Goal: Task Accomplishment & Management: Use online tool/utility

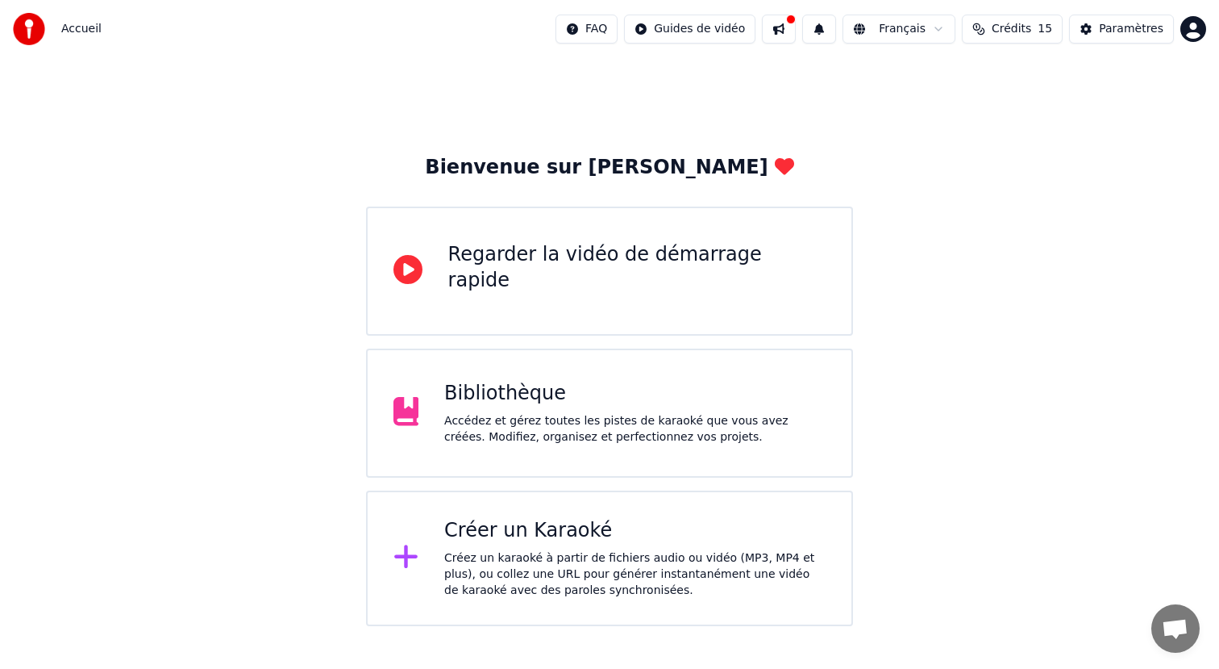
click at [644, 515] on div "Créer un Karaoké Créez un karaoké à partir de fichiers audio ou vidéo (MP3, MP4…" at bounding box center [610, 557] width 488 height 135
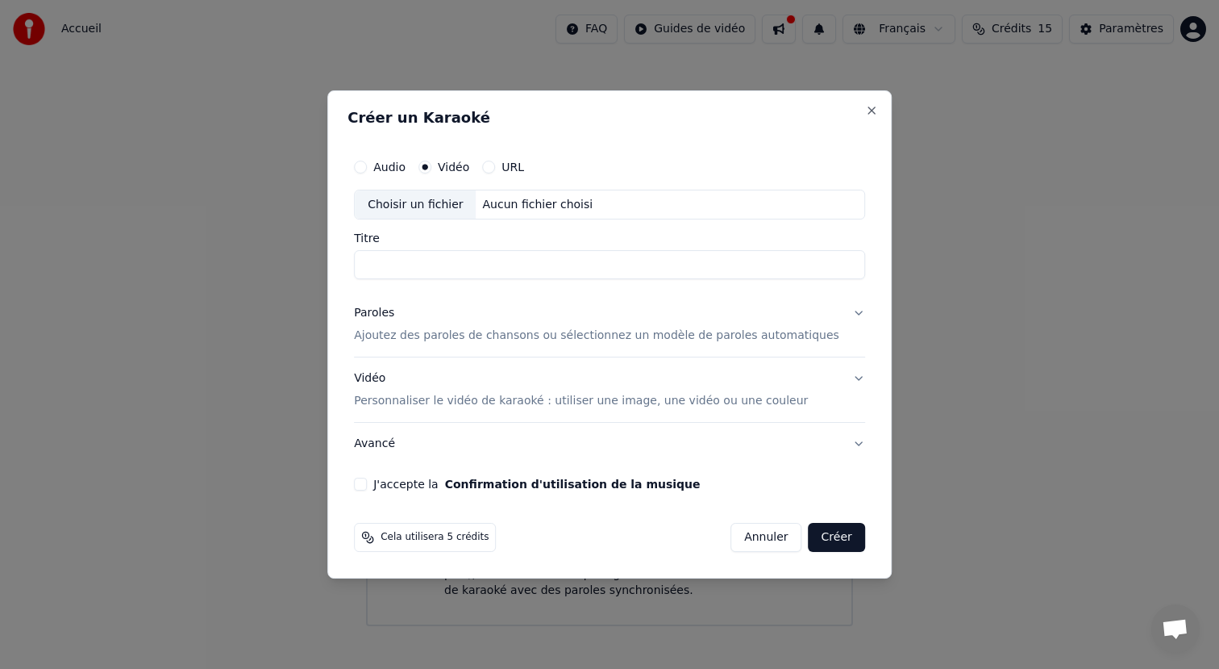
click at [490, 211] on div "Aucun fichier choisi" at bounding box center [538, 205] width 123 height 16
type input "**********"
click at [403, 334] on p "Ajoutez des paroles de chansons ou sélectionnez un modèle de paroles automatiqu…" at bounding box center [597, 336] width 486 height 16
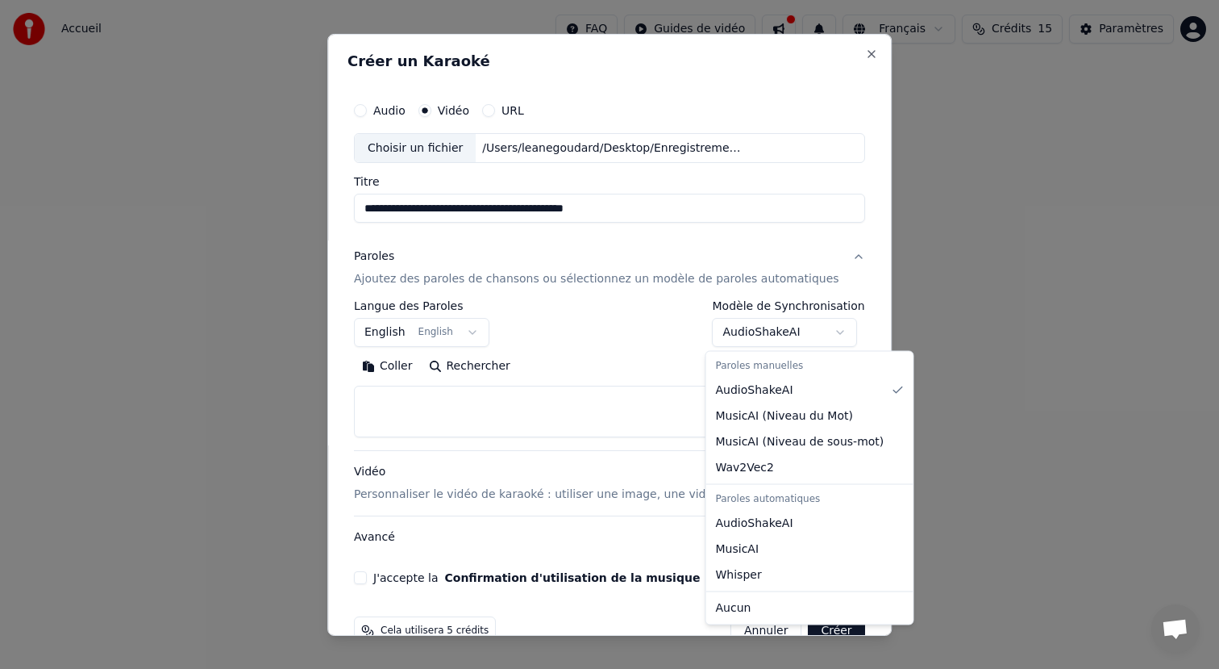
click at [732, 330] on body "**********" at bounding box center [609, 313] width 1219 height 626
select select "**********"
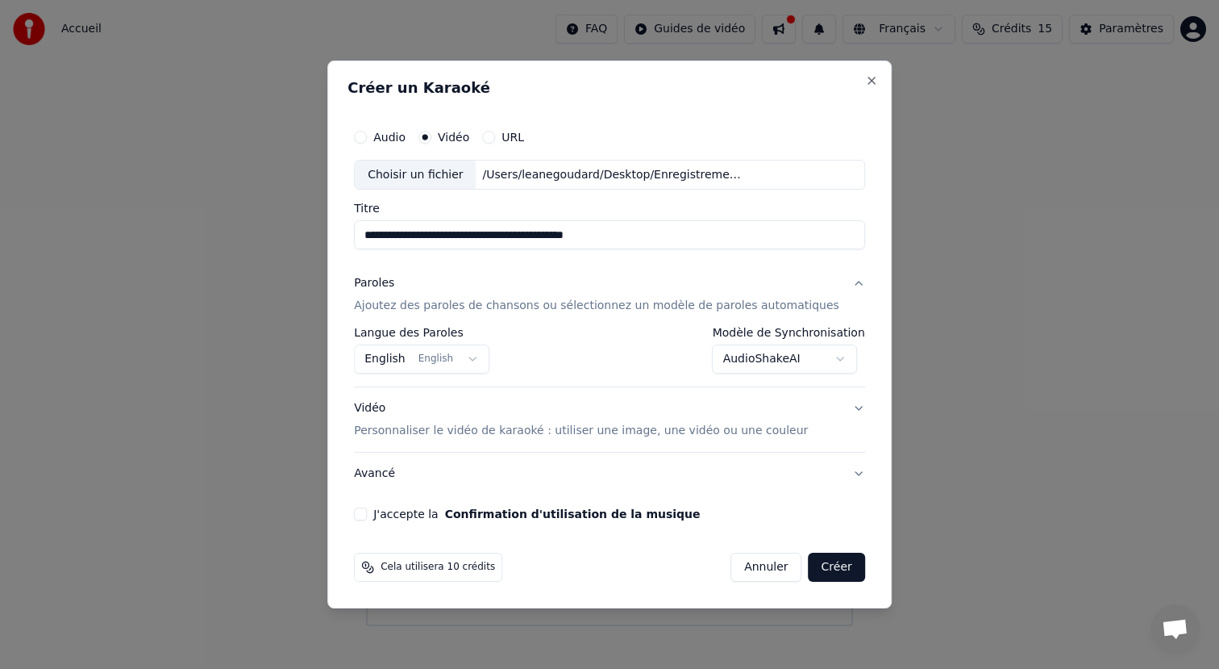
click at [367, 513] on button "J'accepte la Confirmation d'utilisation de la musique" at bounding box center [360, 513] width 13 height 13
click at [473, 386] on div "**********" at bounding box center [609, 357] width 511 height 60
click at [470, 356] on body "**********" at bounding box center [609, 313] width 1219 height 626
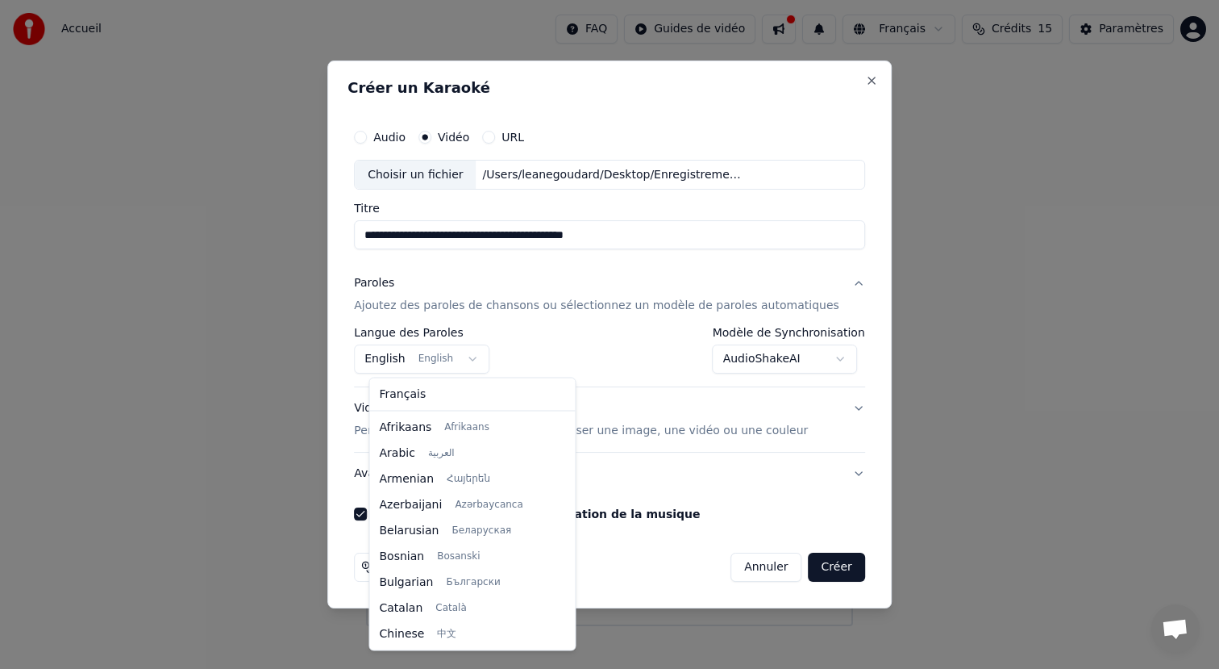
scroll to position [129, 0]
select select "**"
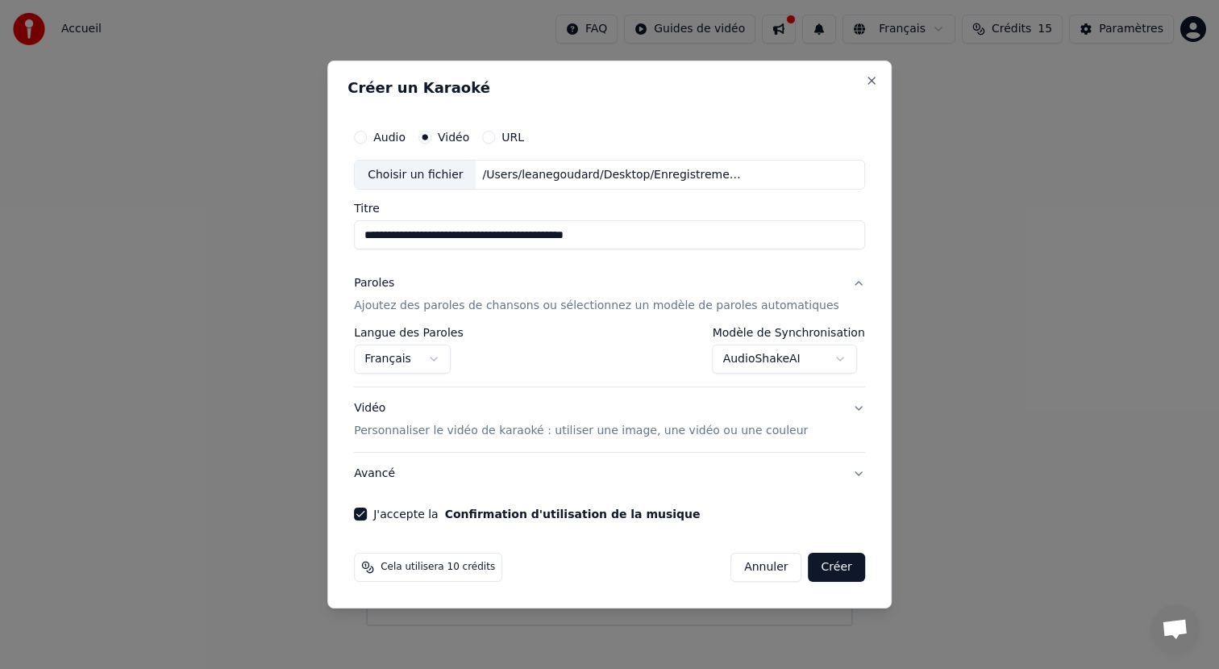
click at [752, 436] on p "Personnaliser le vidéo de karaoké : utiliser une image, une vidéo ou une couleur" at bounding box center [581, 431] width 454 height 16
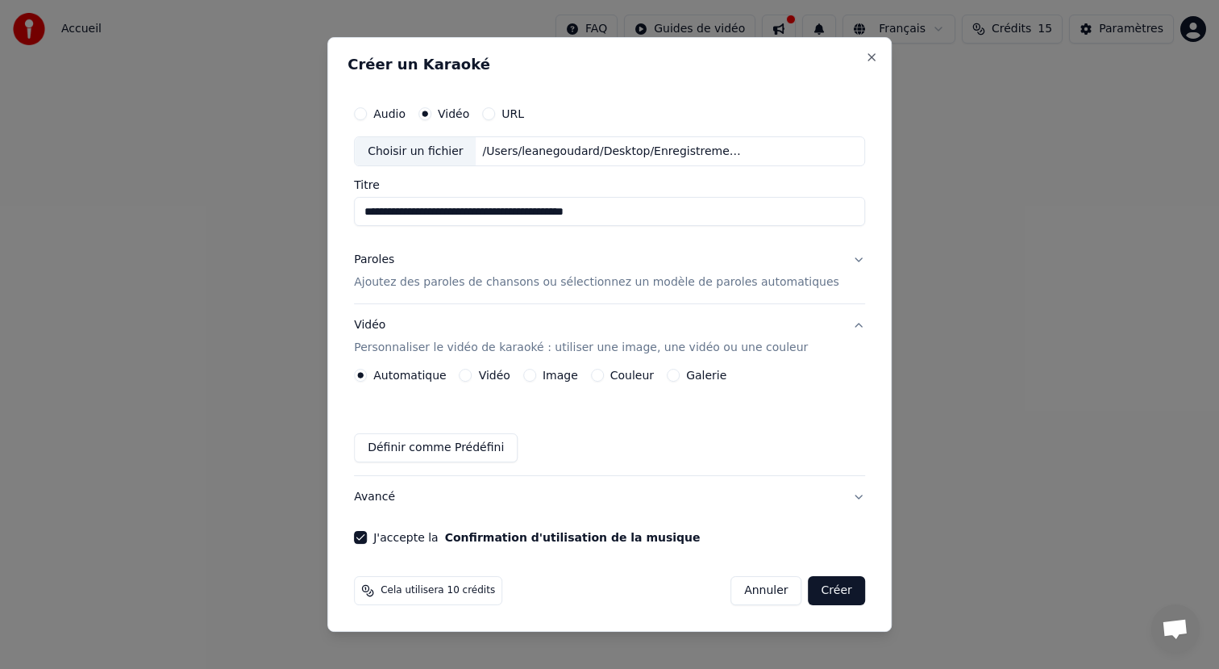
click at [832, 595] on button "Créer" at bounding box center [837, 590] width 56 height 29
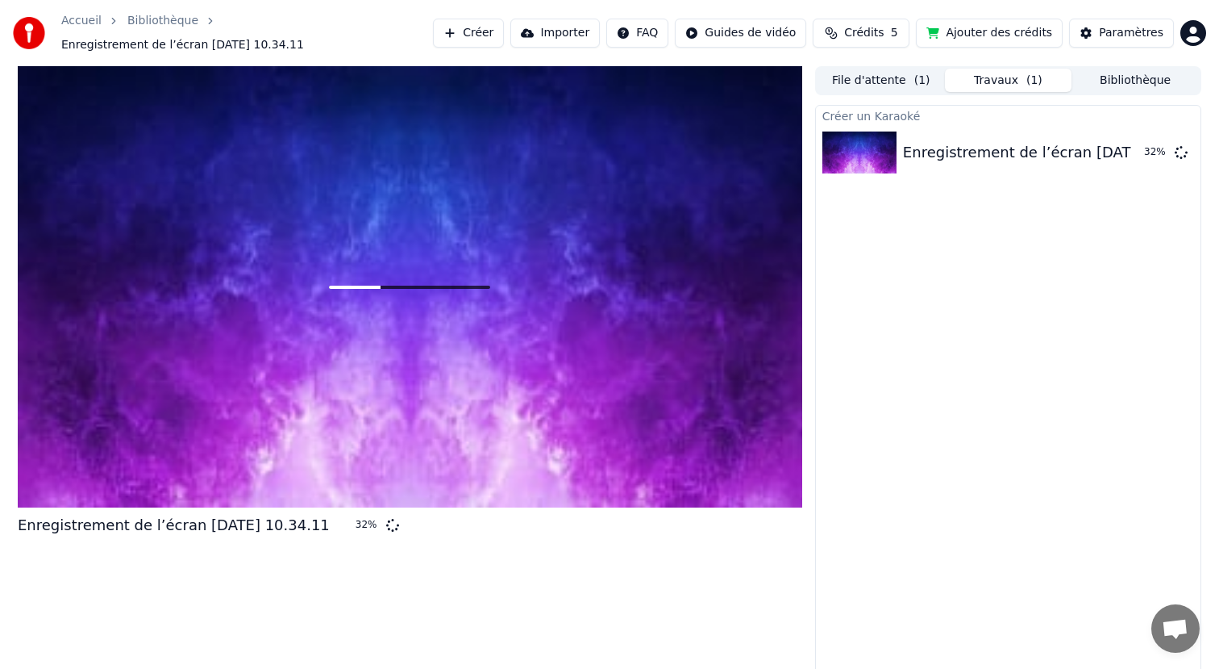
click at [646, 35] on html "Accueil Bibliothèque Enregistrement de l’écran [DATE] 10.34.11 Créer Importer …" at bounding box center [609, 334] width 1219 height 669
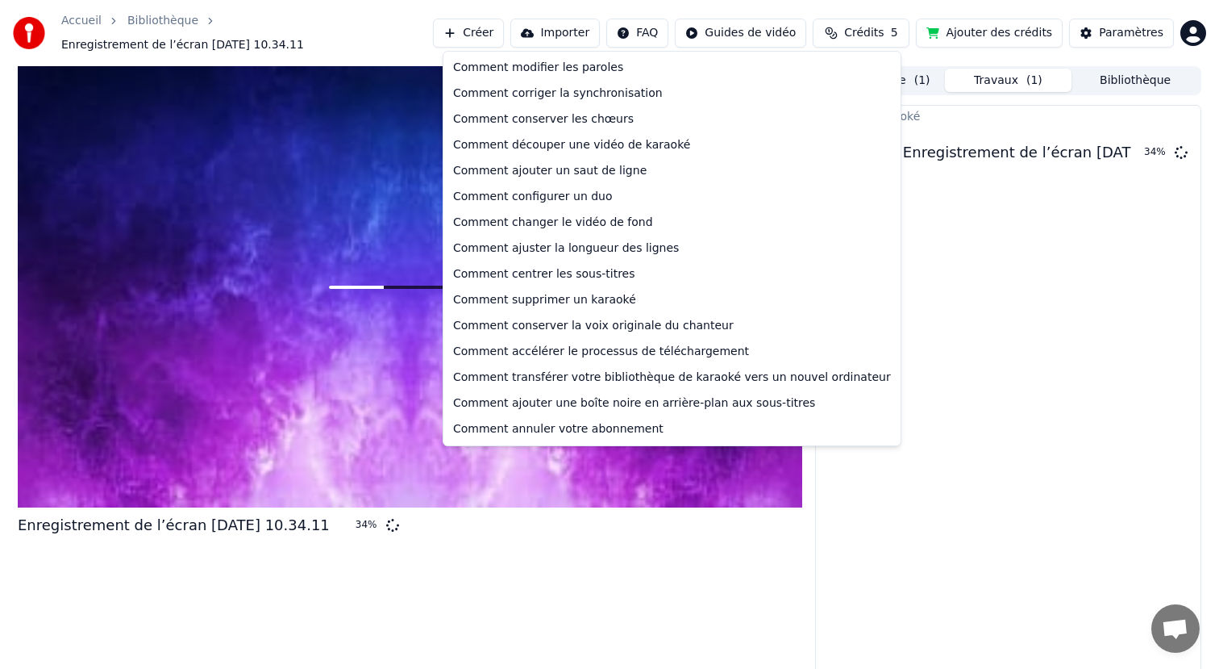
click at [657, 35] on html "Accueil Bibliothèque Enregistrement de l’écran [DATE] 10.34.11 Créer Importer …" at bounding box center [609, 334] width 1219 height 669
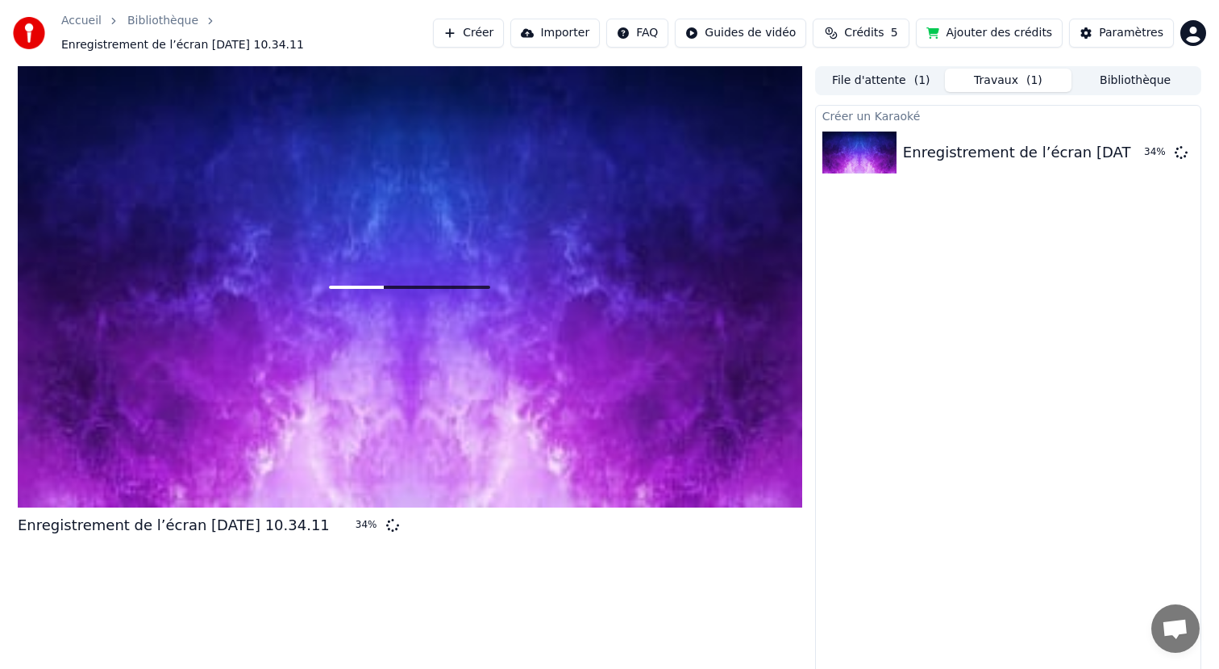
click at [657, 35] on html "Accueil Bibliothèque Enregistrement de l’écran [DATE] 10.34.11 Créer Importer …" at bounding box center [609, 334] width 1219 height 669
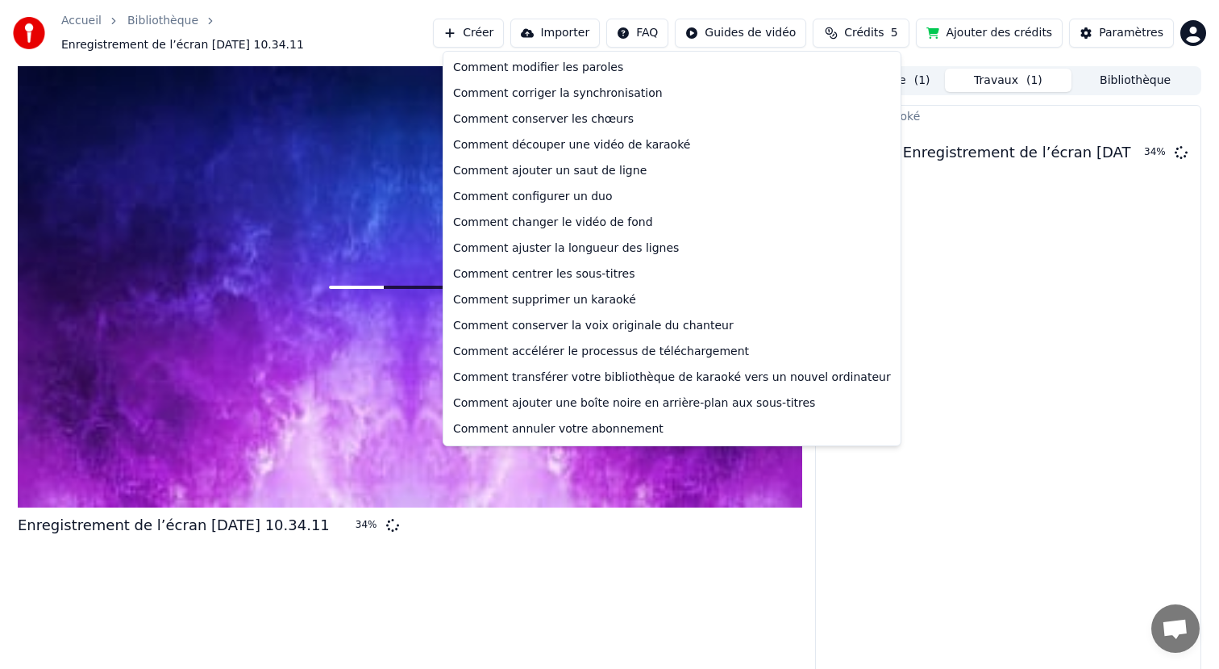
click at [640, 35] on html "Accueil Bibliothèque Enregistrement de l’écran [DATE] 10.34.11 Créer Importer …" at bounding box center [609, 334] width 1219 height 669
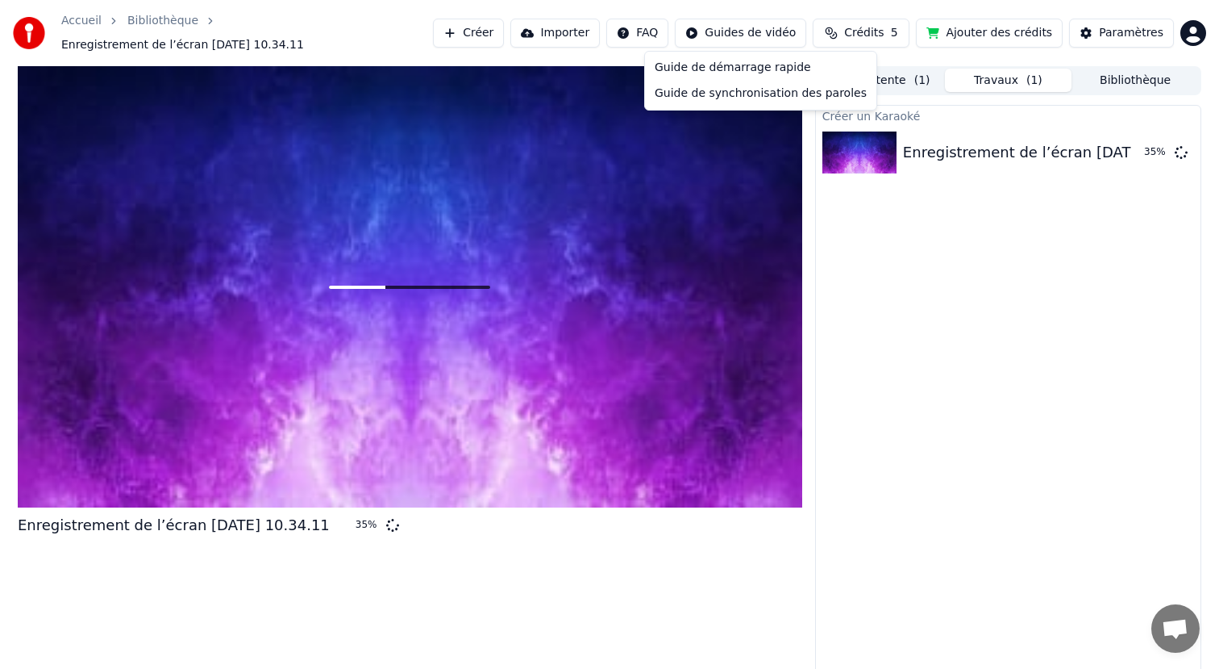
click at [716, 40] on html "Accueil Bibliothèque Enregistrement de l’écran [DATE] 10.34.11 Créer Importer …" at bounding box center [609, 334] width 1219 height 669
click at [718, 40] on html "Accueil Bibliothèque Enregistrement de l’écran [DATE] 10.34.11 Créer Importer …" at bounding box center [609, 334] width 1219 height 669
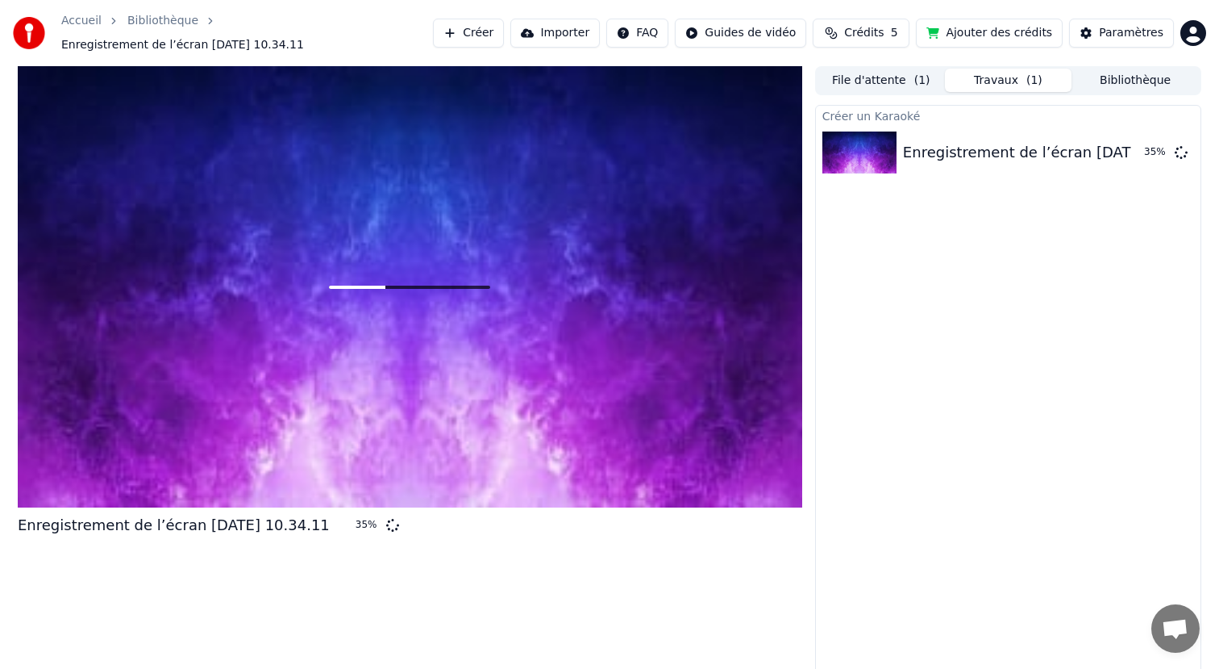
click at [718, 40] on html "Accueil Bibliothèque Enregistrement de l’écran [DATE] 10.34.11 Créer Importer …" at bounding box center [609, 334] width 1219 height 669
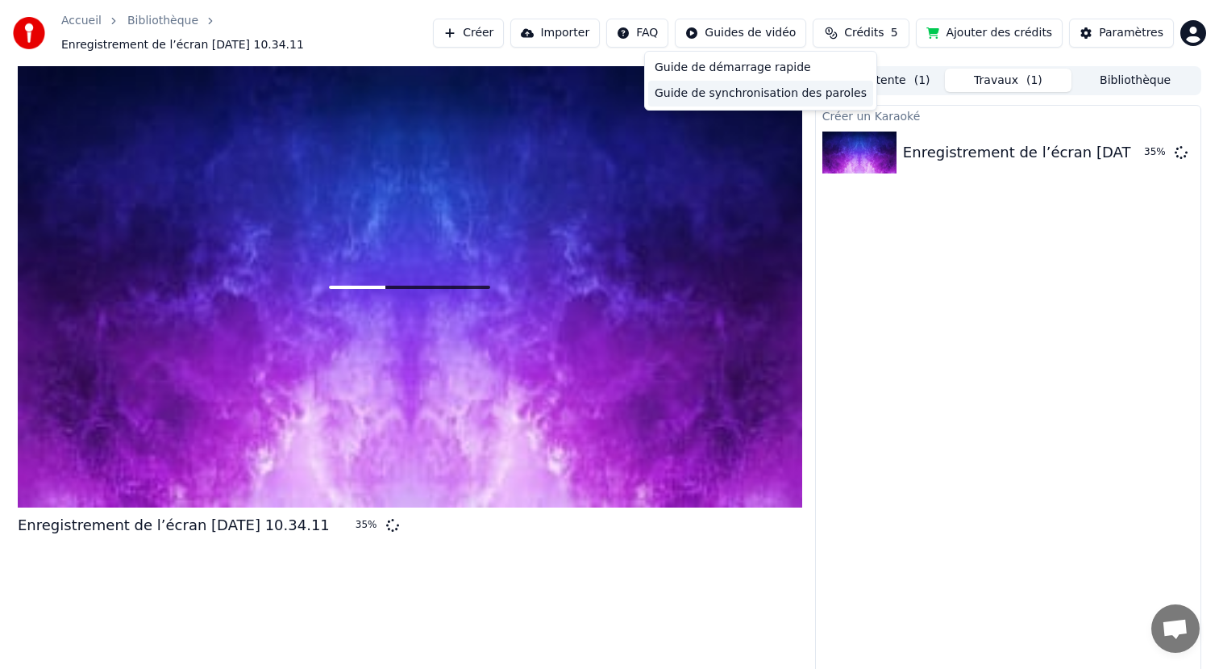
click at [711, 91] on div "Guide de synchronisation des paroles" at bounding box center [760, 94] width 225 height 26
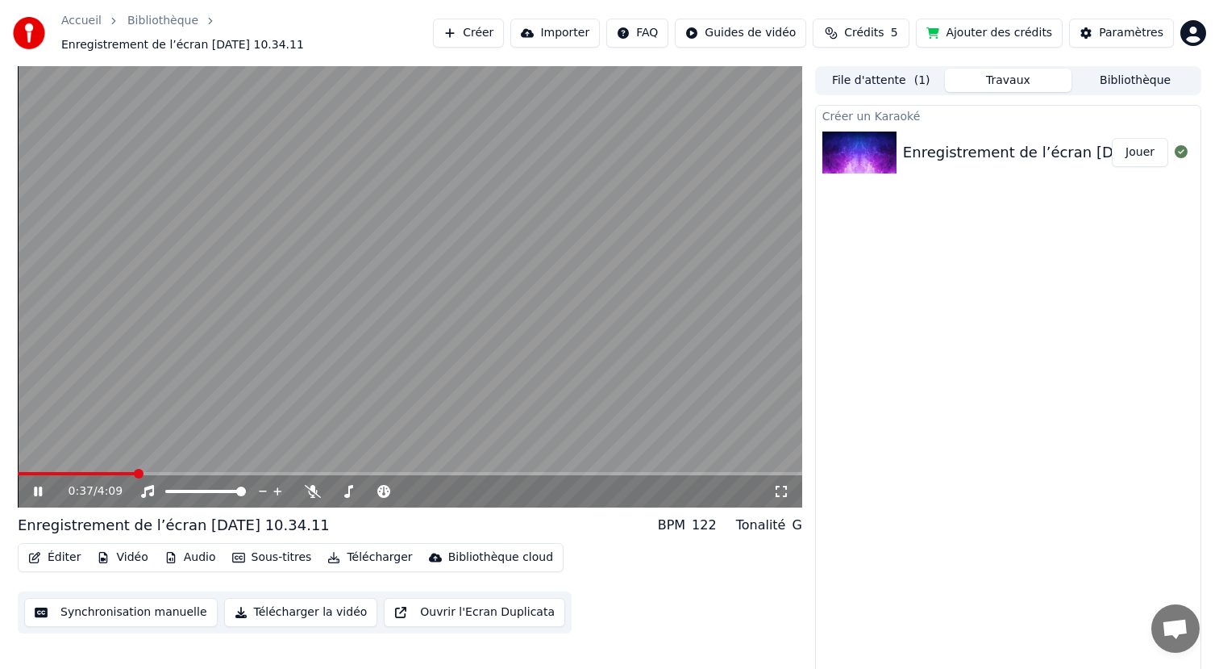
click at [497, 354] on video at bounding box center [410, 286] width 785 height 441
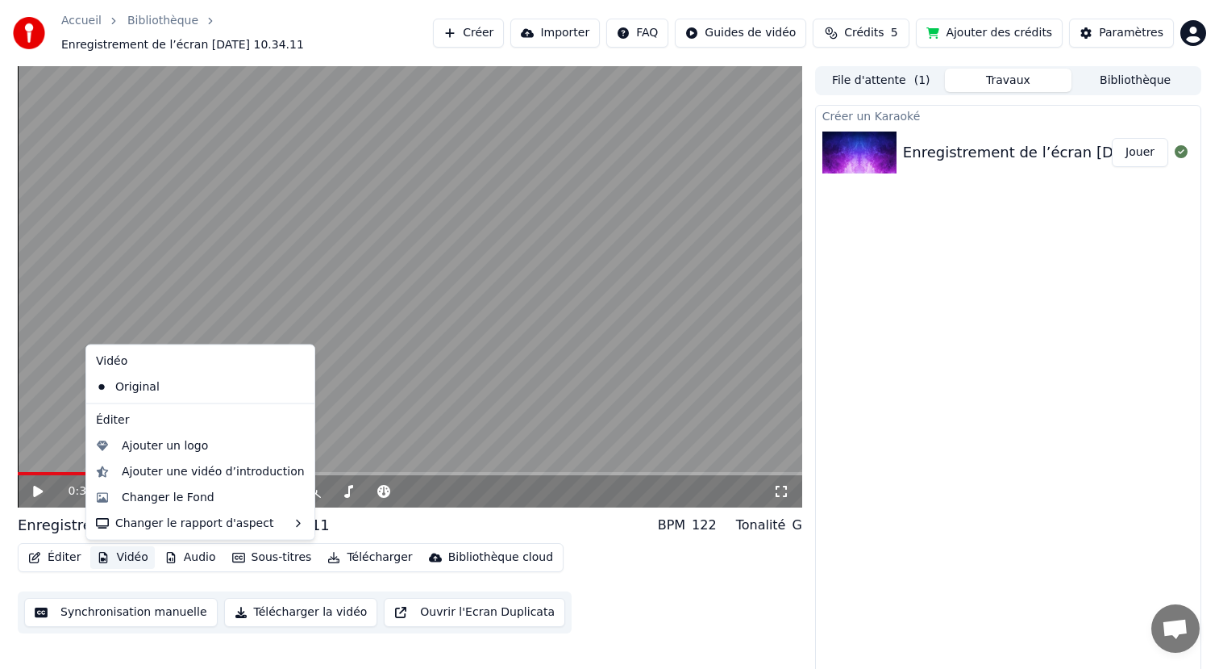
click at [110, 560] on button "Vidéo" at bounding box center [122, 557] width 64 height 23
click at [207, 498] on div "Changer le Fond" at bounding box center [213, 497] width 183 height 16
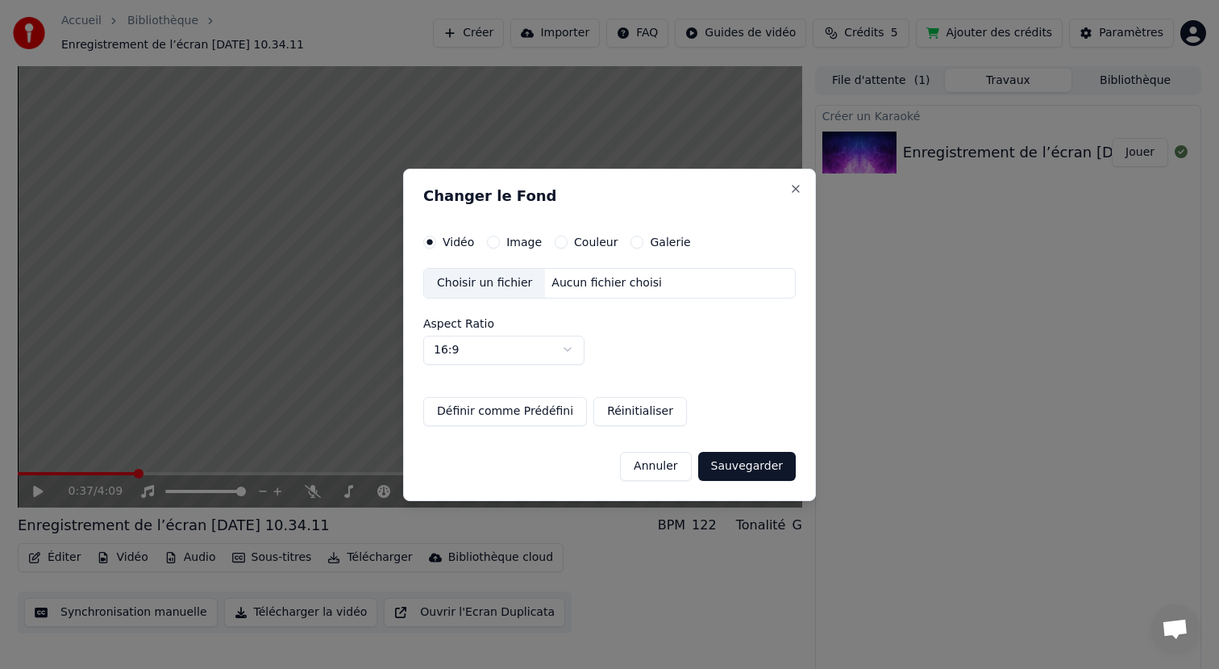
click at [502, 244] on div "Image" at bounding box center [514, 242] width 55 height 13
click at [496, 240] on button "Image" at bounding box center [493, 242] width 13 height 13
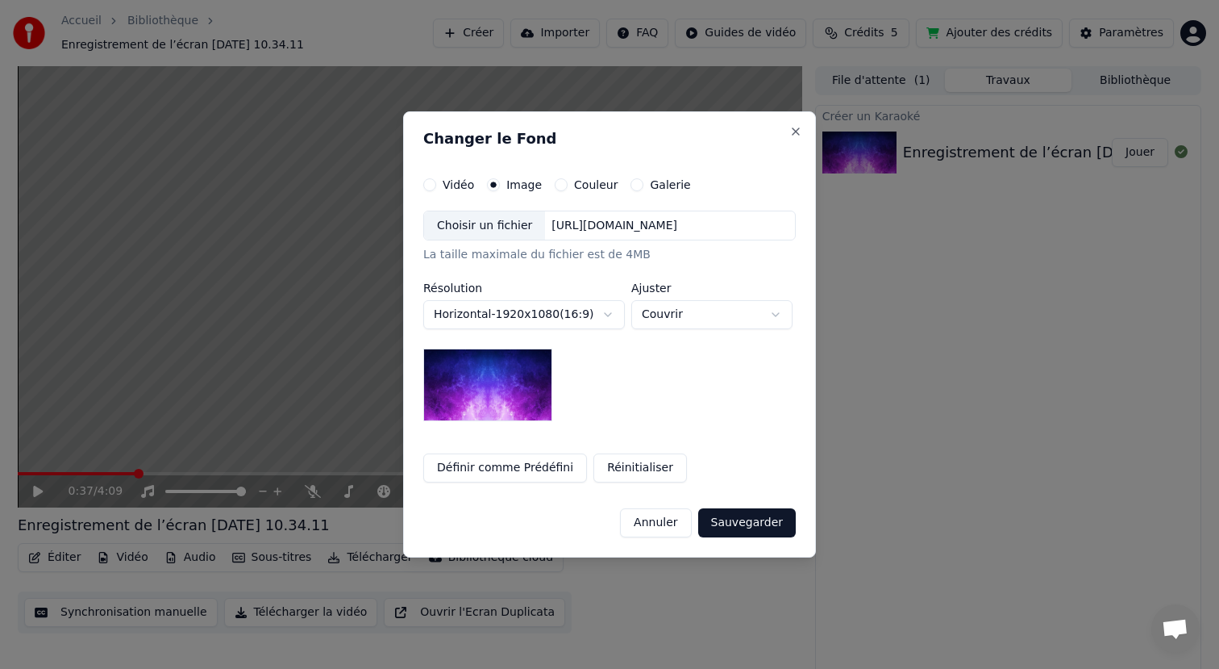
click at [488, 319] on body "**********" at bounding box center [609, 334] width 1219 height 669
click at [495, 316] on body "**********" at bounding box center [609, 334] width 1219 height 669
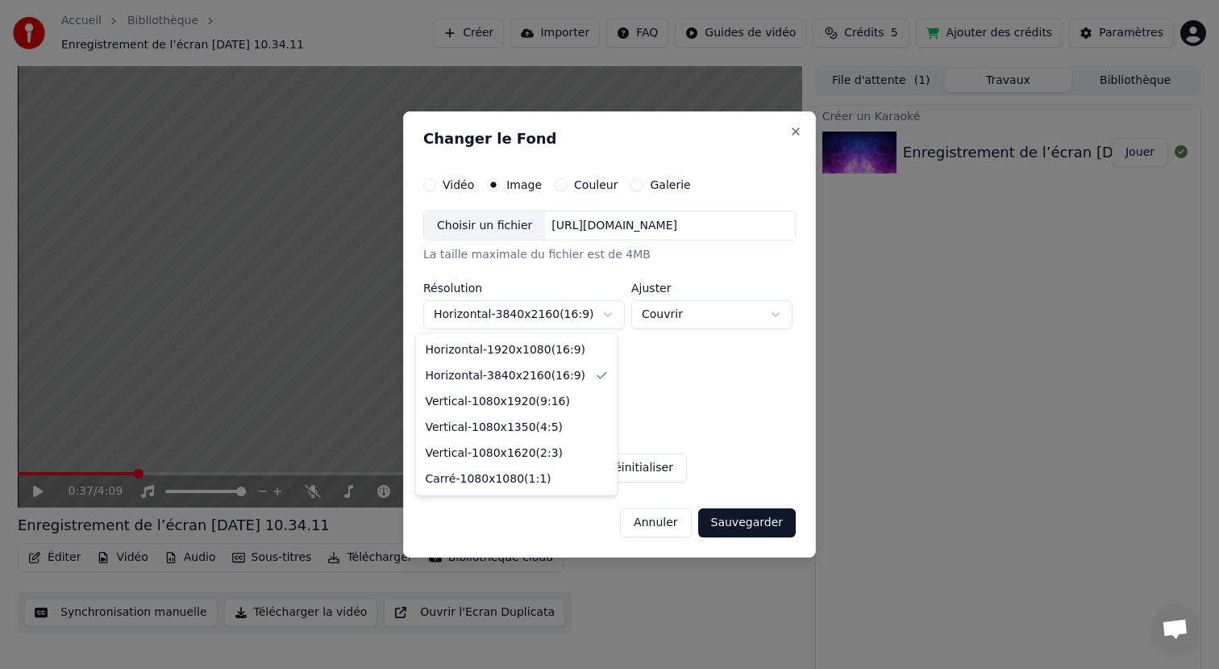
select select "*********"
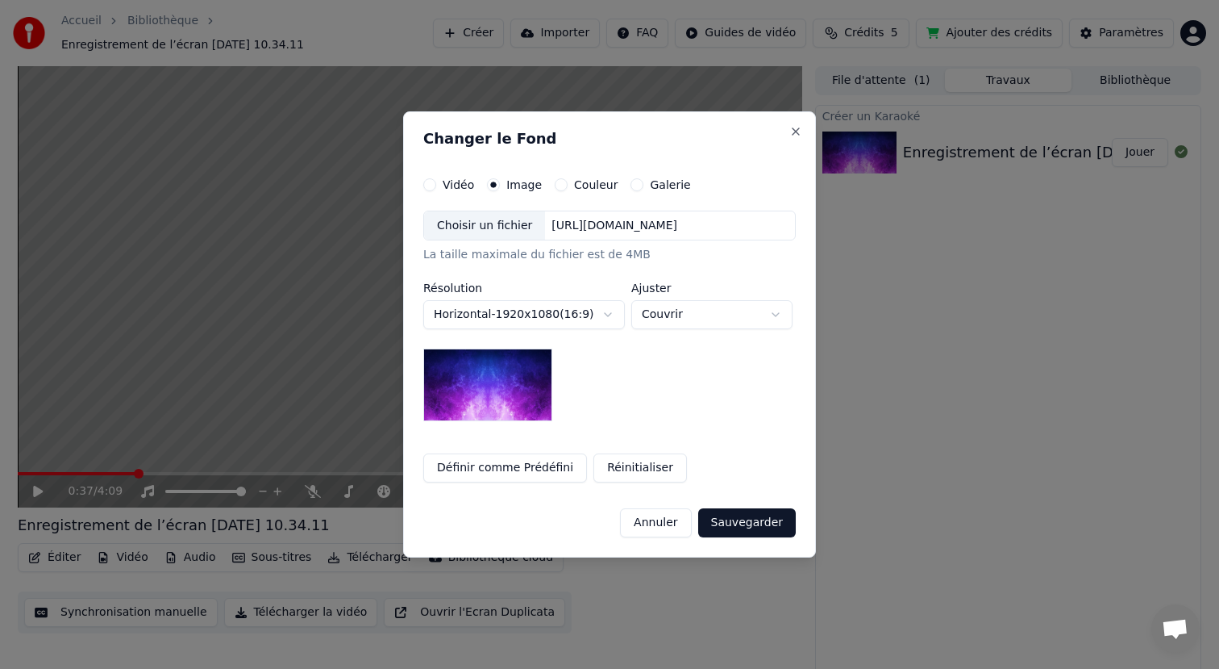
click at [555, 188] on button "Couleur" at bounding box center [561, 184] width 13 height 13
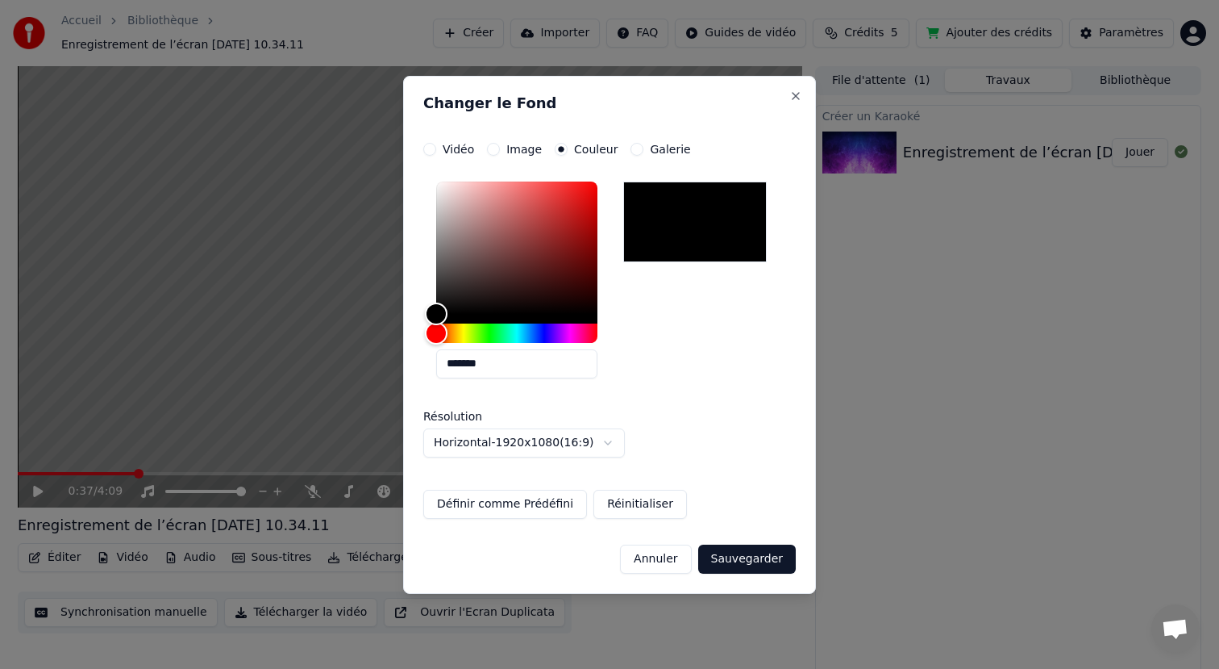
click at [756, 556] on button "Sauvegarder" at bounding box center [747, 558] width 98 height 29
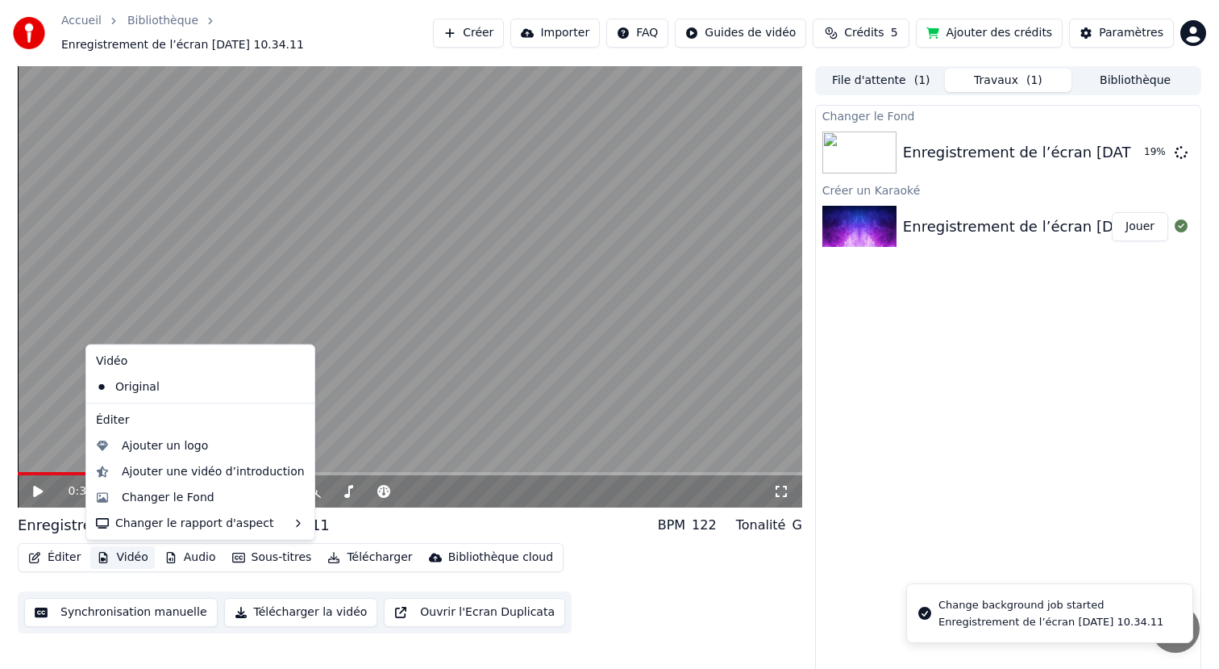
click at [123, 559] on button "Vidéo" at bounding box center [122, 557] width 64 height 23
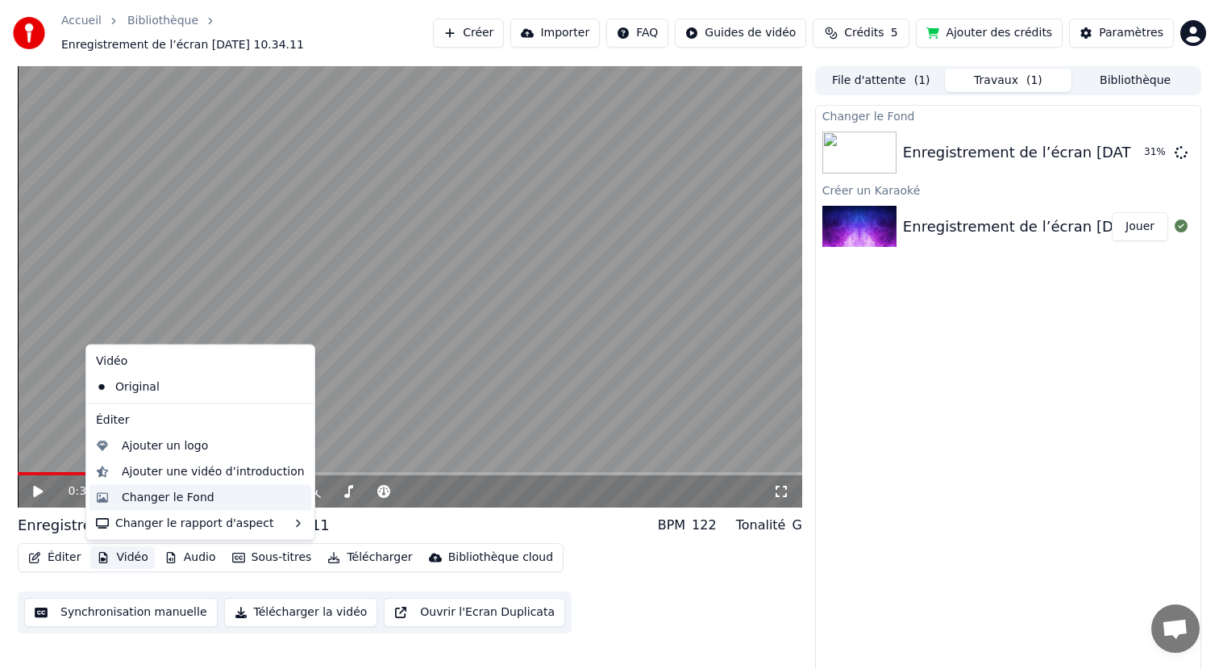
click at [215, 490] on div "Changer le Fond" at bounding box center [213, 497] width 183 height 16
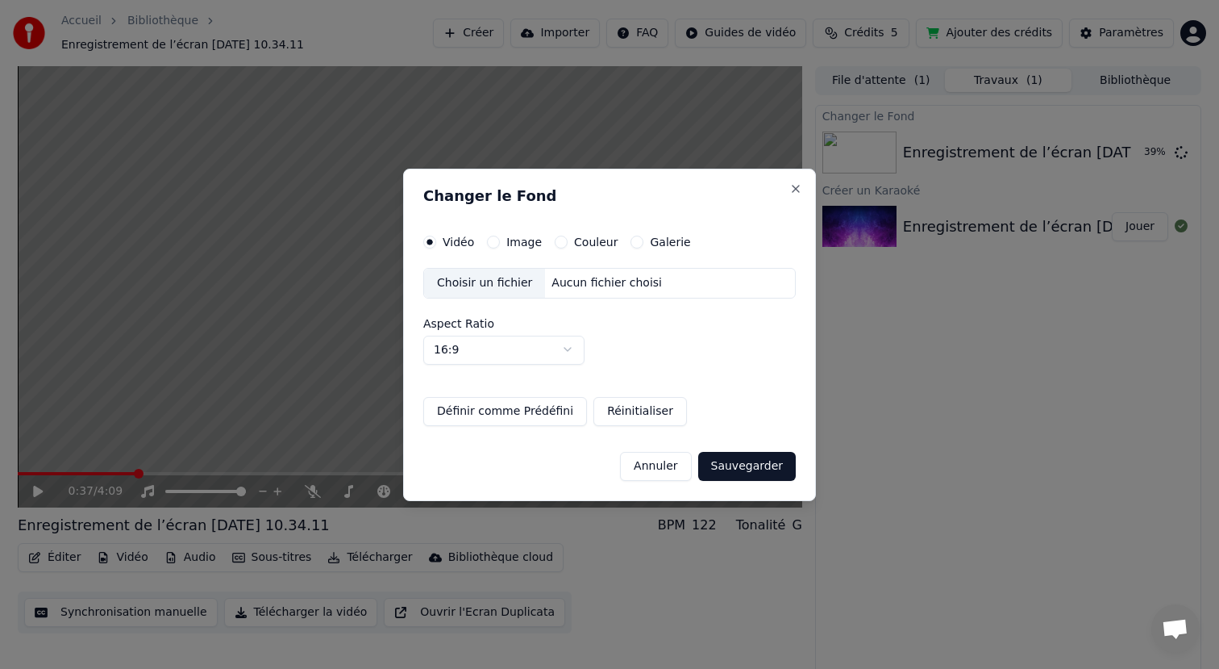
click at [566, 238] on div "Couleur" at bounding box center [586, 242] width 63 height 13
click at [557, 236] on button "Couleur" at bounding box center [561, 242] width 13 height 13
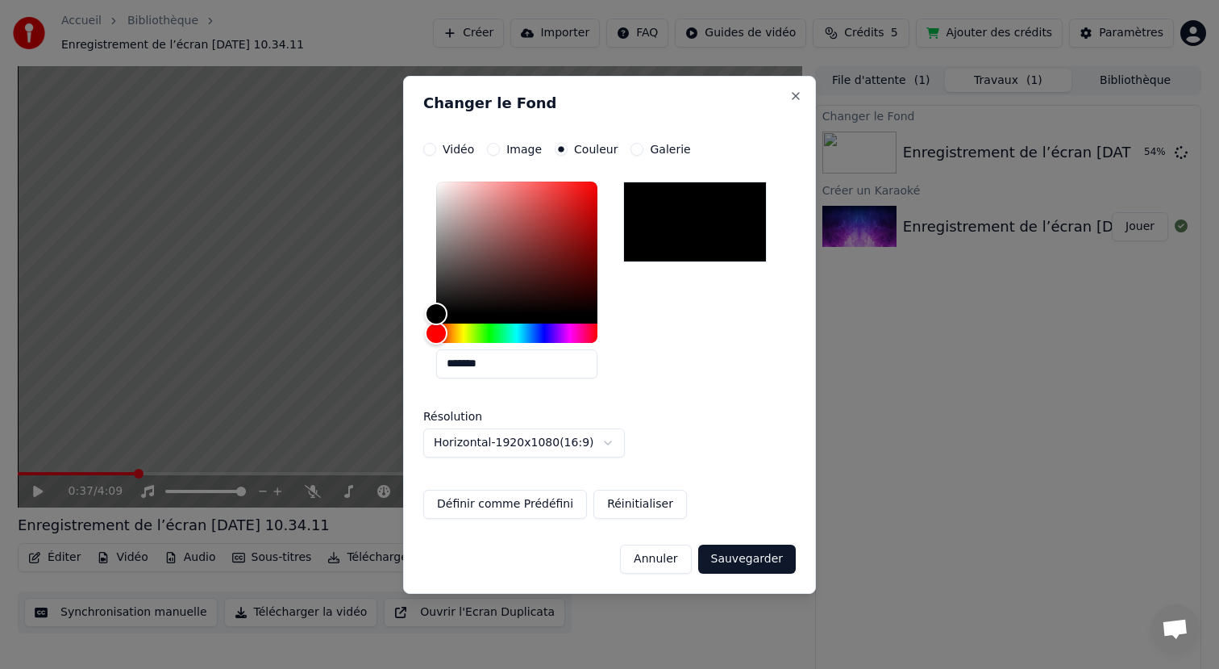
click at [715, 198] on div at bounding box center [695, 221] width 144 height 81
click at [682, 233] on div at bounding box center [695, 221] width 144 height 81
click at [499, 143] on div "Image" at bounding box center [514, 149] width 55 height 13
click at [499, 148] on div "Image" at bounding box center [514, 149] width 55 height 13
click at [498, 144] on div "Image" at bounding box center [514, 149] width 55 height 13
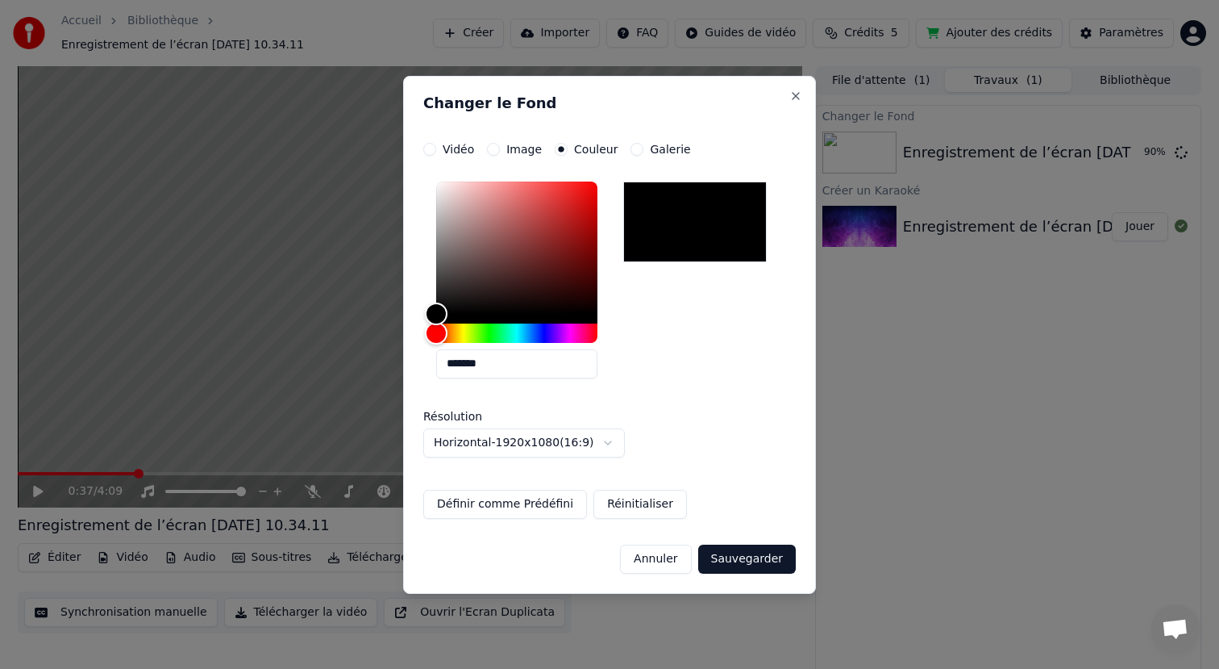
click at [493, 145] on button "Image" at bounding box center [493, 149] width 13 height 13
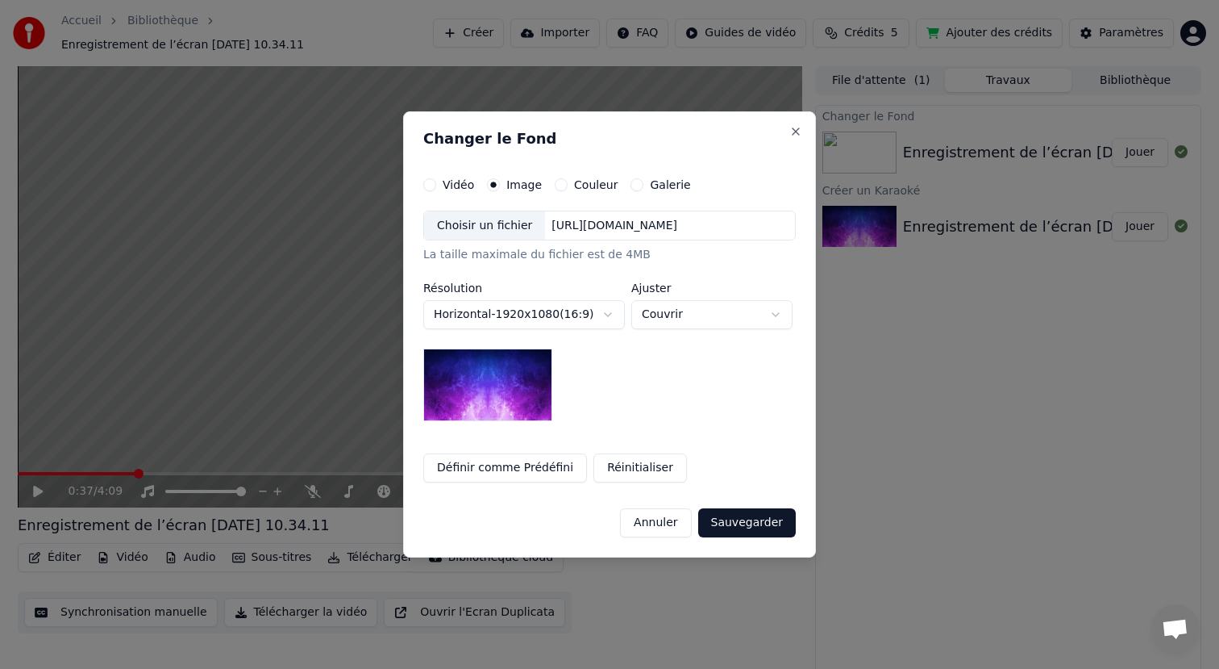
click at [735, 523] on button "Sauvegarder" at bounding box center [747, 522] width 98 height 29
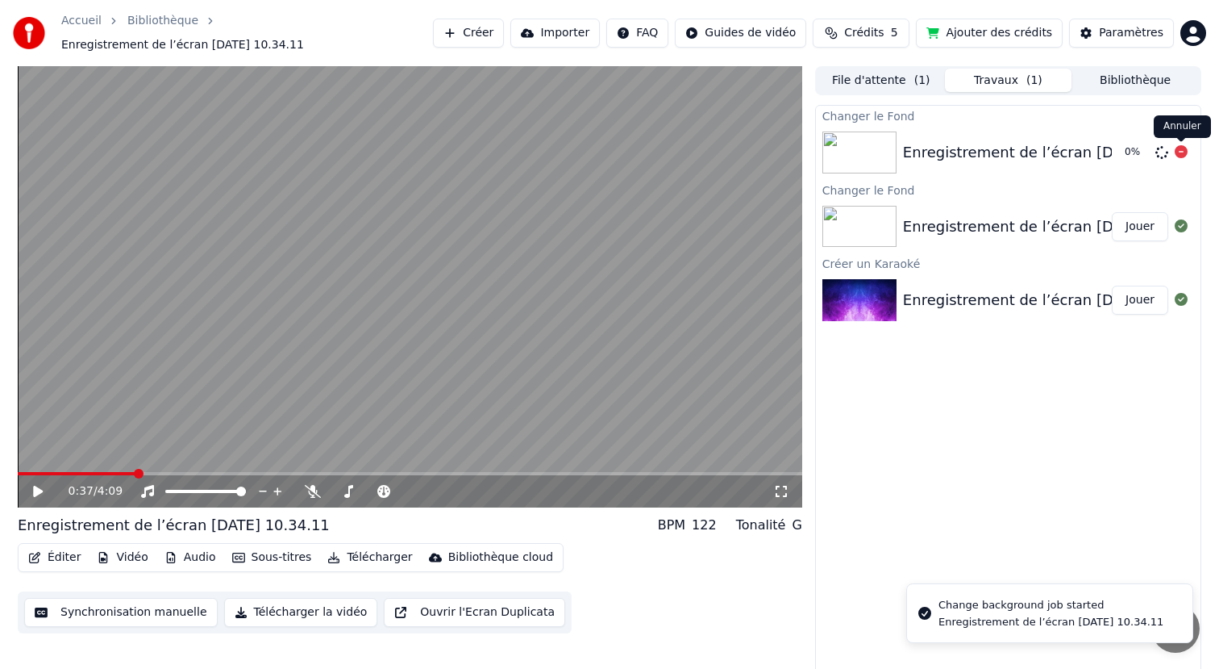
click at [1181, 156] on icon at bounding box center [1181, 151] width 13 height 13
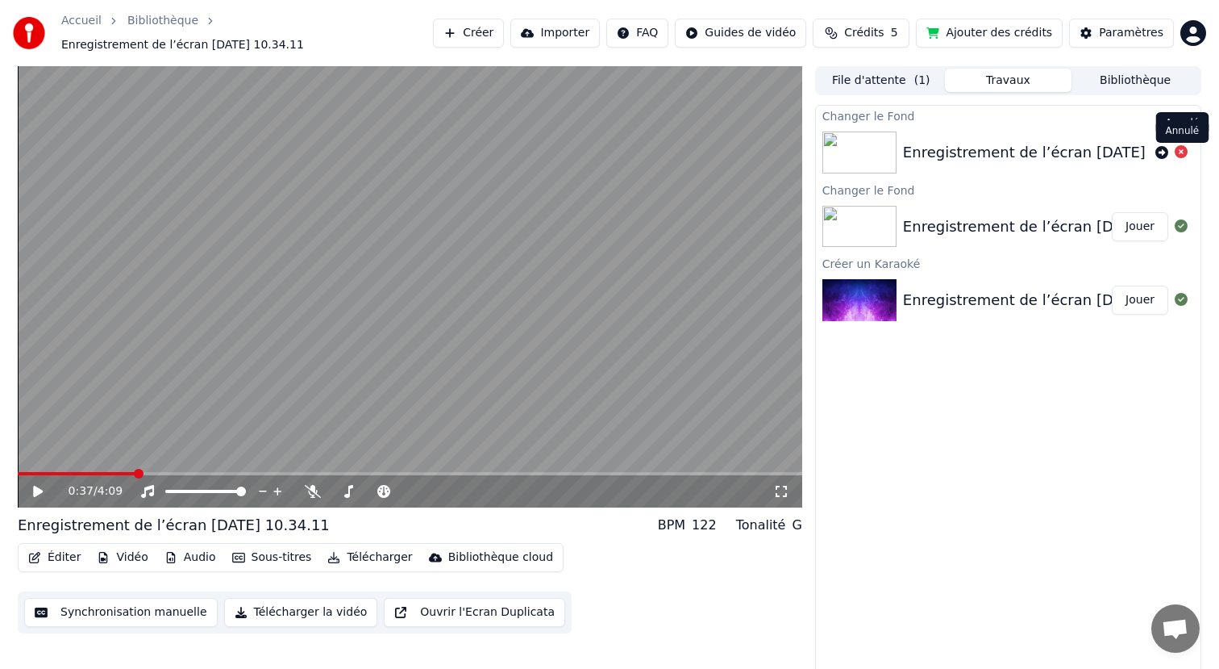
click at [1178, 153] on icon at bounding box center [1181, 151] width 13 height 13
click at [1155, 223] on button "Jouer" at bounding box center [1140, 226] width 56 height 29
click at [1126, 228] on button "Jouer" at bounding box center [1140, 226] width 56 height 29
click at [1135, 288] on button "Jouer" at bounding box center [1140, 300] width 56 height 29
click at [1134, 299] on button "Jouer" at bounding box center [1140, 300] width 56 height 29
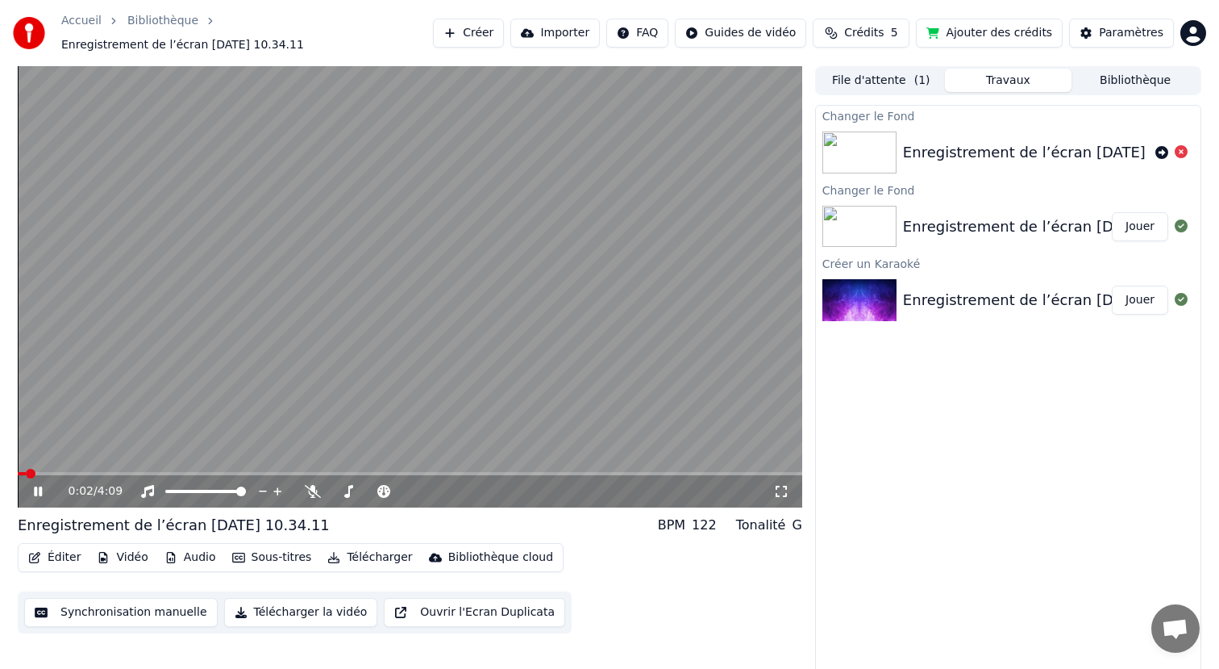
click at [79, 473] on span at bounding box center [410, 473] width 785 height 3
click at [18, 474] on span at bounding box center [32, 473] width 28 height 3
click at [1183, 149] on icon at bounding box center [1181, 151] width 13 height 13
click at [1182, 230] on icon at bounding box center [1181, 225] width 13 height 13
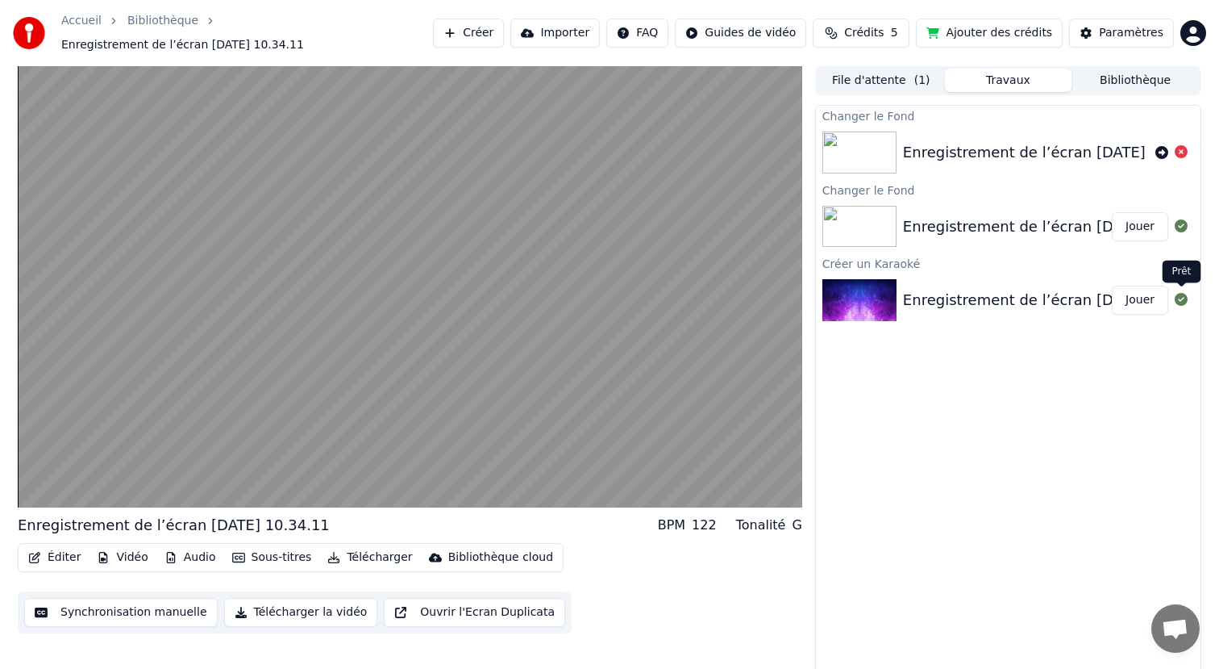
click at [1176, 309] on button at bounding box center [1181, 299] width 13 height 19
click at [1175, 290] on button at bounding box center [1181, 299] width 13 height 19
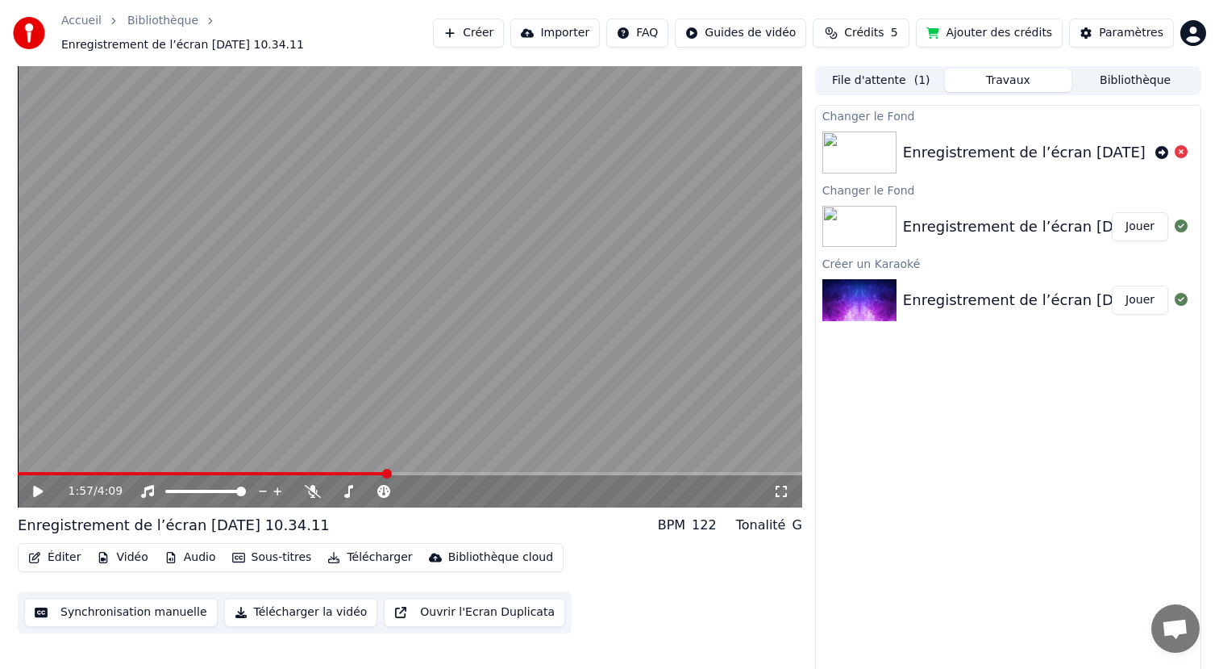
click at [1175, 290] on button at bounding box center [1181, 299] width 13 height 19
click at [68, 559] on button "Éditer" at bounding box center [54, 557] width 65 height 23
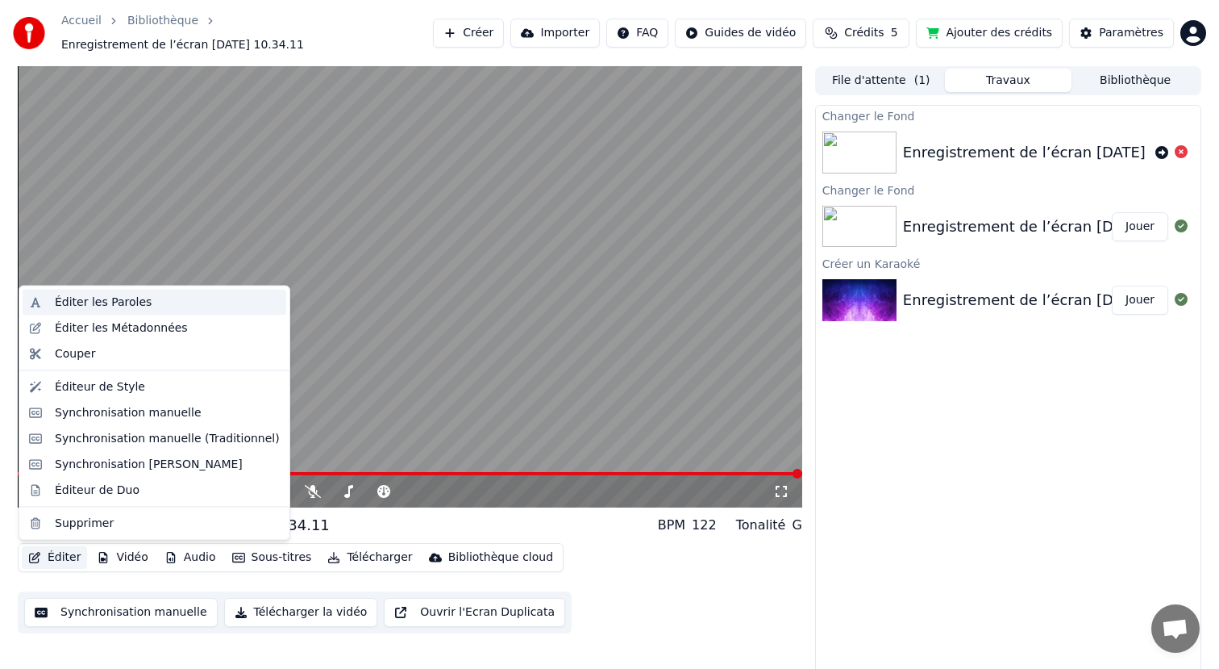
click at [229, 305] on div "Éditer les Paroles" at bounding box center [167, 302] width 225 height 16
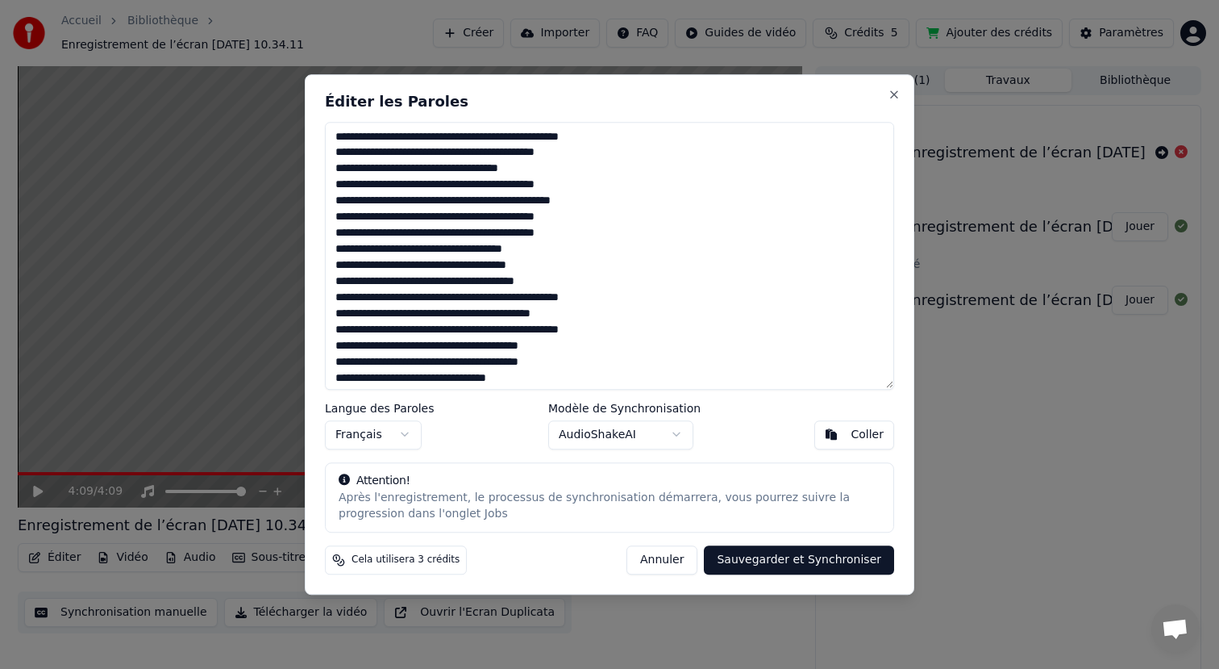
click at [526, 135] on textarea at bounding box center [609, 256] width 569 height 268
click at [398, 173] on textarea at bounding box center [609, 256] width 569 height 268
drag, startPoint x: 430, startPoint y: 205, endPoint x: 401, endPoint y: 206, distance: 29.0
click at [401, 206] on textarea at bounding box center [609, 256] width 569 height 268
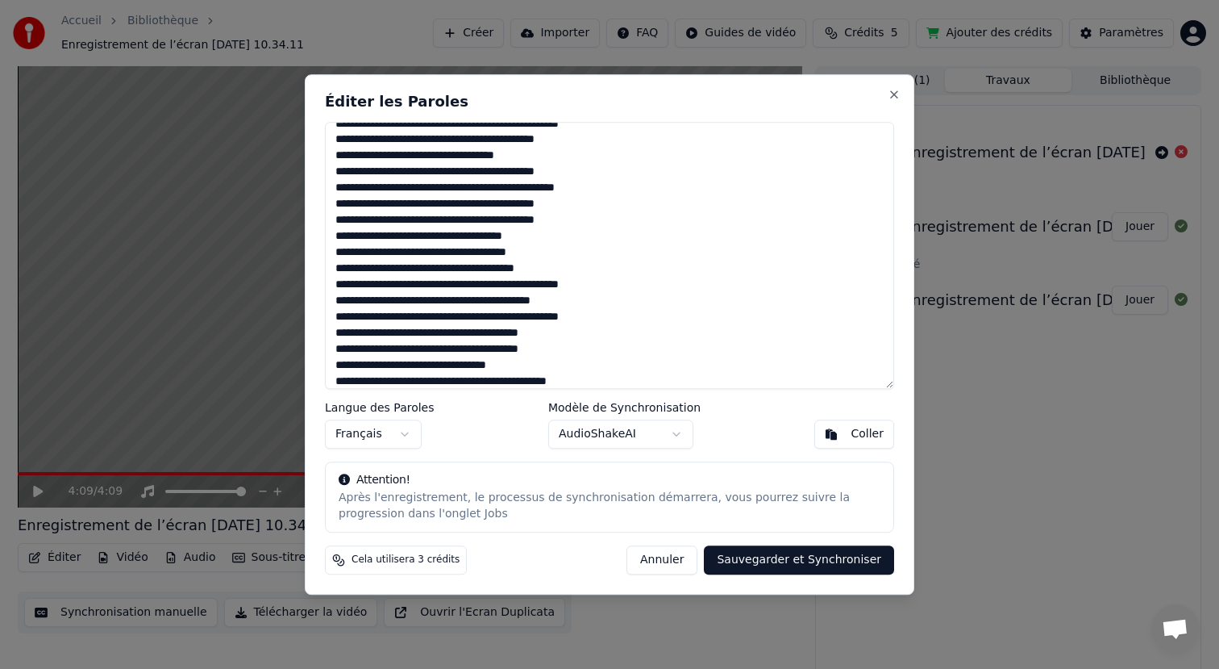
scroll to position [32, 0]
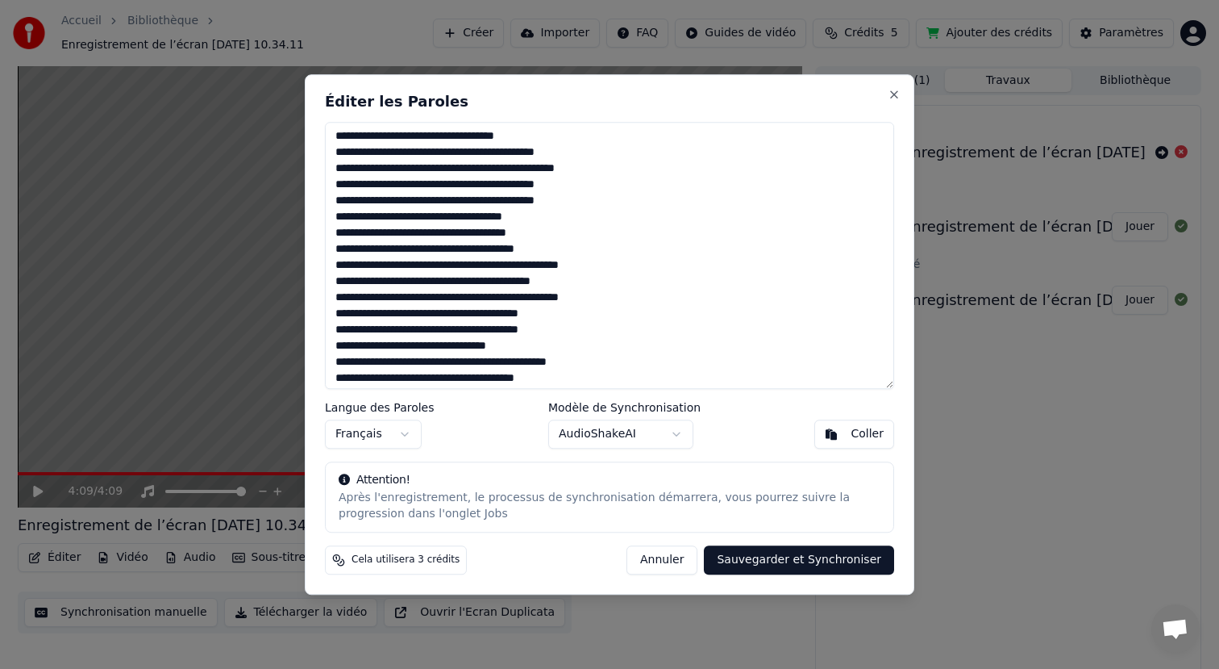
click at [356, 283] on textarea at bounding box center [609, 256] width 569 height 268
drag, startPoint x: 431, startPoint y: 285, endPoint x: 407, endPoint y: 285, distance: 23.4
click at [407, 285] on textarea at bounding box center [609, 256] width 569 height 268
drag, startPoint x: 503, startPoint y: 284, endPoint x: 460, endPoint y: 286, distance: 43.6
click at [460, 286] on textarea at bounding box center [609, 256] width 569 height 268
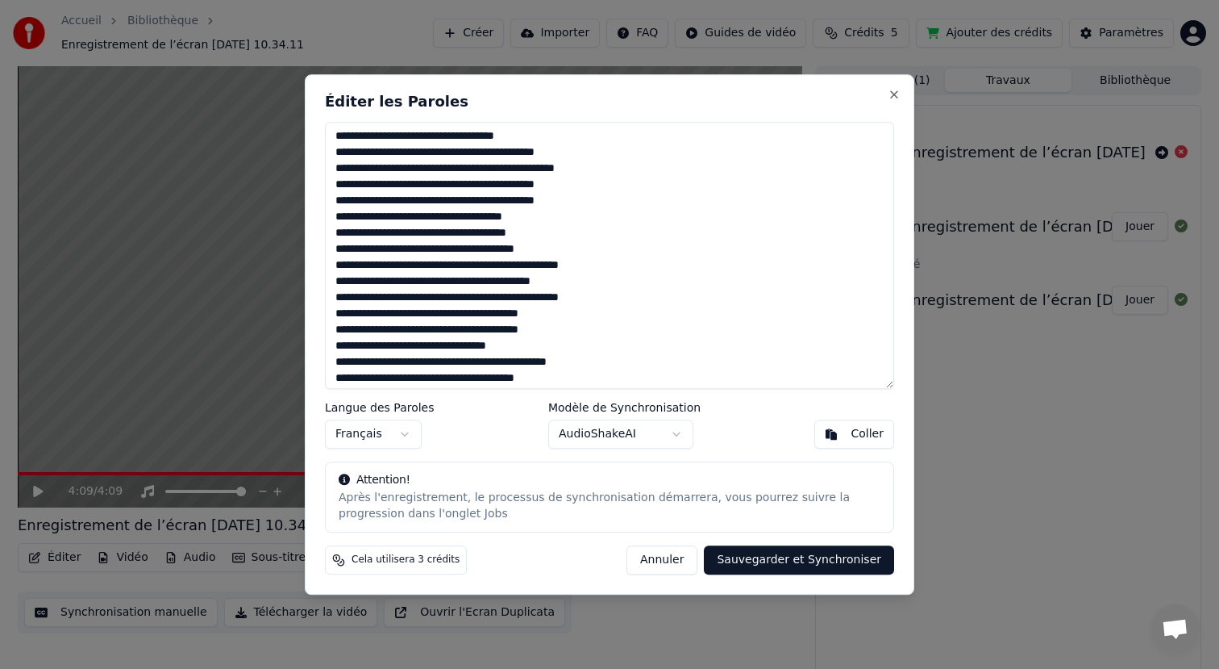
drag, startPoint x: 499, startPoint y: 300, endPoint x: 450, endPoint y: 301, distance: 49.2
click at [450, 301] on textarea at bounding box center [609, 256] width 569 height 268
drag, startPoint x: 529, startPoint y: 301, endPoint x: 512, endPoint y: 301, distance: 16.9
click at [512, 301] on textarea at bounding box center [609, 256] width 569 height 268
click at [510, 327] on textarea at bounding box center [609, 256] width 569 height 268
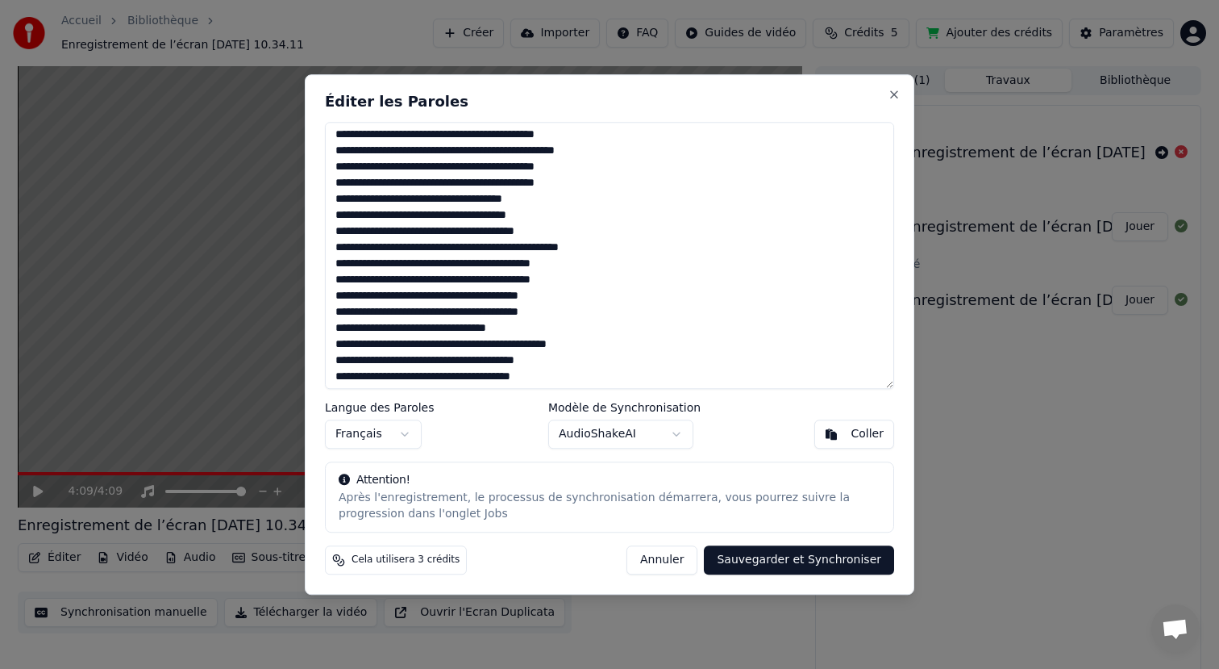
scroll to position [70, 0]
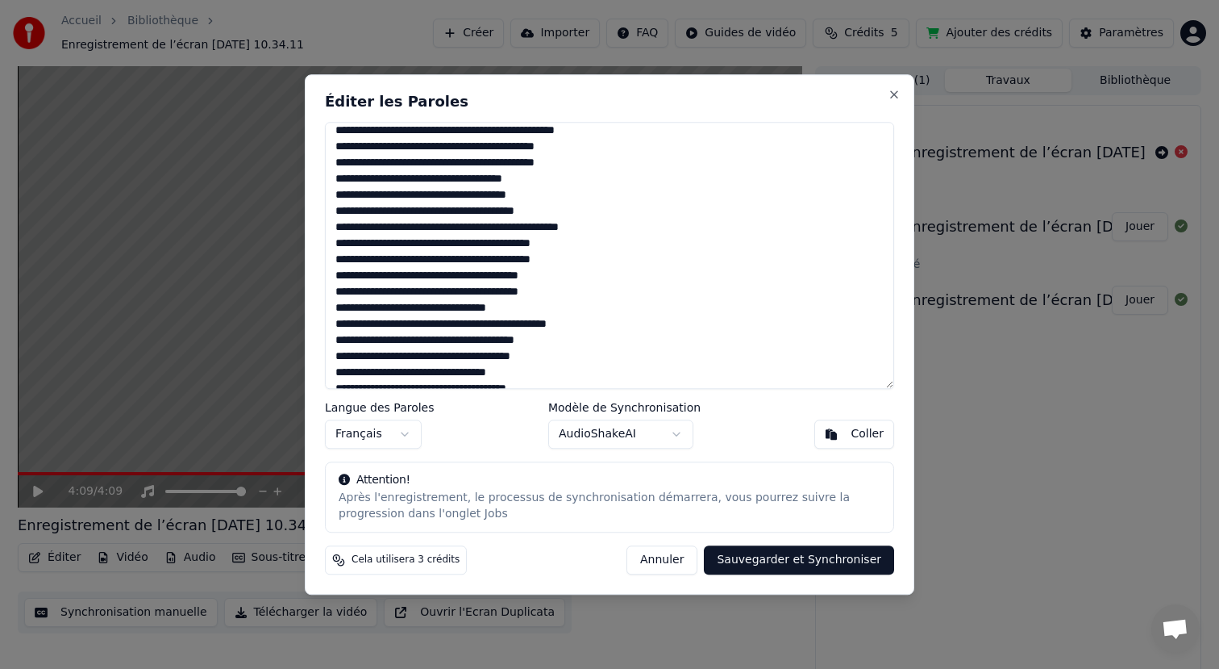
click at [531, 312] on textarea at bounding box center [609, 256] width 569 height 268
drag, startPoint x: 352, startPoint y: 345, endPoint x: 336, endPoint y: 343, distance: 17.1
click at [336, 343] on textarea at bounding box center [609, 256] width 569 height 268
click at [467, 343] on textarea at bounding box center [609, 256] width 569 height 268
click at [509, 344] on textarea at bounding box center [609, 256] width 569 height 268
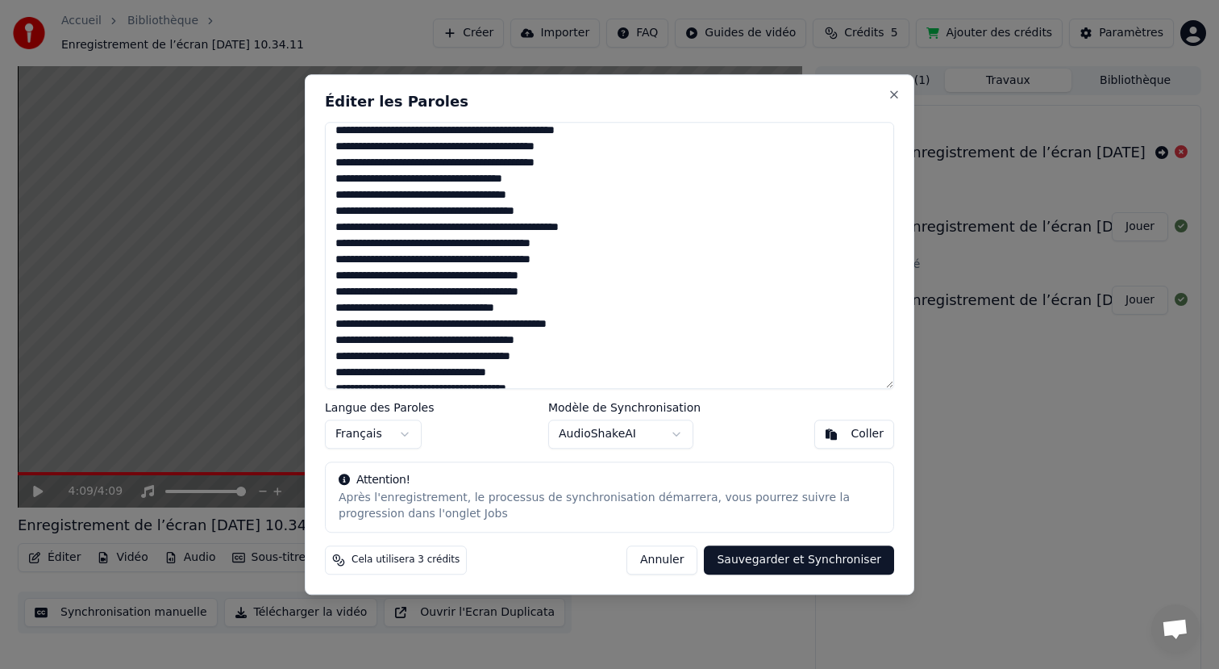
drag, startPoint x: 367, startPoint y: 357, endPoint x: 336, endPoint y: 356, distance: 31.5
click at [336, 356] on textarea at bounding box center [609, 256] width 569 height 268
drag, startPoint x: 450, startPoint y: 359, endPoint x: 427, endPoint y: 356, distance: 22.7
click at [427, 358] on textarea at bounding box center [609, 256] width 569 height 268
drag, startPoint x: 467, startPoint y: 377, endPoint x: 507, endPoint y: 378, distance: 40.4
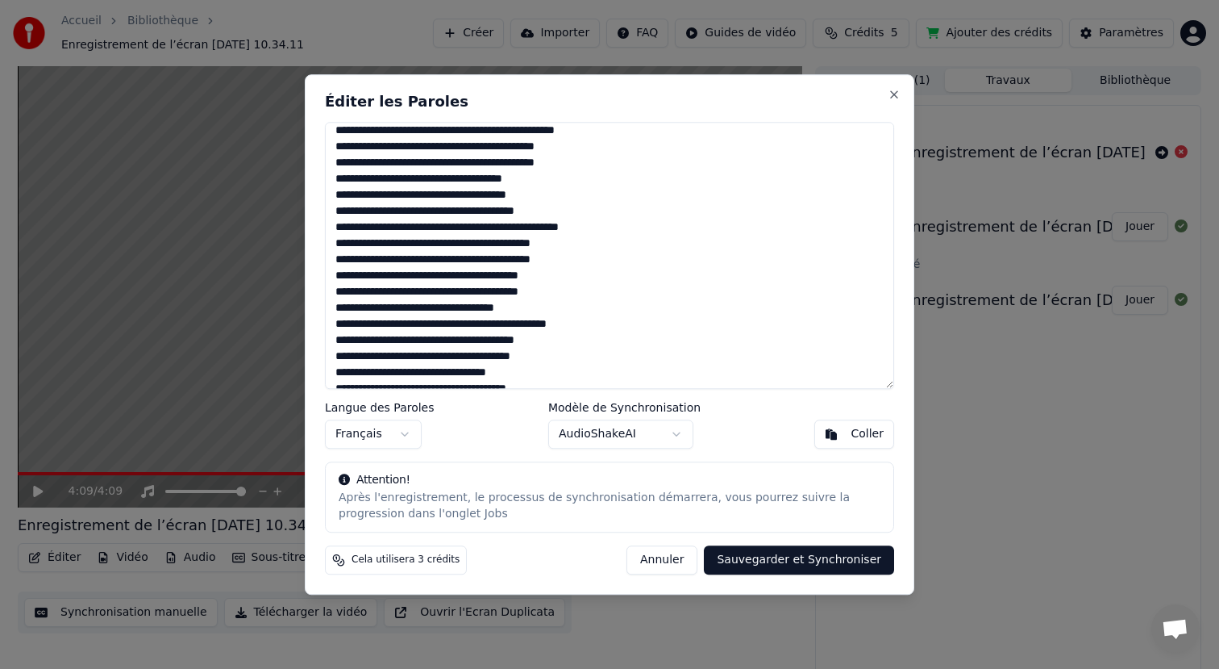
click at [507, 378] on textarea at bounding box center [609, 256] width 569 height 268
click at [558, 375] on textarea at bounding box center [609, 256] width 569 height 268
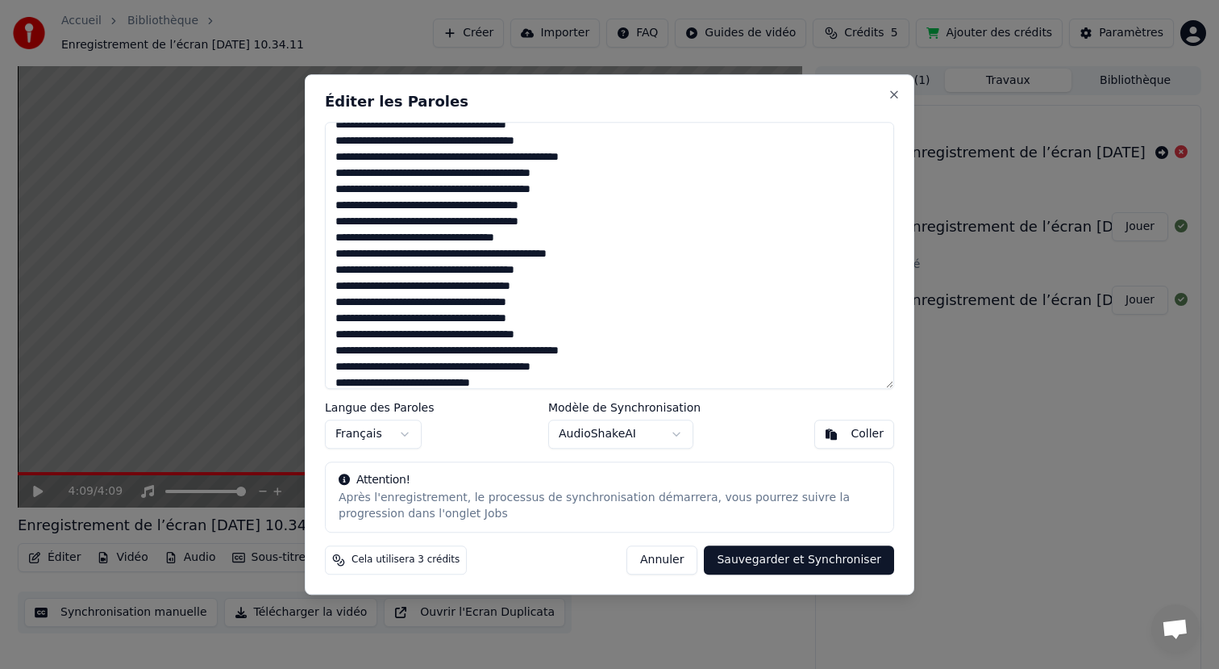
scroll to position [148, 0]
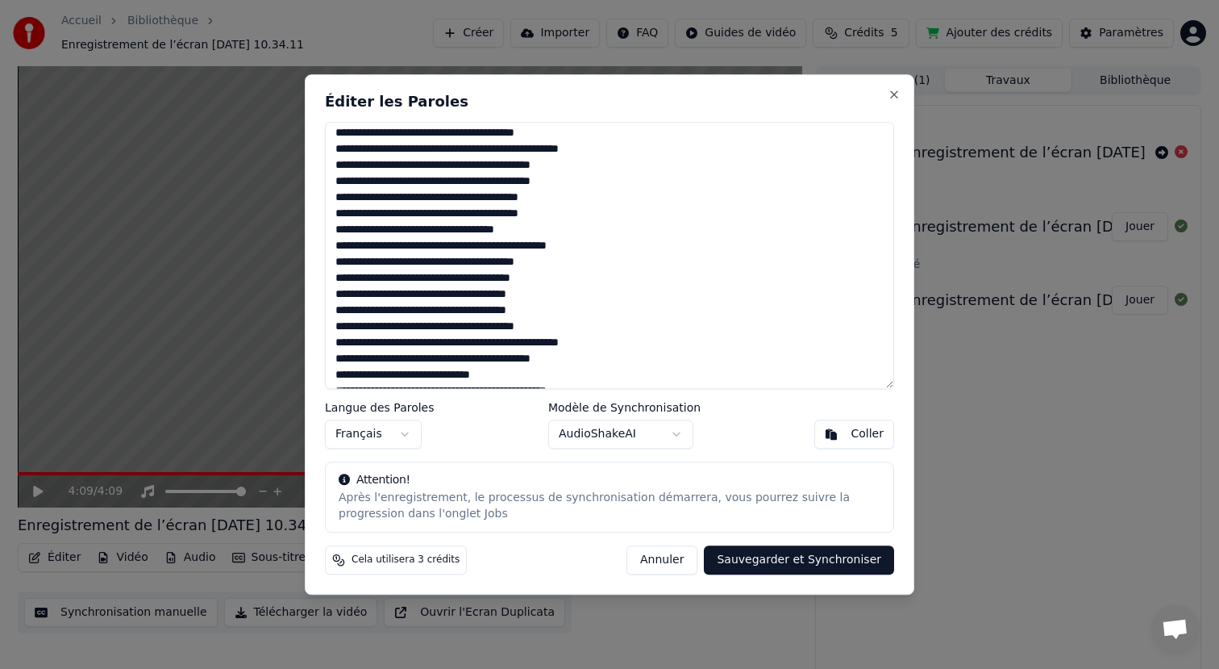
click at [411, 169] on textarea at bounding box center [609, 256] width 569 height 268
click at [379, 357] on textarea at bounding box center [609, 256] width 569 height 268
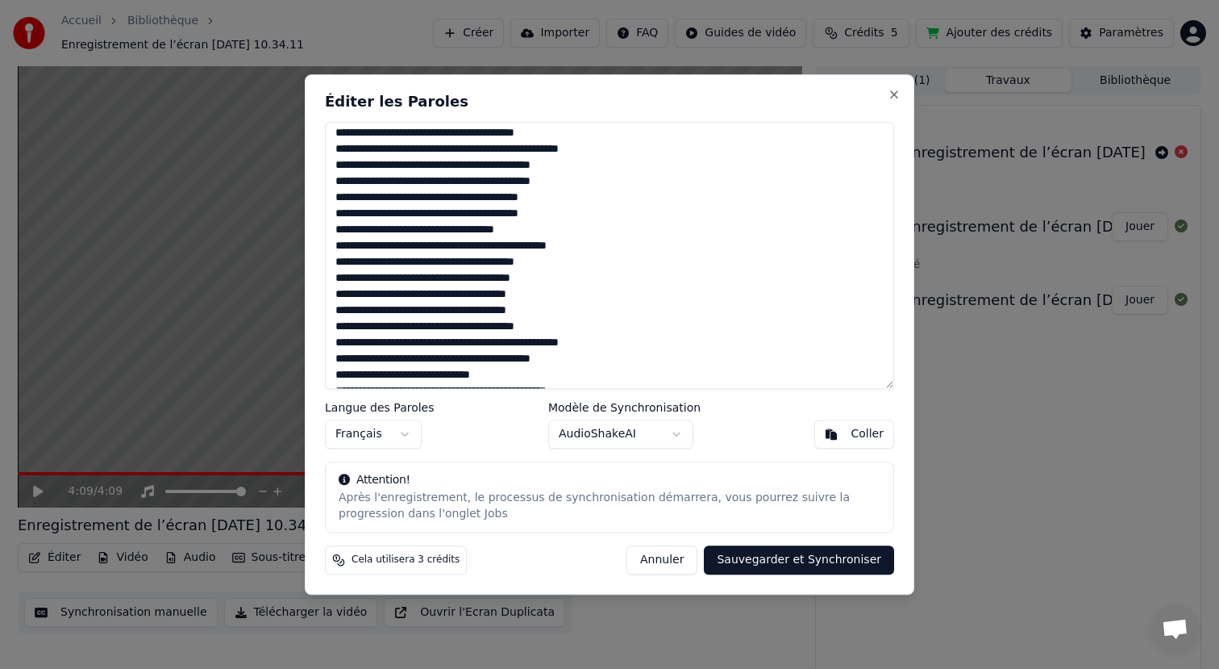
click at [379, 357] on textarea at bounding box center [609, 256] width 569 height 268
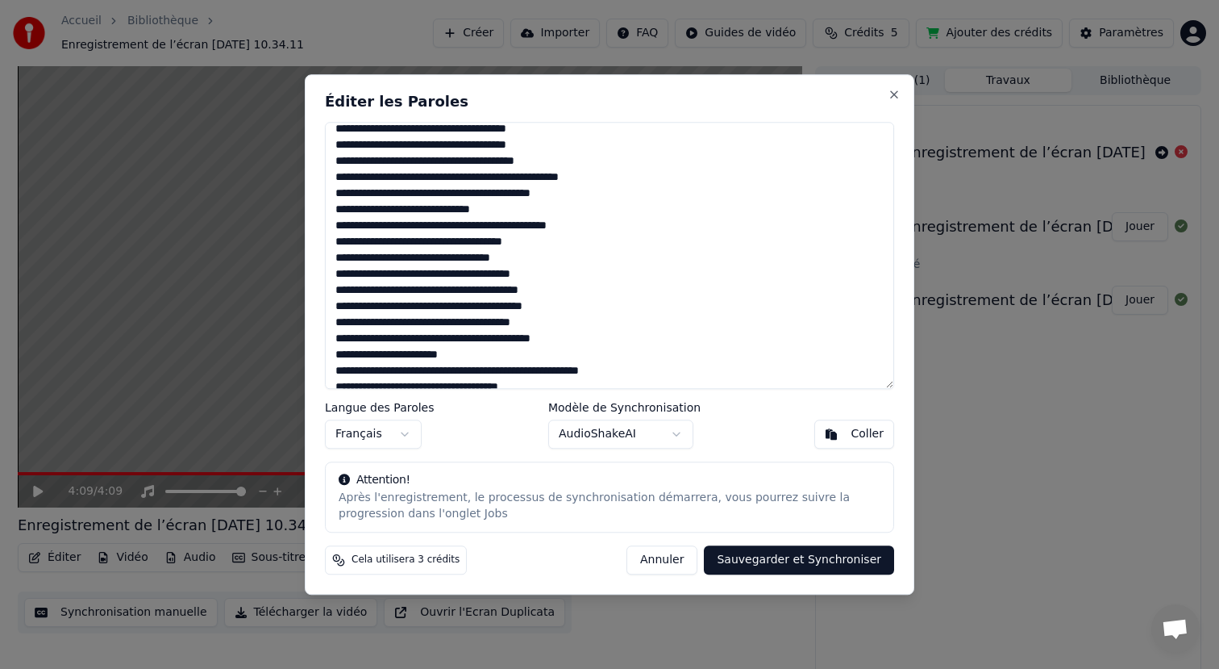
scroll to position [275, 0]
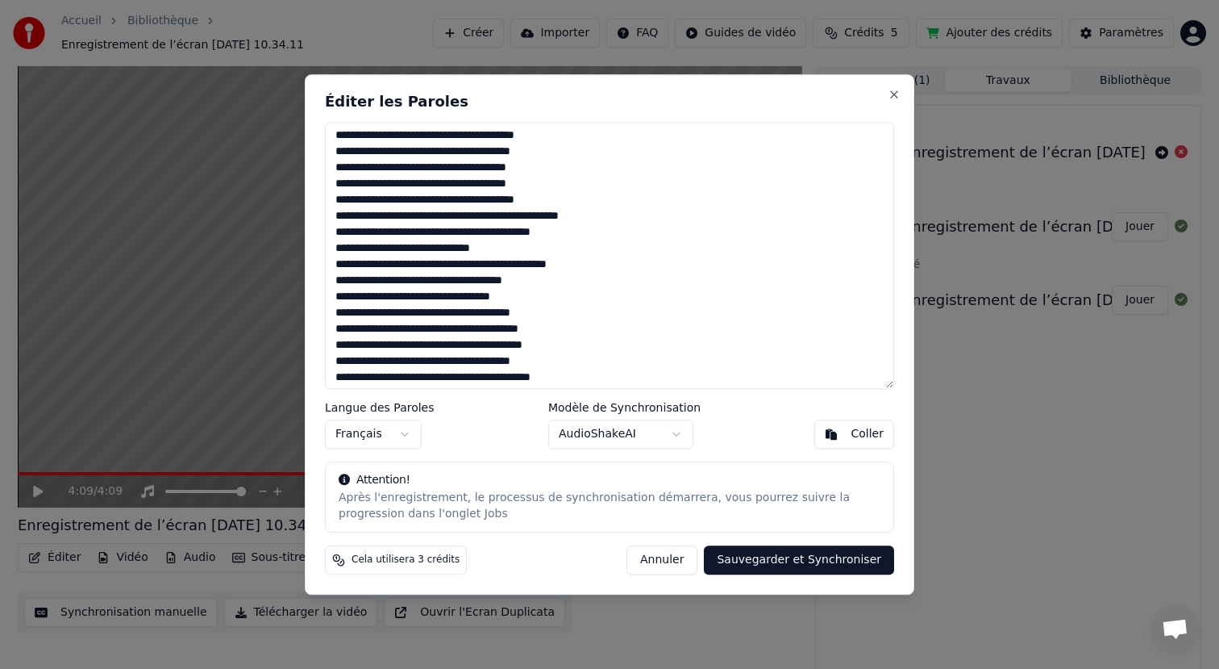
drag, startPoint x: 497, startPoint y: 249, endPoint x: 477, endPoint y: 249, distance: 20.2
click at [477, 249] on textarea at bounding box center [609, 256] width 569 height 268
click at [402, 283] on textarea at bounding box center [609, 256] width 569 height 268
drag, startPoint x: 534, startPoint y: 283, endPoint x: 450, endPoint y: 283, distance: 83.9
click at [450, 283] on textarea at bounding box center [609, 256] width 569 height 268
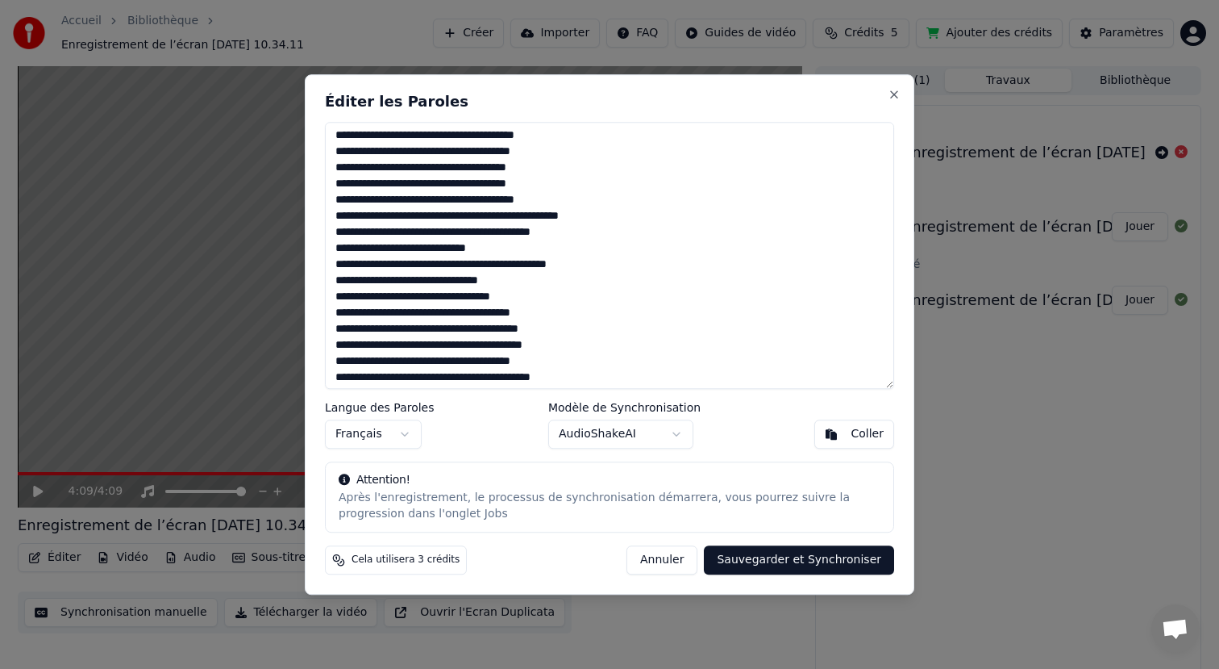
type textarea "**********"
click at [457, 280] on textarea at bounding box center [609, 256] width 569 height 268
click at [481, 316] on textarea at bounding box center [609, 256] width 569 height 268
drag, startPoint x: 353, startPoint y: 331, endPoint x: 333, endPoint y: 329, distance: 20.3
click at [333, 329] on textarea at bounding box center [609, 256] width 569 height 268
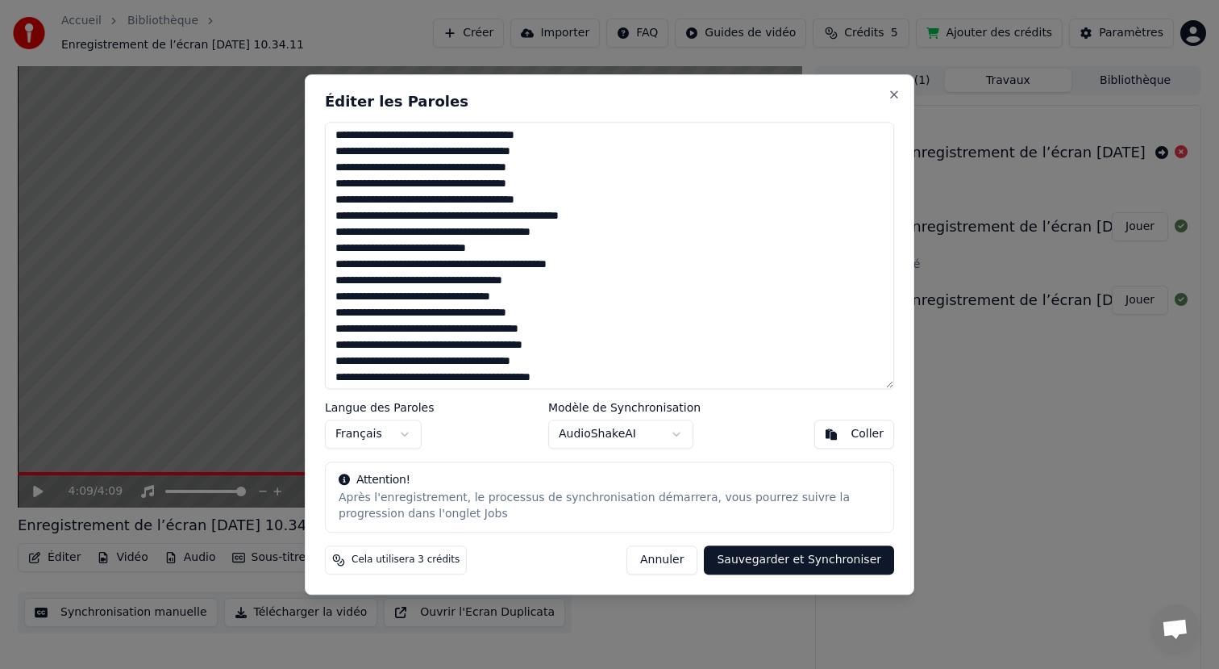
click at [467, 332] on textarea at bounding box center [609, 256] width 569 height 268
click at [359, 349] on textarea at bounding box center [609, 256] width 569 height 268
drag, startPoint x: 473, startPoint y: 344, endPoint x: 561, endPoint y: 344, distance: 88.7
click at [561, 344] on textarea at bounding box center [609, 256] width 569 height 268
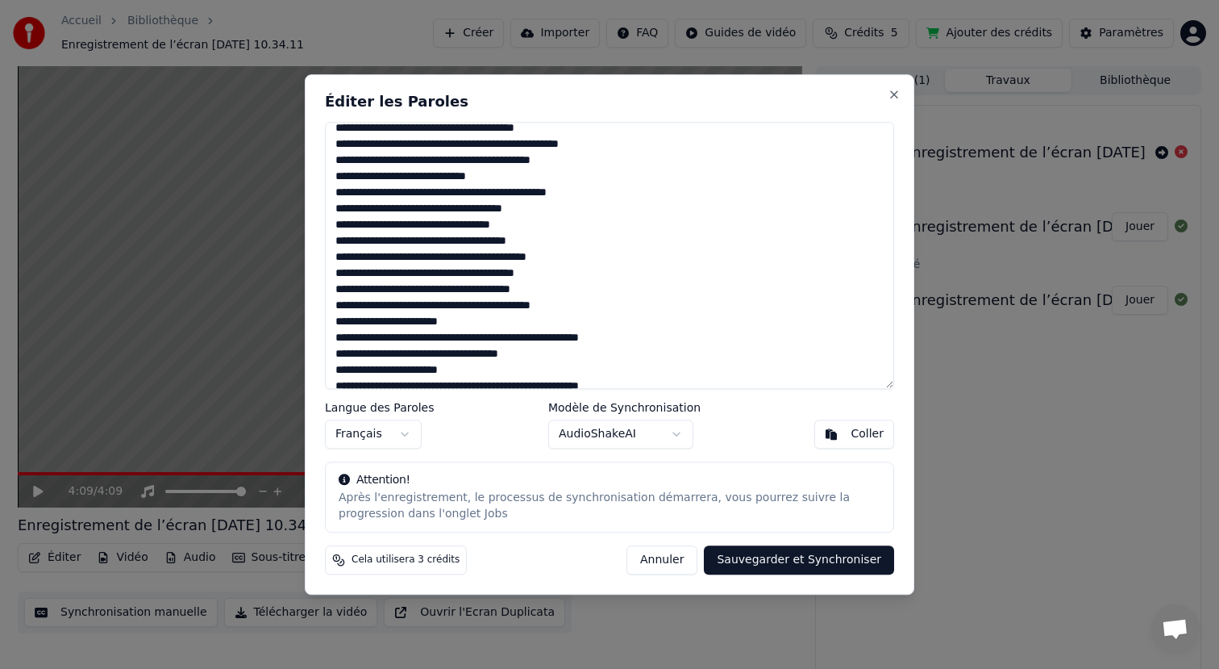
scroll to position [369, 0]
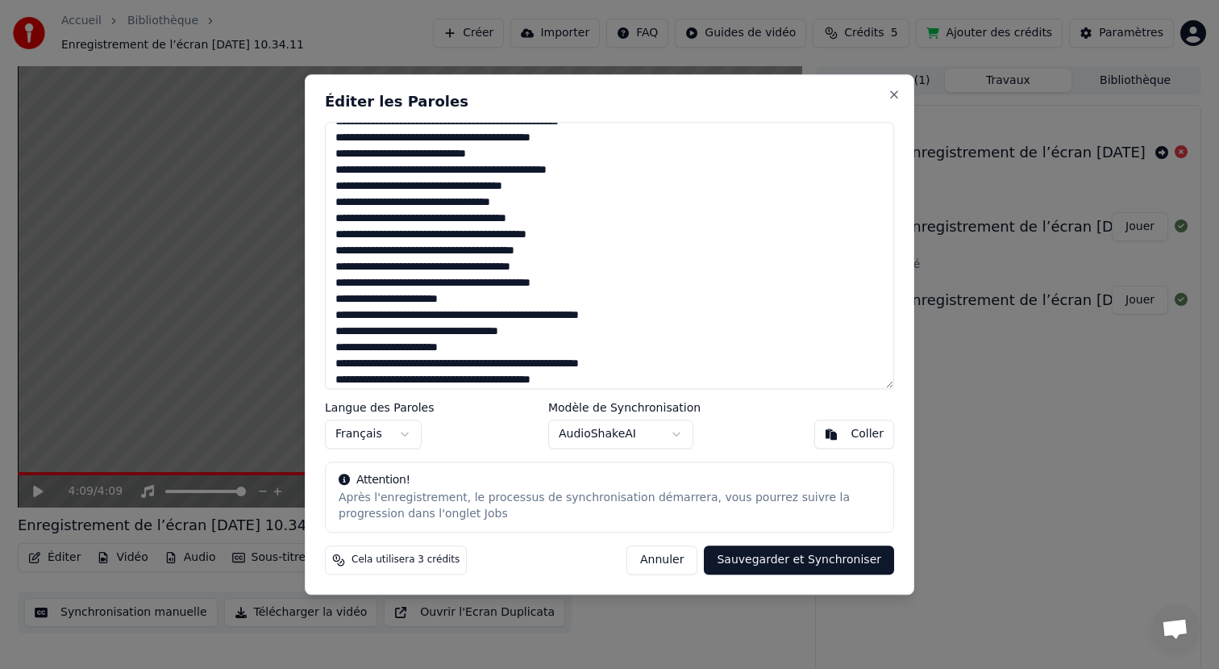
click at [367, 333] on textarea at bounding box center [609, 256] width 569 height 268
click at [370, 334] on textarea at bounding box center [609, 256] width 569 height 268
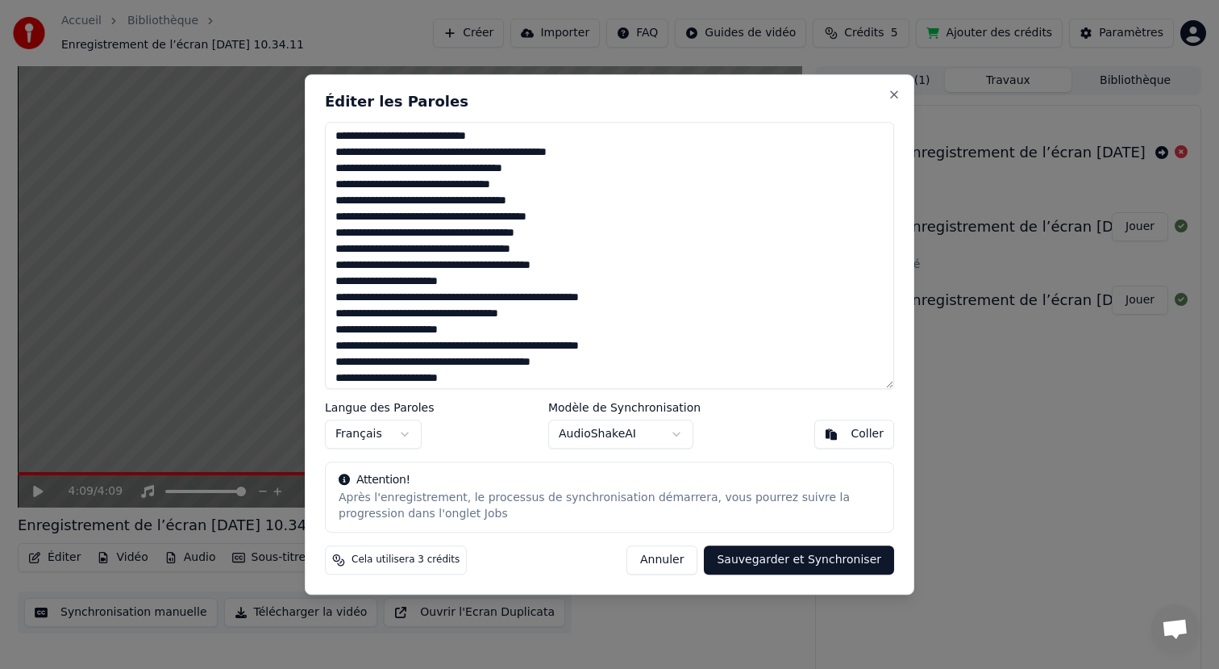
scroll to position [398, 0]
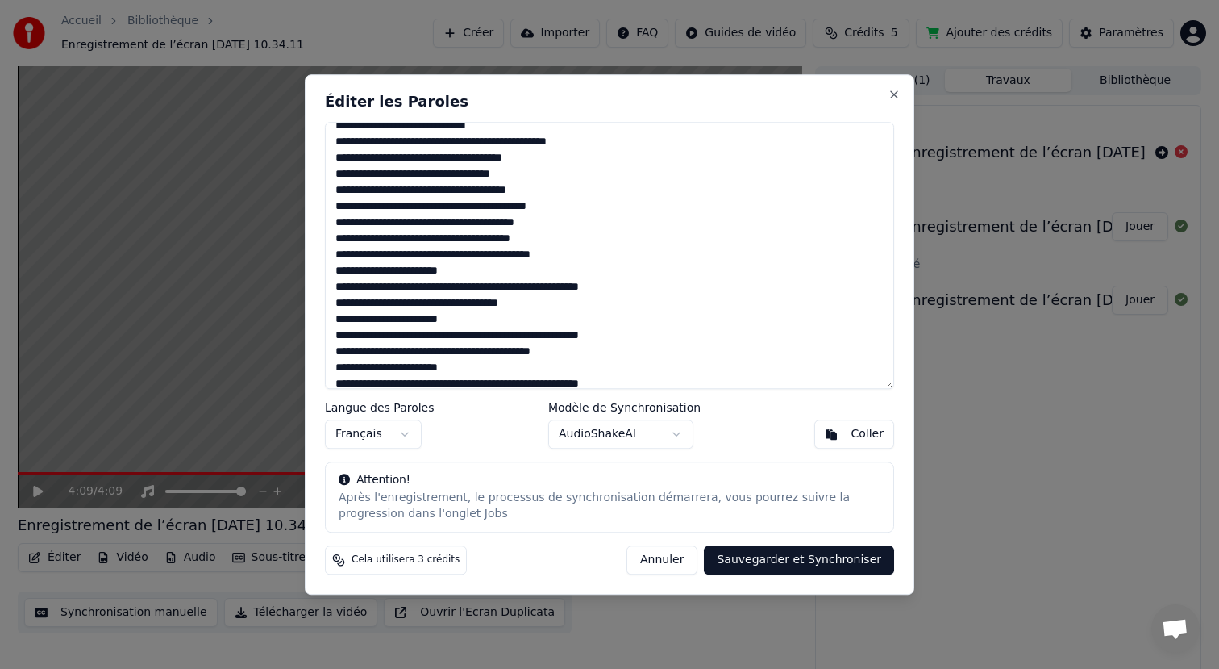
click at [356, 301] on textarea at bounding box center [609, 256] width 569 height 268
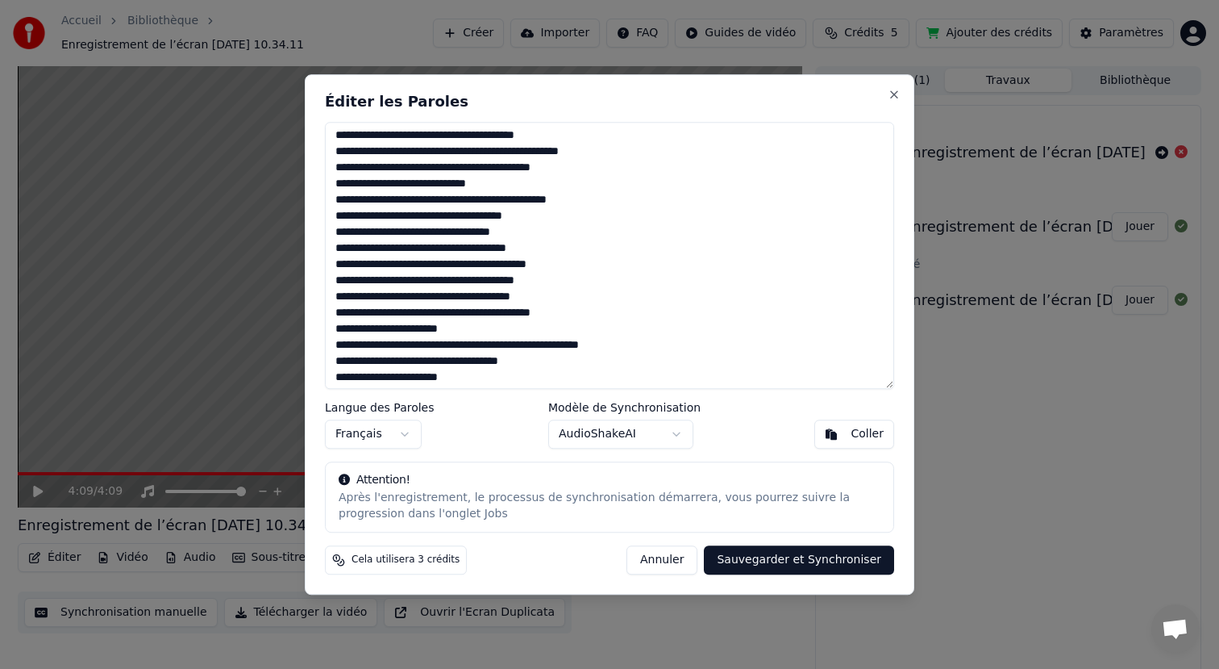
scroll to position [334, 0]
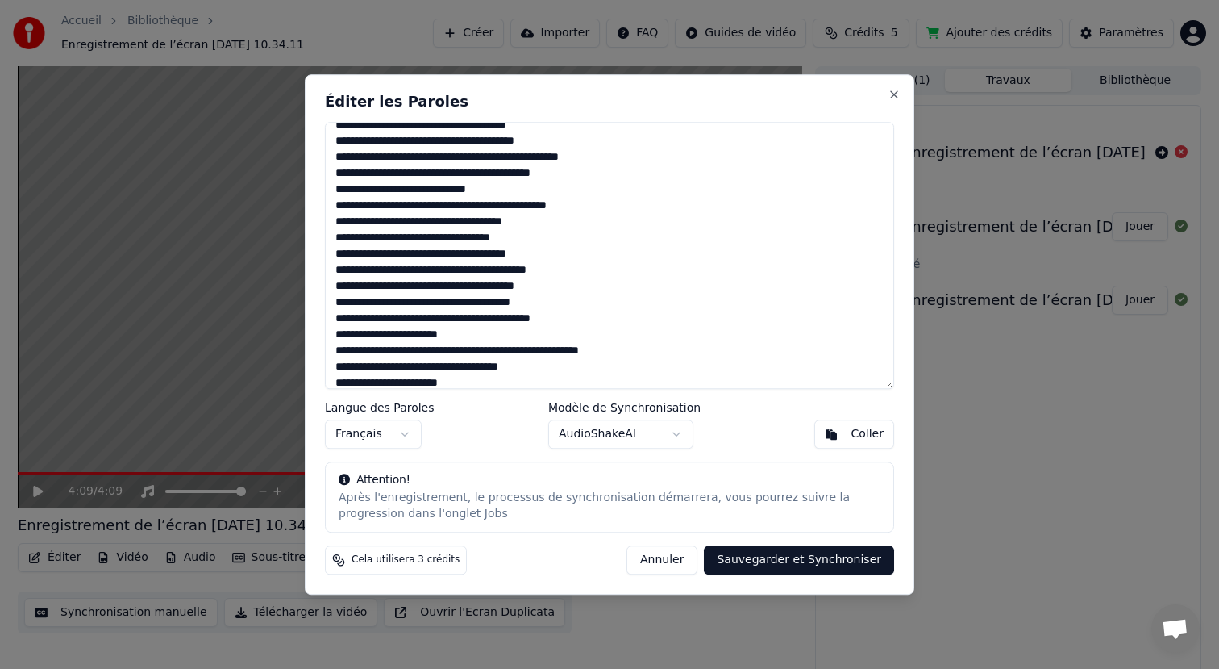
click at [436, 170] on textarea at bounding box center [609, 256] width 569 height 268
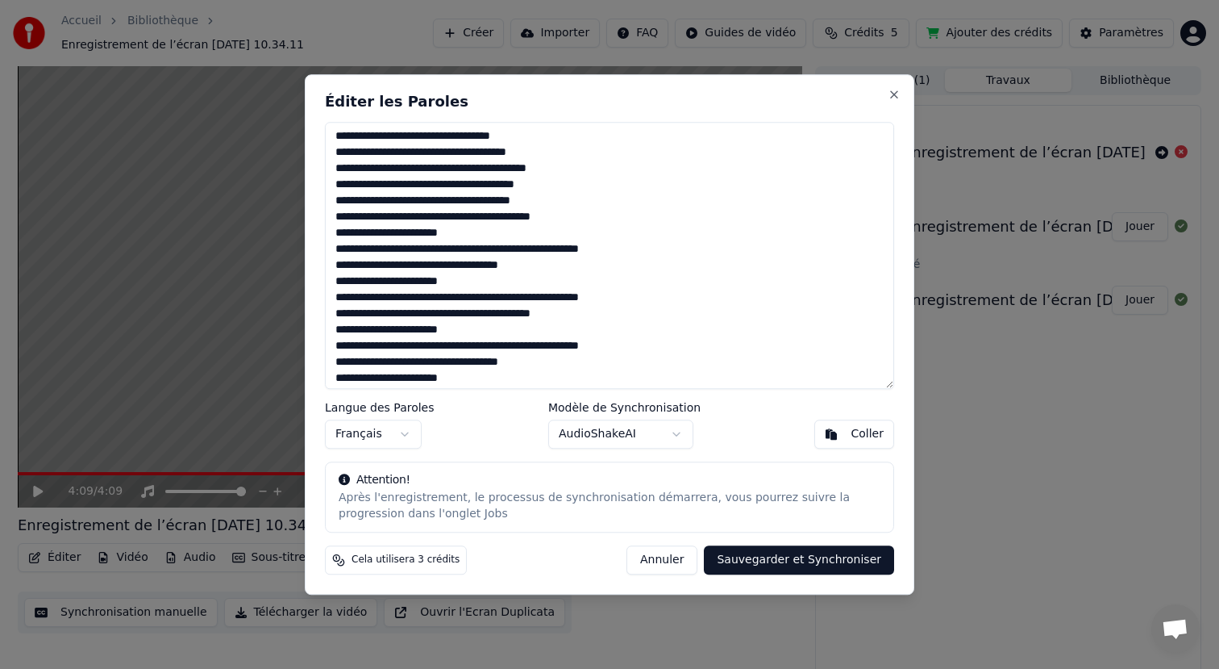
scroll to position [443, 0]
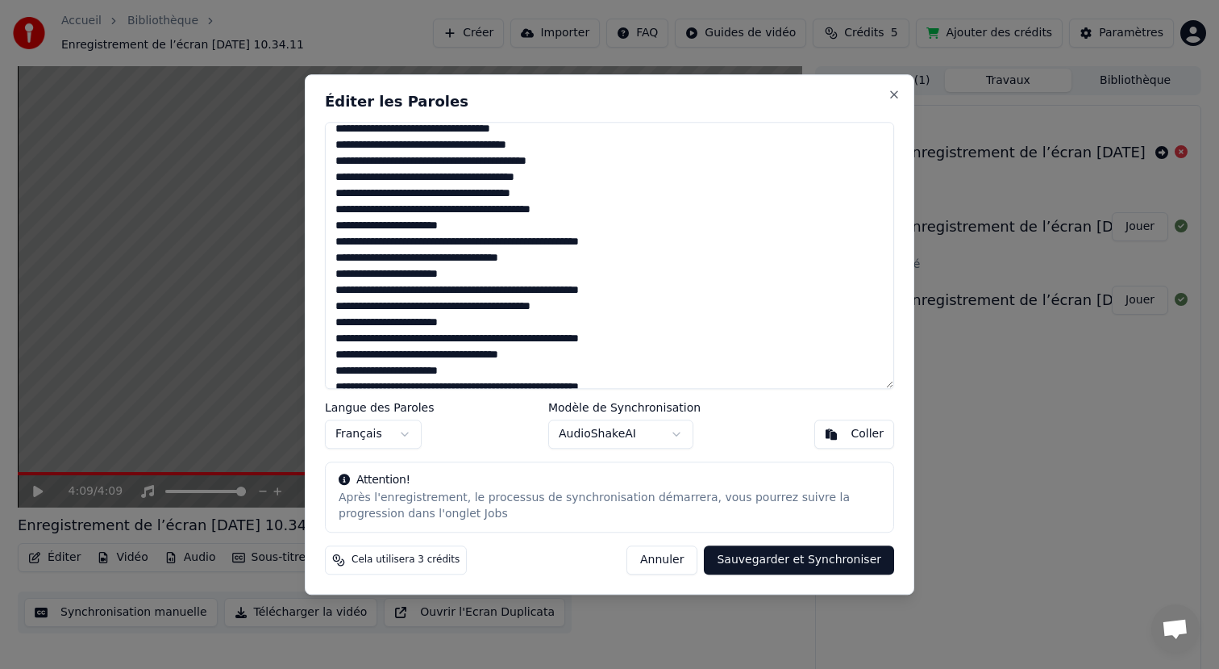
click at [385, 309] on textarea at bounding box center [609, 256] width 569 height 268
paste textarea
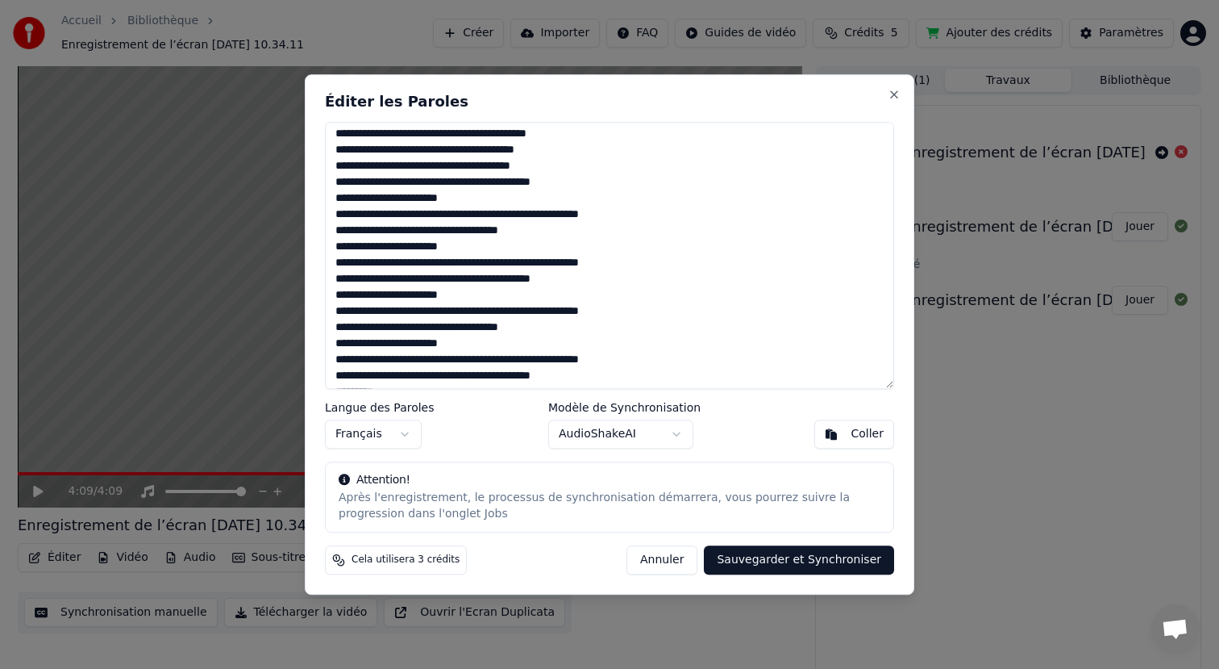
scroll to position [474, 0]
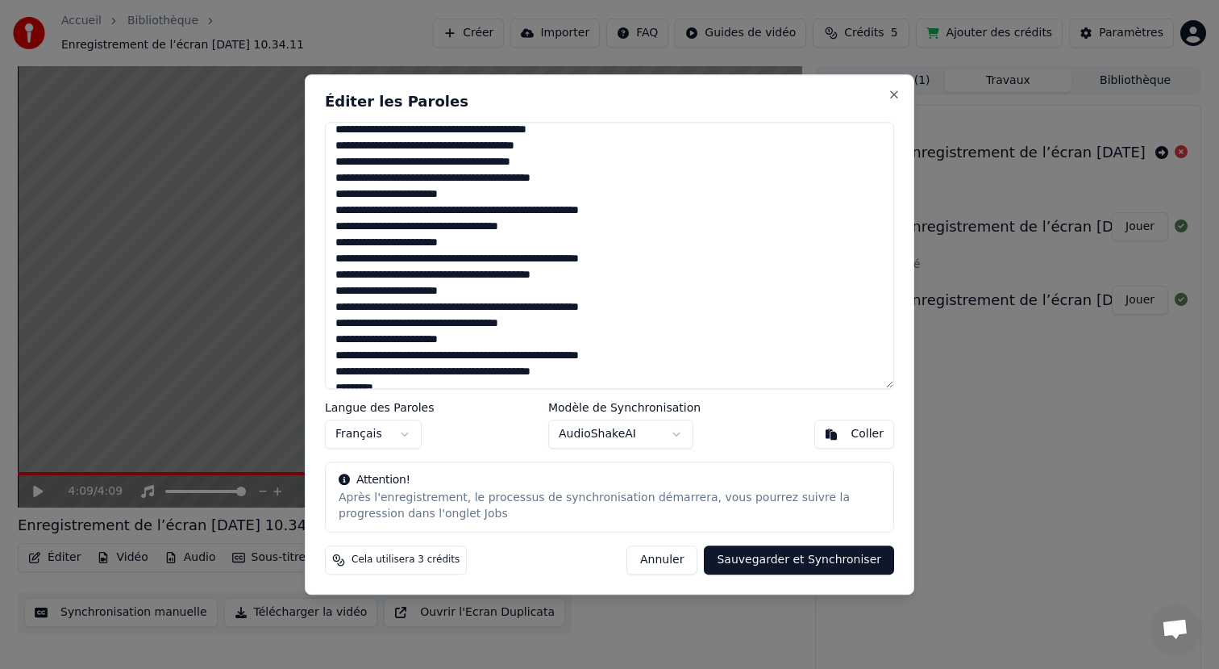
click at [360, 323] on textarea at bounding box center [609, 256] width 569 height 268
click at [359, 326] on textarea at bounding box center [609, 256] width 569 height 268
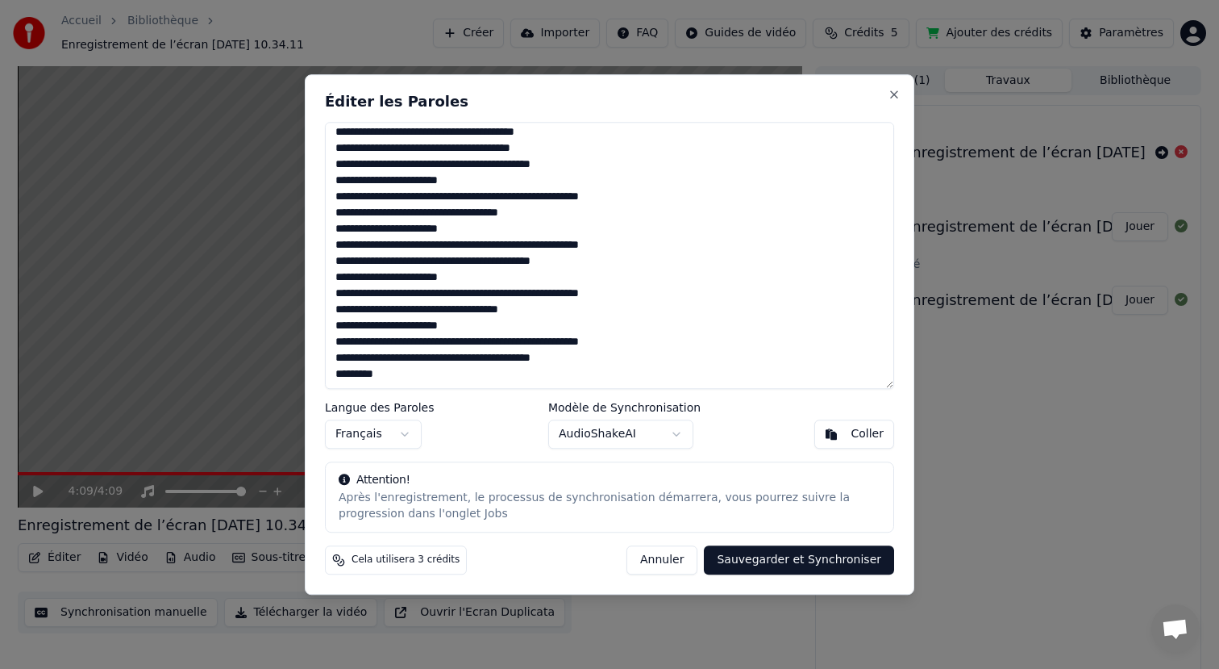
click at [356, 361] on textarea at bounding box center [609, 256] width 569 height 268
paste textarea
click at [398, 378] on textarea at bounding box center [609, 256] width 569 height 268
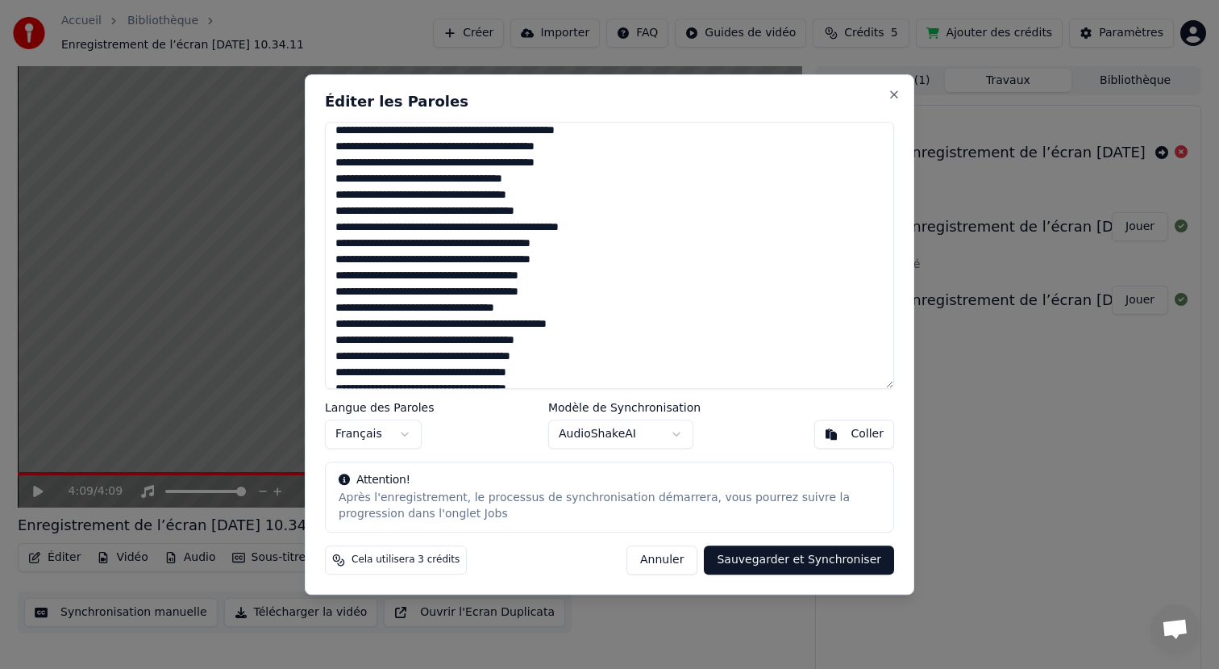
scroll to position [0, 0]
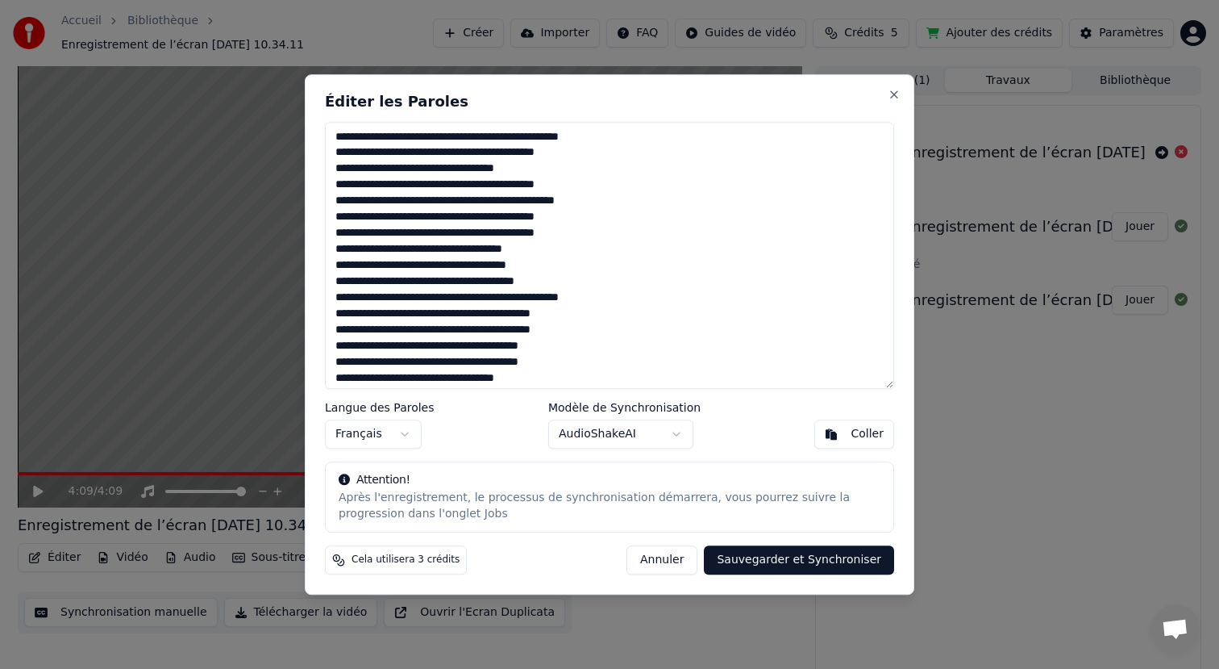
type textarea "**********"
click at [823, 565] on button "Sauvegarder et Synchroniser" at bounding box center [799, 559] width 190 height 29
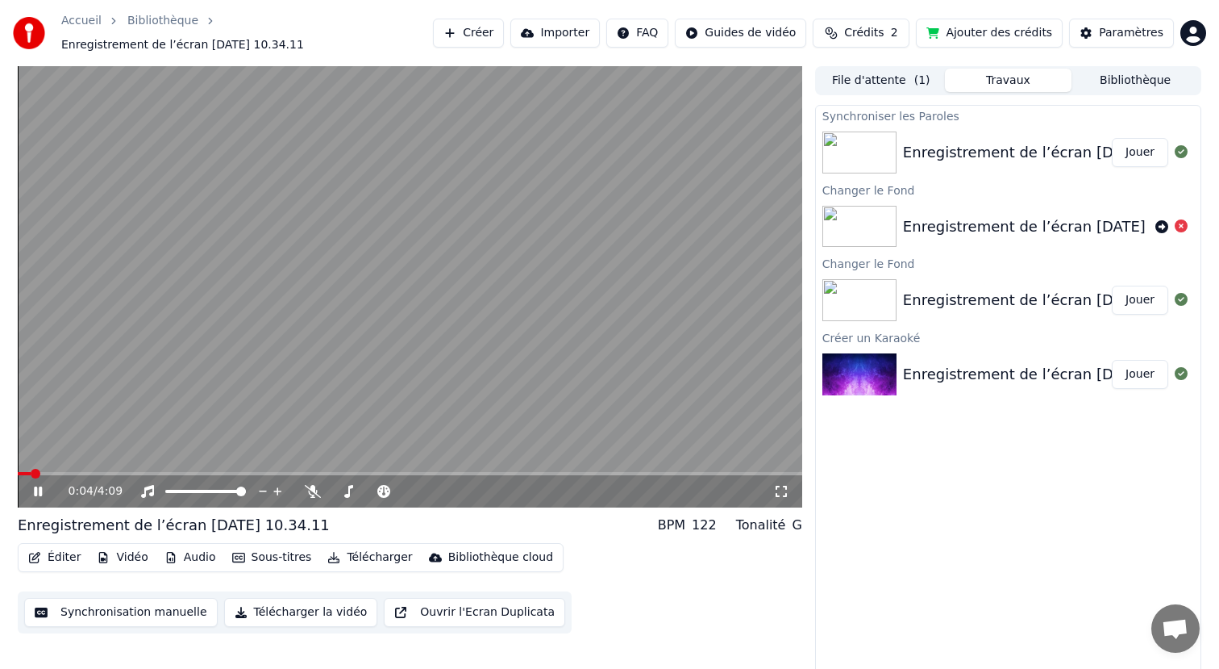
click at [783, 490] on icon at bounding box center [781, 491] width 16 height 13
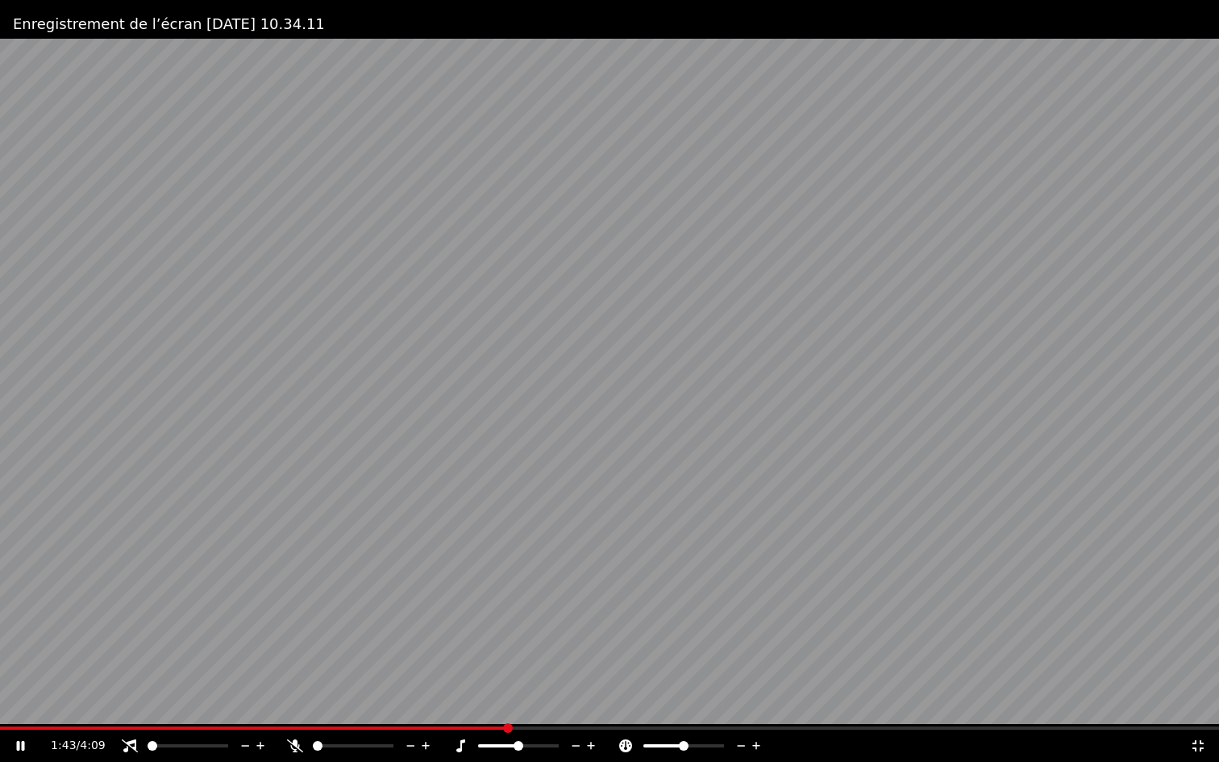
click at [1211, 132] on video at bounding box center [609, 381] width 1219 height 762
click at [232, 668] on div at bounding box center [203, 746] width 130 height 16
click at [227, 668] on div at bounding box center [203, 746] width 130 height 16
click at [228, 668] on span at bounding box center [224, 746] width 10 height 10
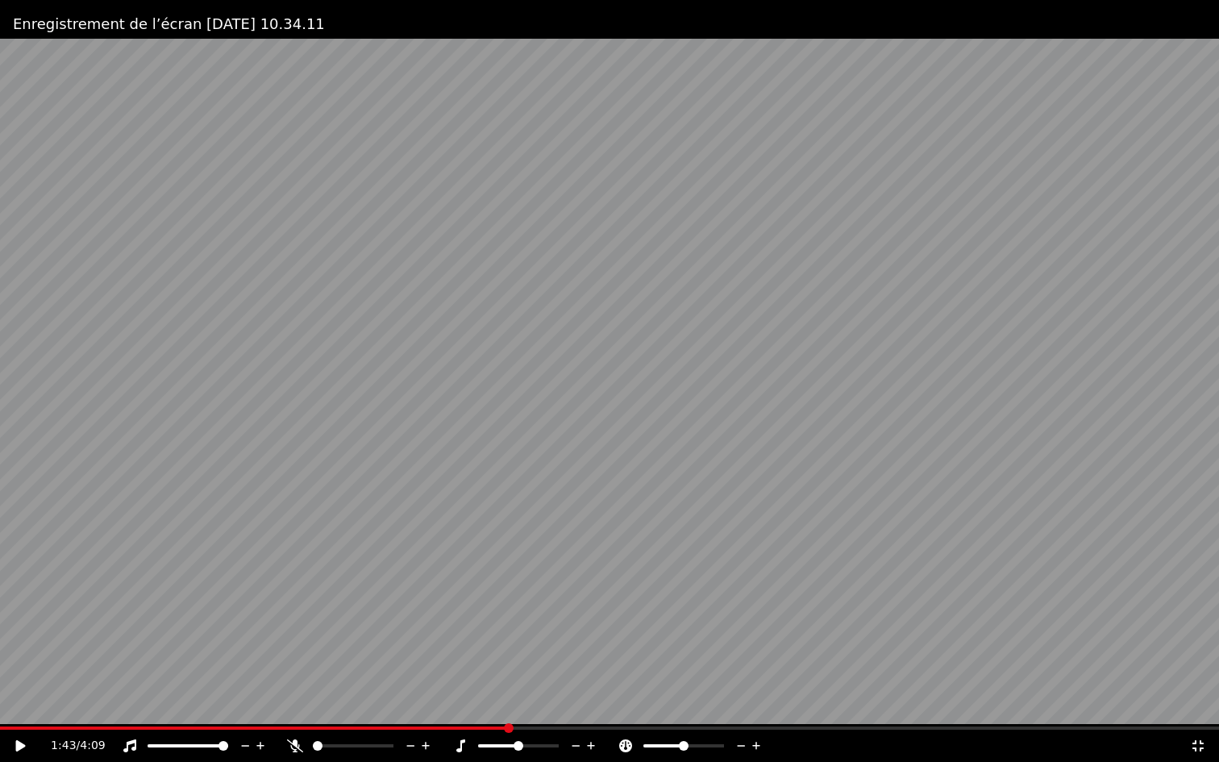
click at [461, 668] on video at bounding box center [609, 381] width 1219 height 762
click at [463, 668] on span at bounding box center [254, 728] width 509 height 3
click at [565, 570] on video at bounding box center [609, 381] width 1219 height 762
click at [17, 668] on icon at bounding box center [32, 746] width 38 height 13
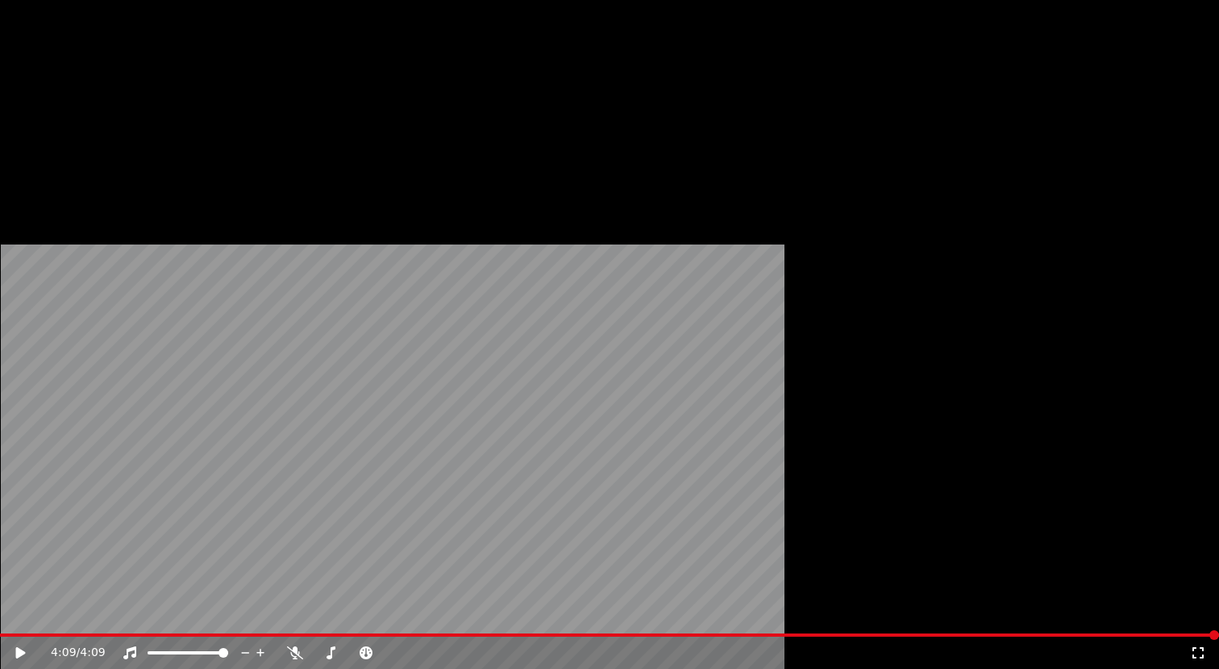
click at [60, 127] on button "Éditer" at bounding box center [54, 116] width 65 height 23
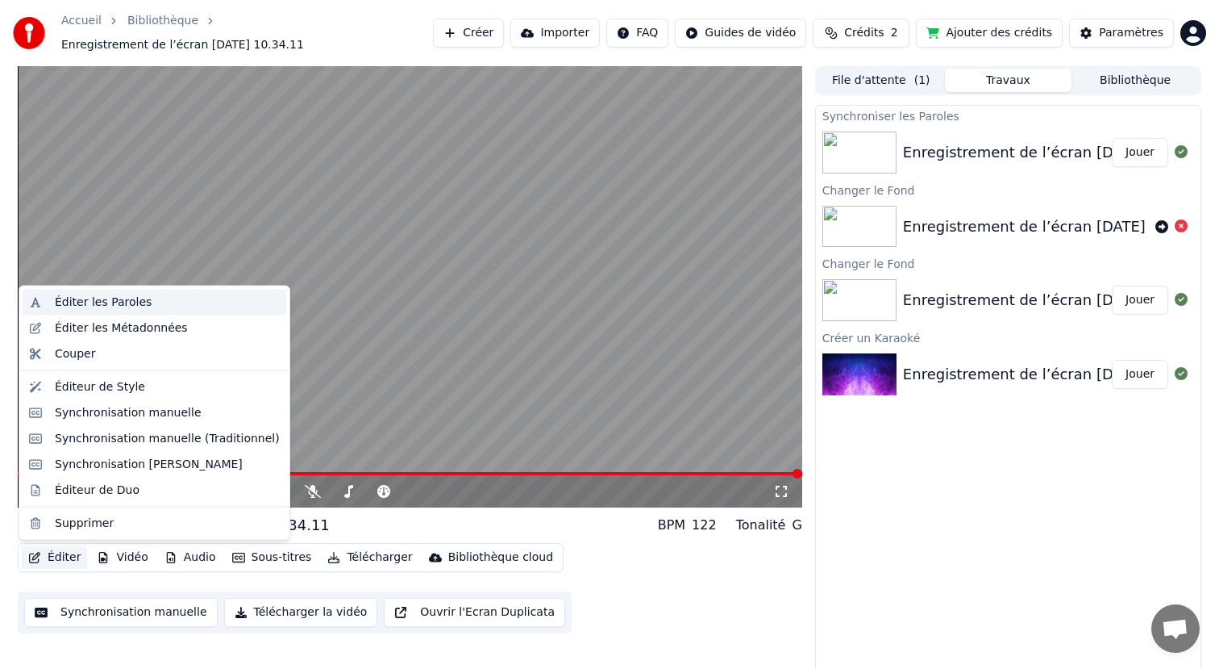
click at [136, 306] on div "Éditer les Paroles" at bounding box center [103, 302] width 97 height 16
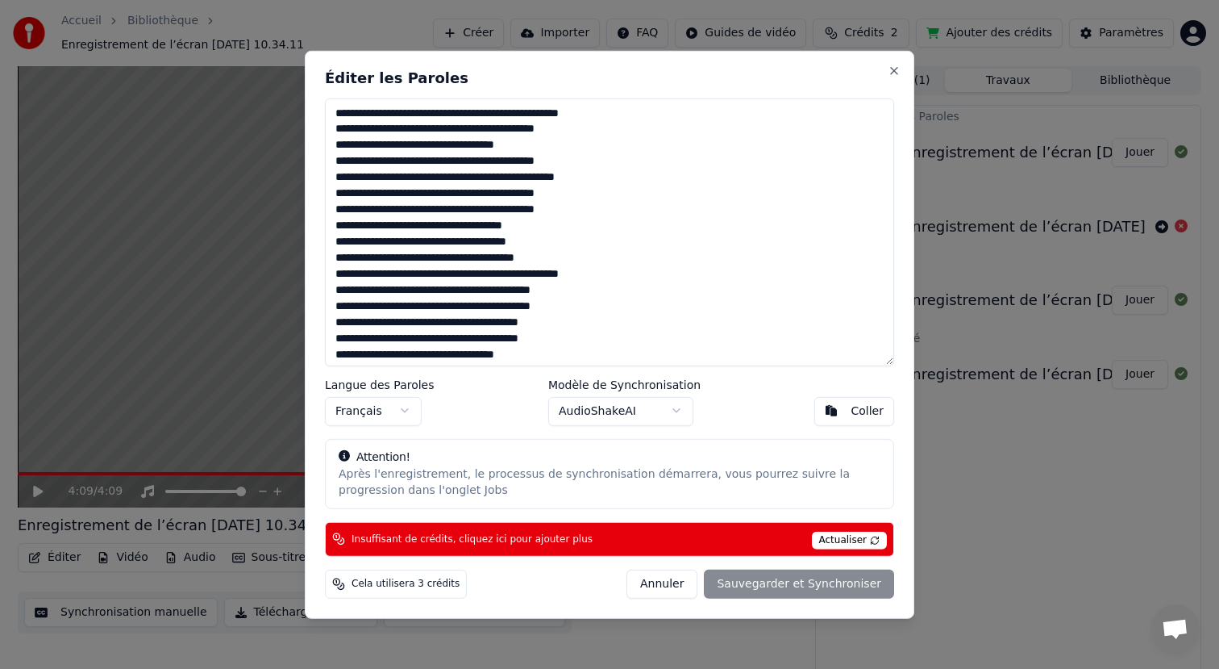
click at [865, 545] on span "Actualiser" at bounding box center [850, 540] width 76 height 18
click at [852, 534] on span "Actualiser" at bounding box center [850, 540] width 76 height 18
click at [408, 581] on span "Cela utilisera 3 crédits" at bounding box center [406, 583] width 108 height 13
click at [348, 608] on div "Éditer les Paroles Langue des Paroles Français Modèle de Synchronisation AudioS…" at bounding box center [610, 334] width 610 height 568
click at [659, 581] on button "Annuler" at bounding box center [662, 583] width 71 height 29
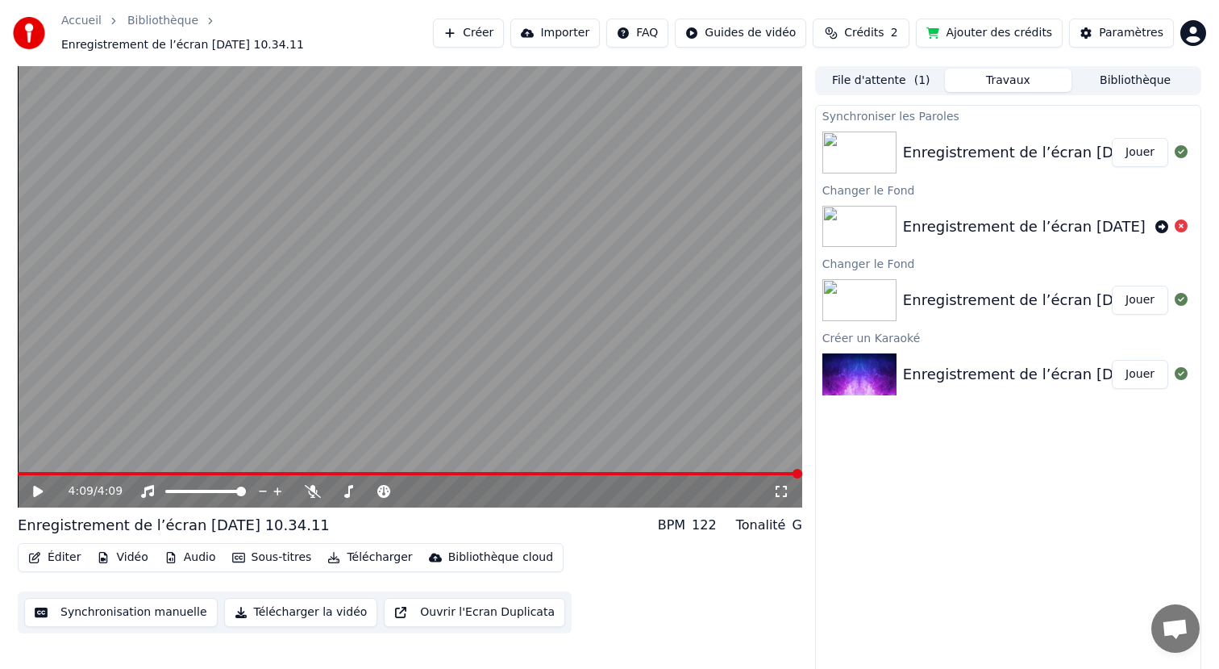
click at [987, 40] on button "Ajouter des crédits" at bounding box center [989, 33] width 147 height 29
click at [26, 473] on span at bounding box center [23, 473] width 10 height 3
click at [32, 475] on span at bounding box center [32, 474] width 10 height 10
click at [40, 475] on div "0:03 / 4:09" at bounding box center [410, 491] width 785 height 32
click at [41, 474] on span at bounding box center [410, 473] width 785 height 3
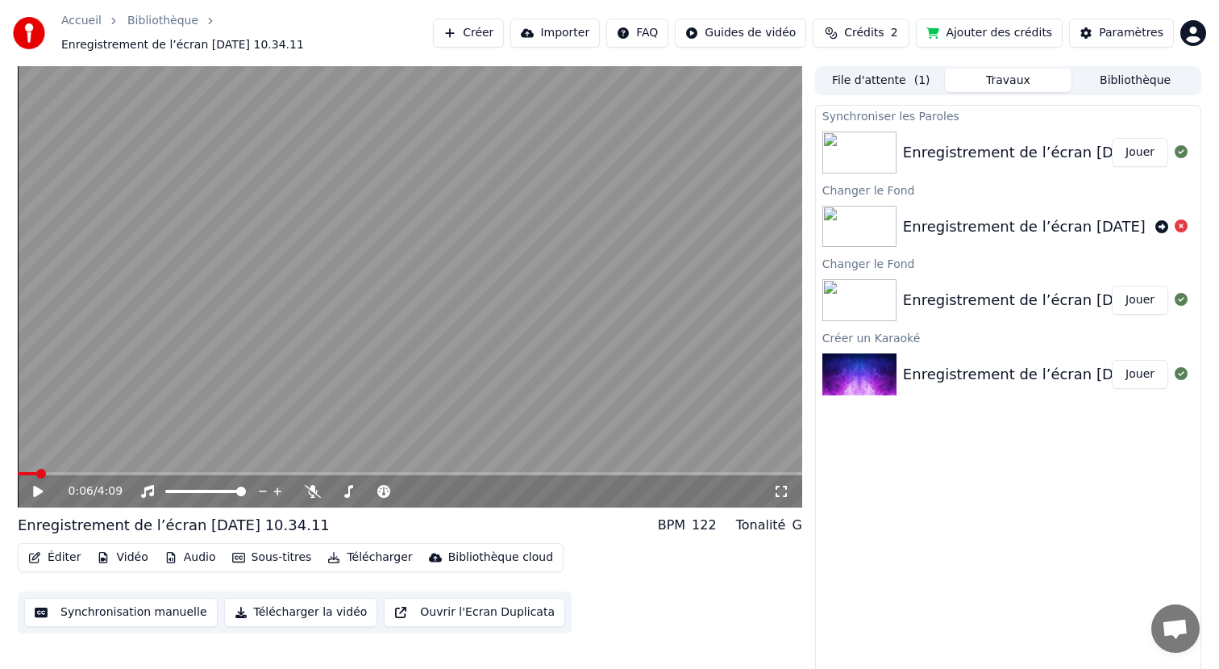
click at [36, 473] on span at bounding box center [27, 473] width 19 height 3
click at [34, 495] on icon at bounding box center [38, 491] width 10 height 11
click at [18, 469] on span at bounding box center [23, 474] width 10 height 10
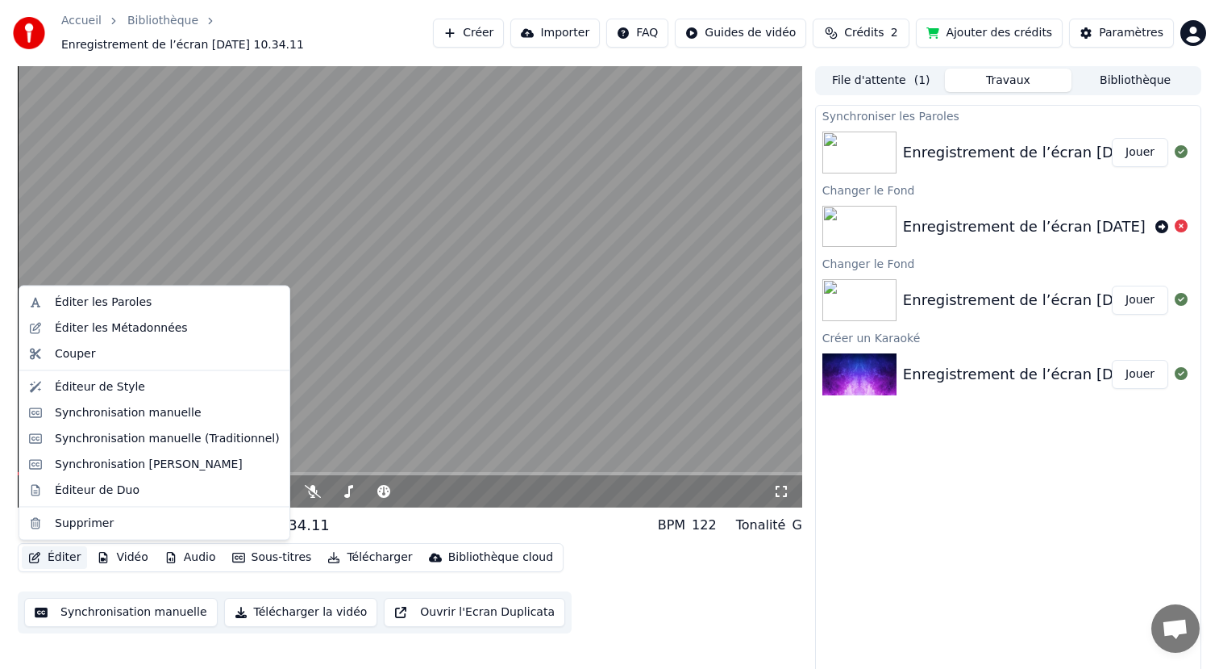
click at [61, 560] on button "Éditer" at bounding box center [54, 557] width 65 height 23
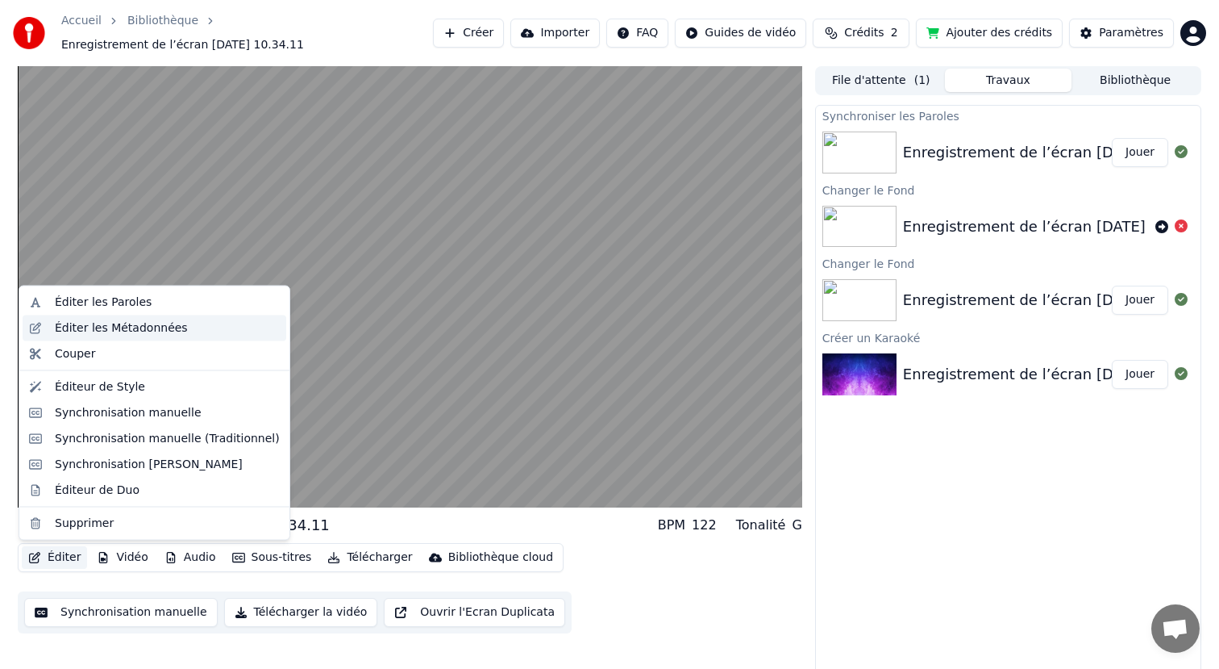
click at [176, 333] on div "Éditer les Métadonnées" at bounding box center [121, 327] width 133 height 16
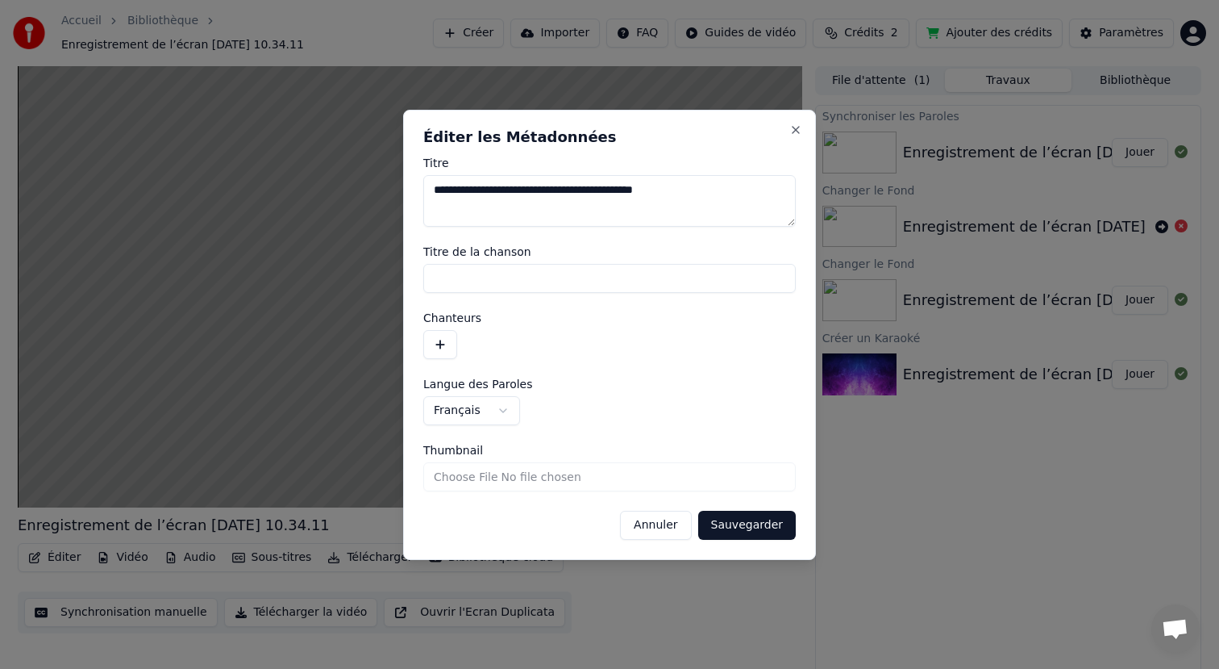
click at [647, 188] on textarea "**********" at bounding box center [609, 201] width 373 height 52
type textarea "**********"
click at [556, 270] on input "Titre de la chanson" at bounding box center [609, 278] width 373 height 29
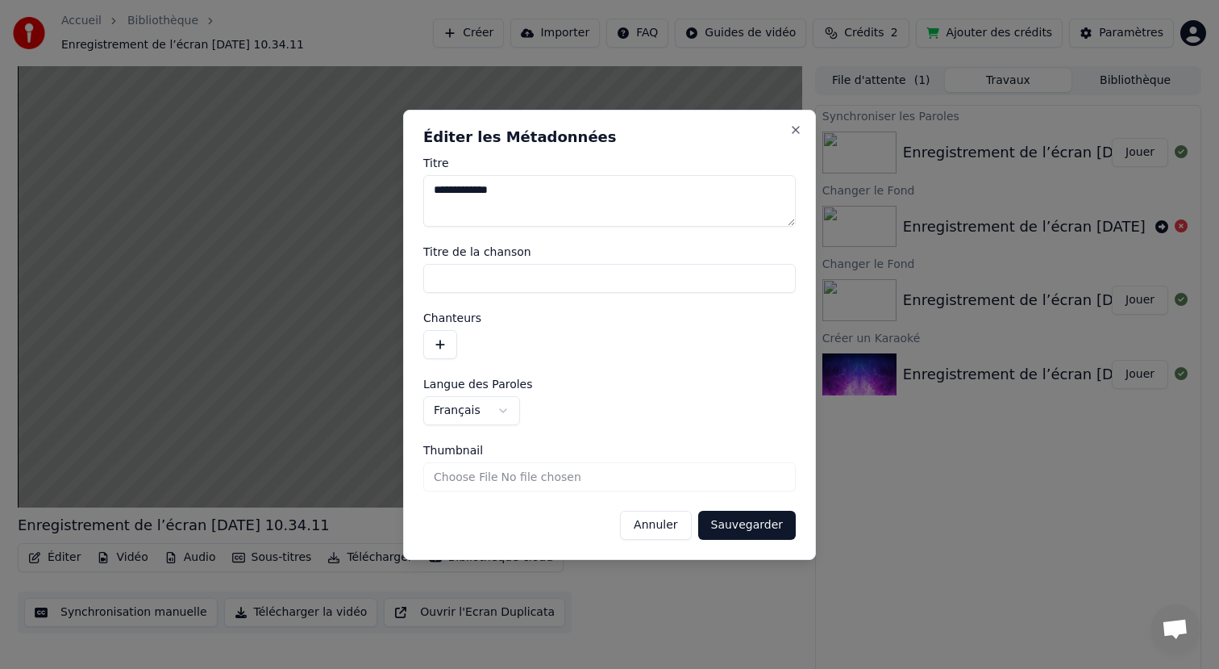
click at [734, 526] on button "Sauvegarder" at bounding box center [747, 525] width 98 height 29
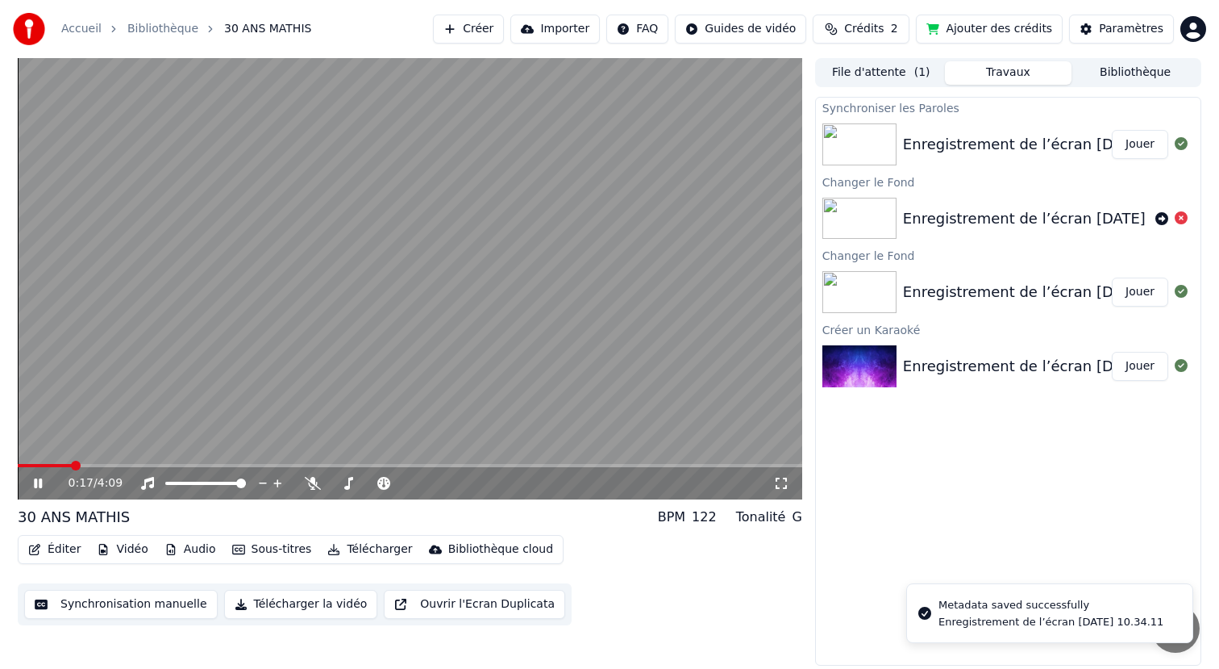
drag, startPoint x: 78, startPoint y: 471, endPoint x: 0, endPoint y: 473, distance: 78.2
click at [0, 473] on div "0:17 / 4:09 30 ANS MATHIS BPM 122 Tonalité G Éditer Vidéo Audio Sous-titres Tél…" at bounding box center [609, 361] width 1219 height 607
click at [23, 465] on span at bounding box center [21, 465] width 6 height 3
click at [21, 463] on span at bounding box center [26, 466] width 10 height 10
click at [77, 536] on div "Éditer Vidéo Audio Sous-titres Télécharger Bibliothèque cloud" at bounding box center [291, 549] width 546 height 29
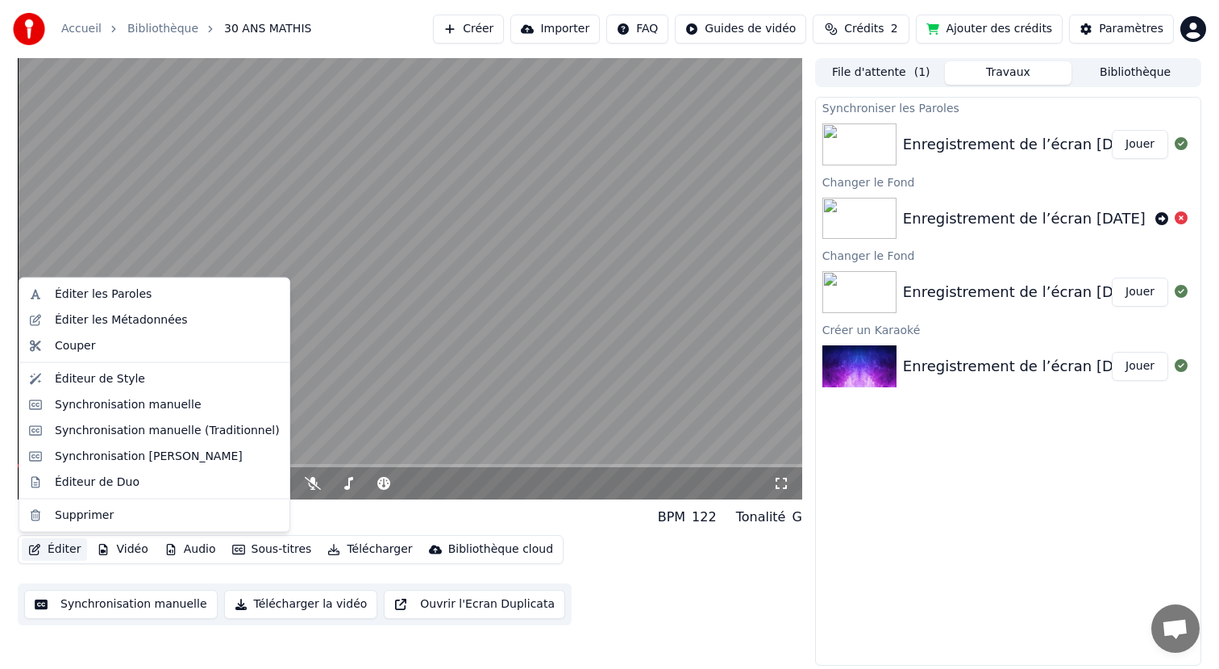
click at [69, 555] on button "Éditer" at bounding box center [54, 549] width 65 height 23
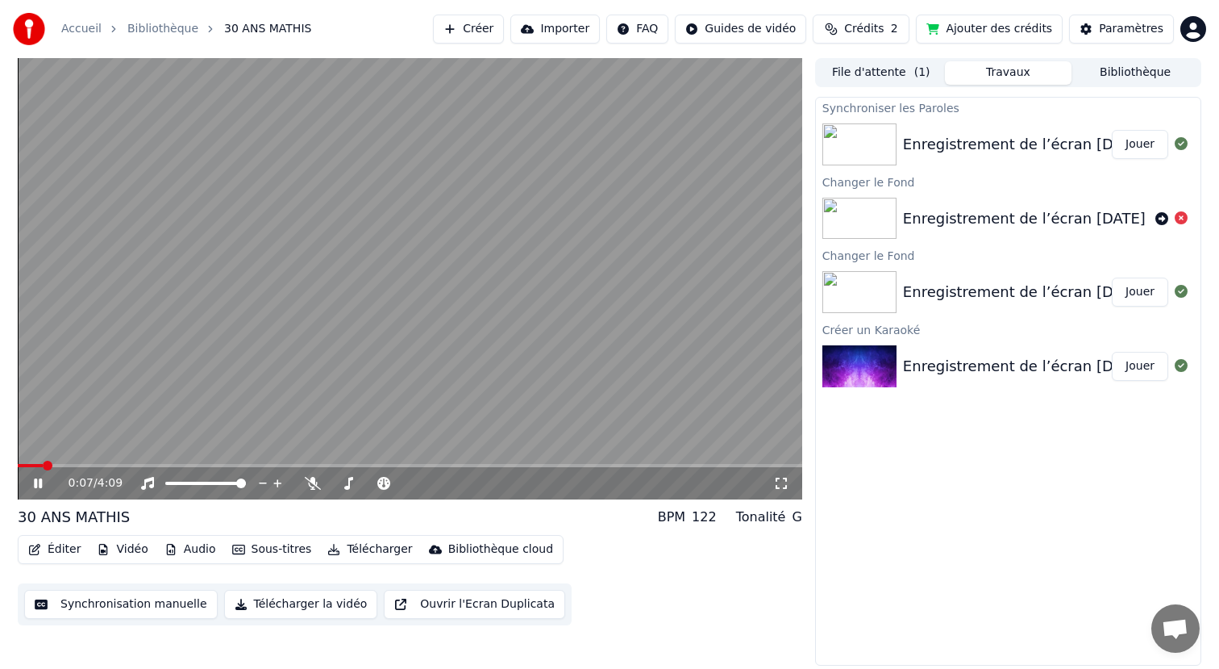
click at [313, 361] on video at bounding box center [410, 278] width 785 height 441
click at [22, 465] on span at bounding box center [43, 465] width 51 height 3
click at [22, 465] on span at bounding box center [38, 465] width 40 height 3
click at [38, 481] on icon at bounding box center [38, 482] width 10 height 11
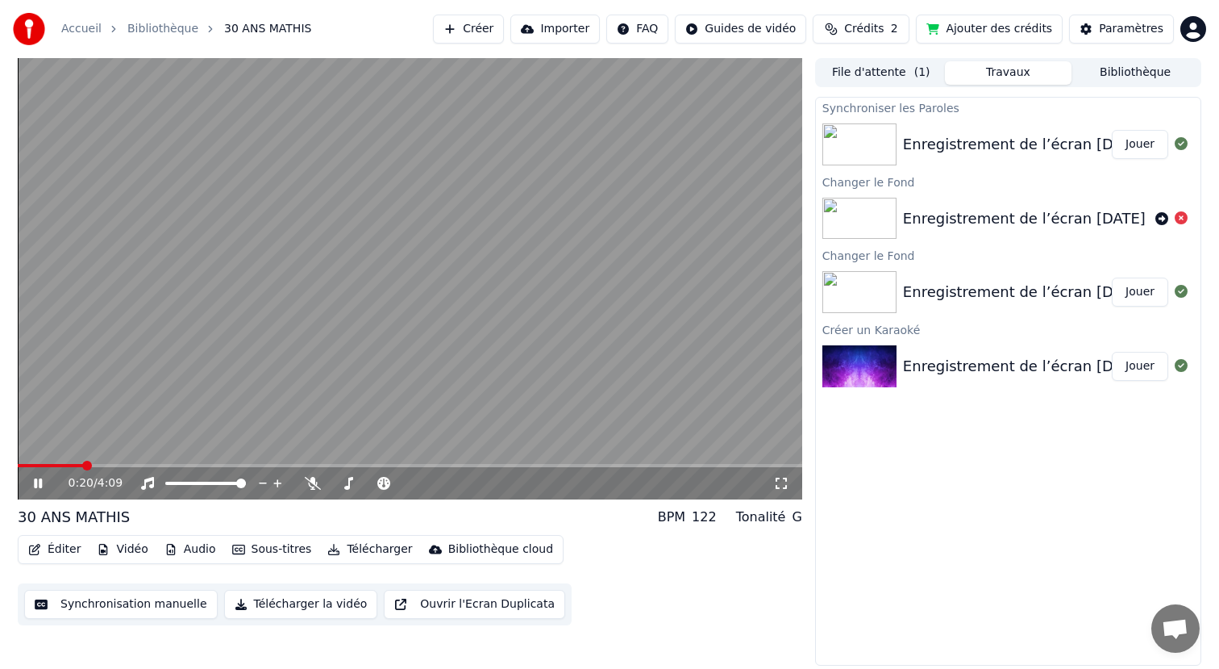
click at [771, 463] on div "0:20 / 4:09" at bounding box center [410, 278] width 785 height 441
click at [406, 466] on span at bounding box center [410, 465] width 785 height 3
click at [31, 479] on icon at bounding box center [50, 483] width 38 height 13
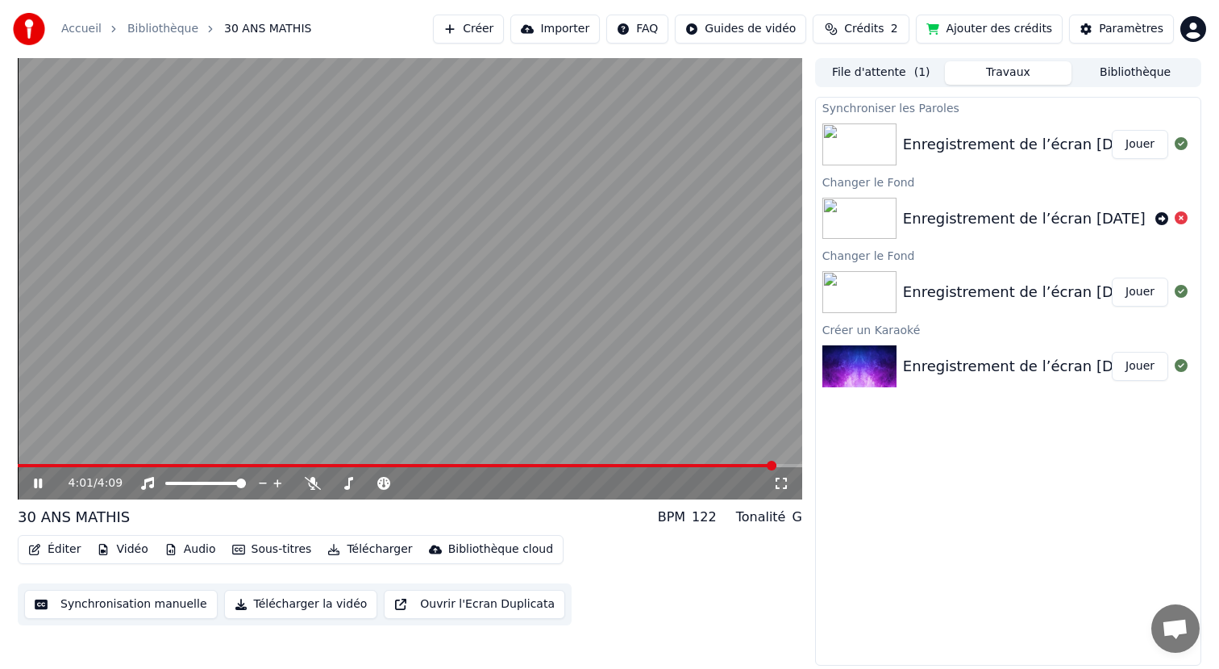
click at [775, 464] on span at bounding box center [410, 465] width 785 height 3
click at [719, 461] on video at bounding box center [410, 278] width 785 height 441
click at [718, 468] on div "4:06 / 4:09" at bounding box center [410, 483] width 785 height 32
click at [729, 470] on div "4:06 / 4:09" at bounding box center [410, 483] width 785 height 32
click at [729, 465] on span at bounding box center [373, 465] width 711 height 3
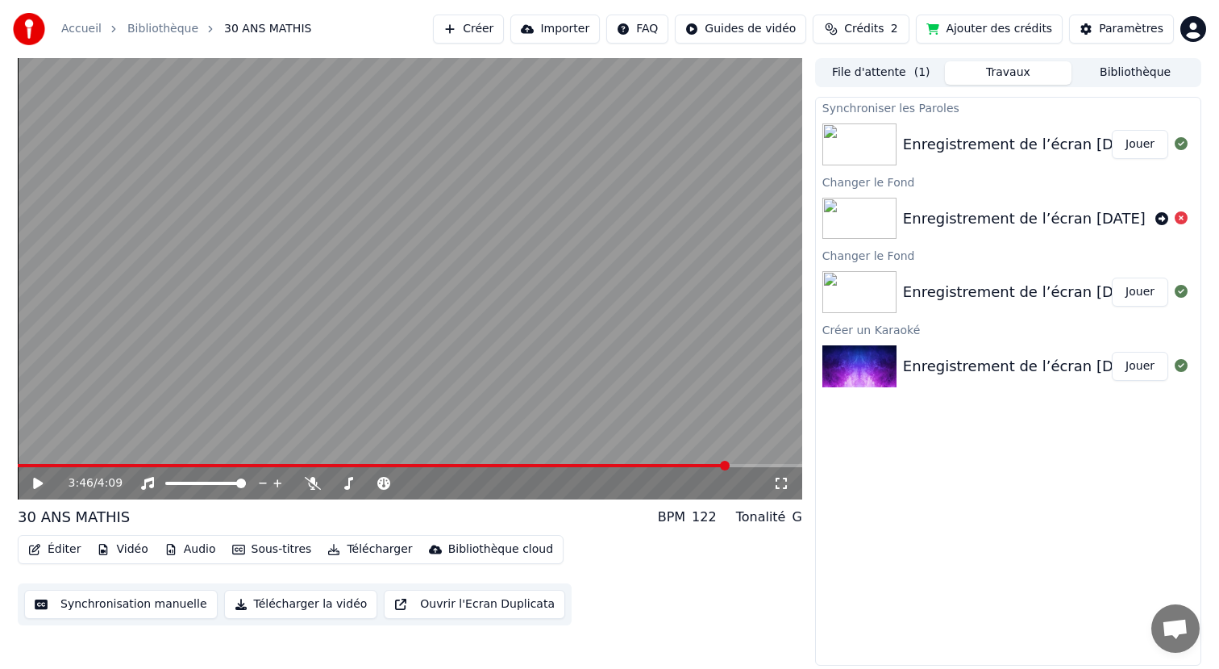
click at [35, 486] on icon at bounding box center [38, 482] width 10 height 11
click at [21, 465] on span at bounding box center [410, 465] width 785 height 3
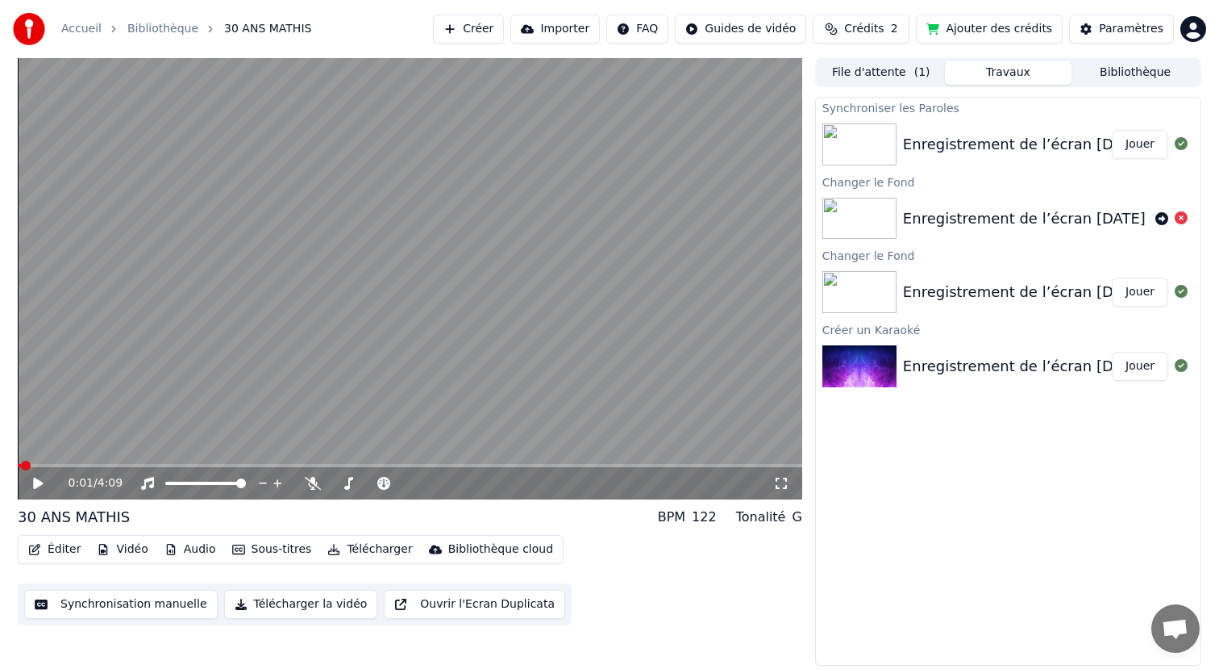
click at [293, 602] on button "Télécharger la vidéo" at bounding box center [301, 604] width 154 height 29
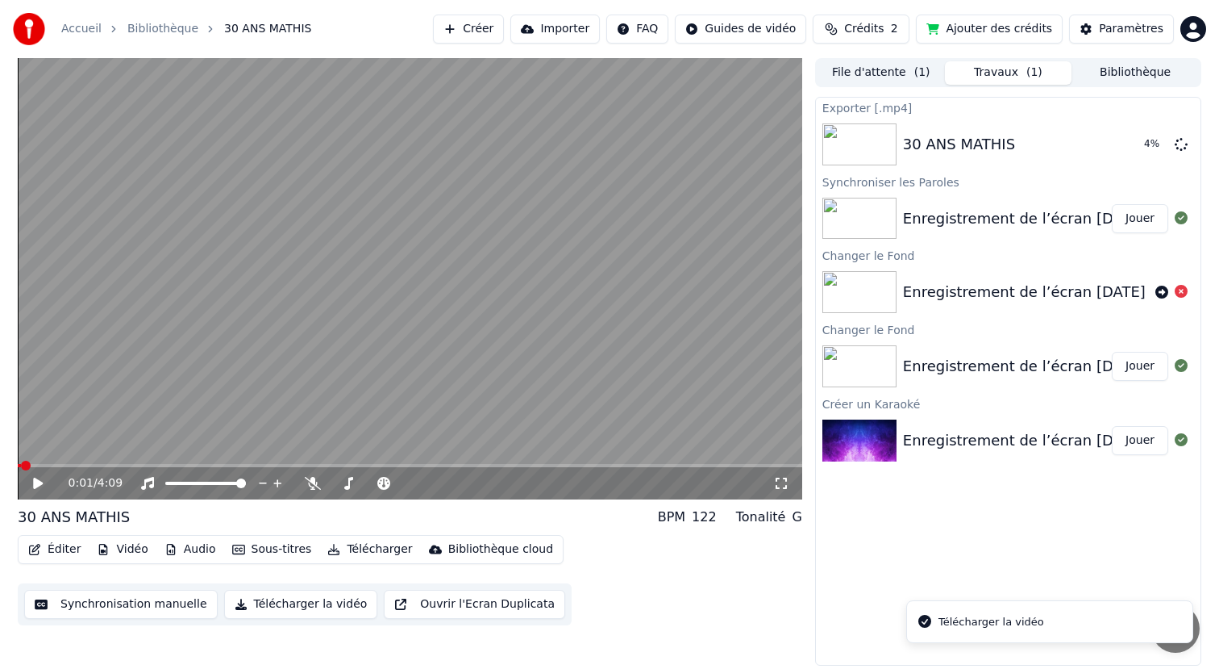
click at [117, 471] on div "0:01 / 4:09" at bounding box center [410, 483] width 785 height 32
click at [125, 469] on div "0:01 / 4:09" at bounding box center [410, 483] width 785 height 32
click at [127, 467] on div "0:01 / 4:09" at bounding box center [410, 483] width 785 height 32
click at [50, 548] on button "Éditer" at bounding box center [54, 549] width 65 height 23
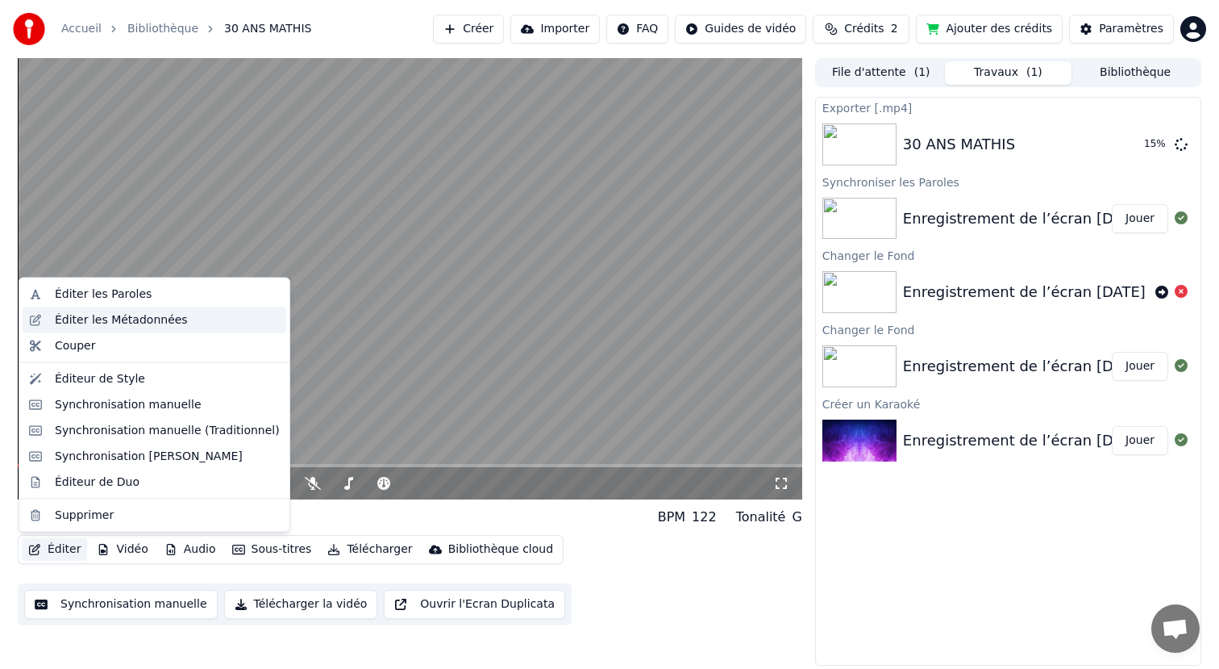
click at [190, 316] on div "Éditer les Métadonnées" at bounding box center [167, 319] width 225 height 16
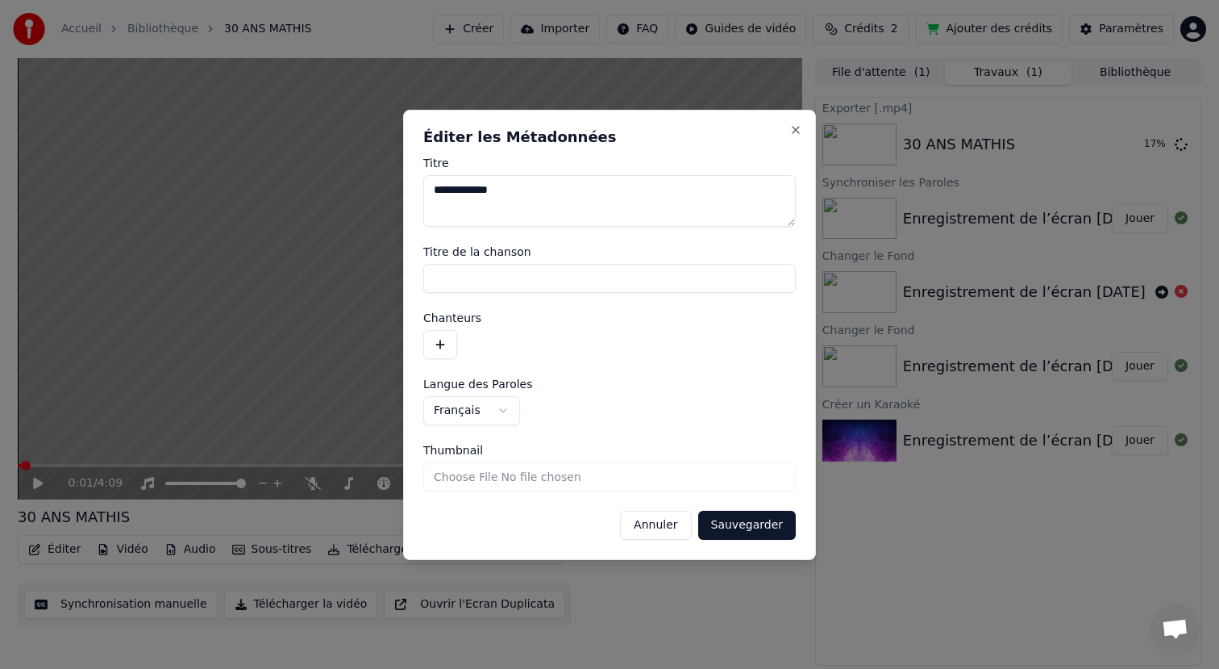
click at [677, 525] on button "Annuler" at bounding box center [655, 525] width 71 height 29
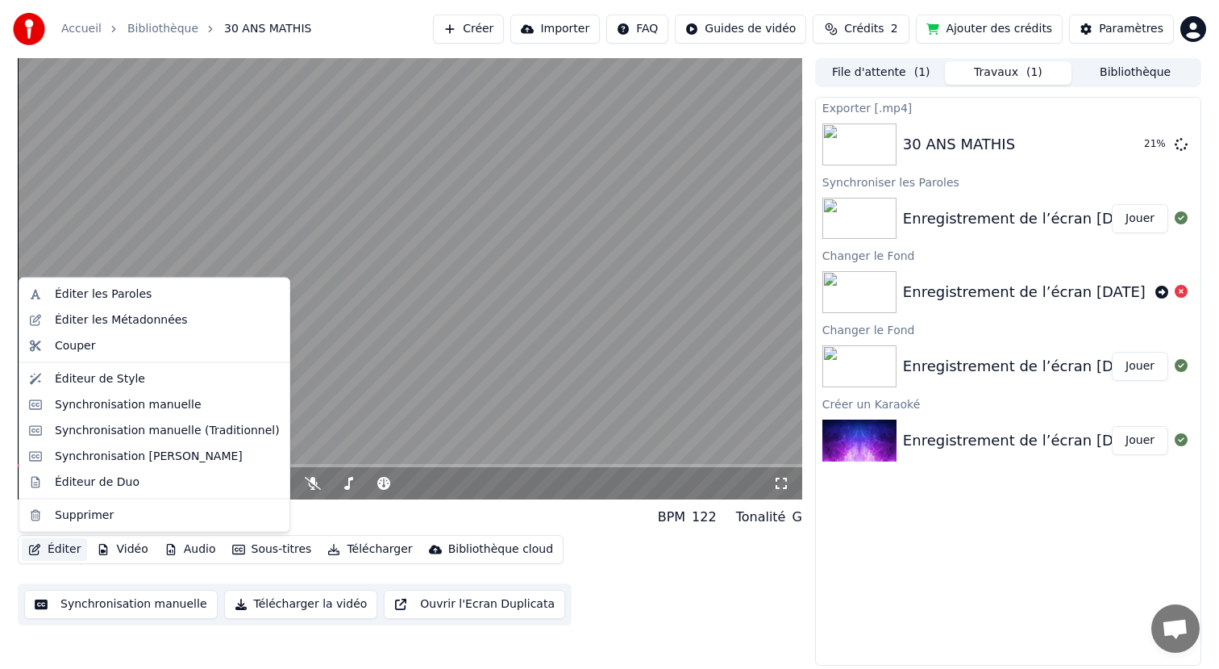
click at [53, 551] on button "Éditer" at bounding box center [54, 549] width 65 height 23
click at [202, 378] on div "Éditeur de Style" at bounding box center [167, 378] width 225 height 16
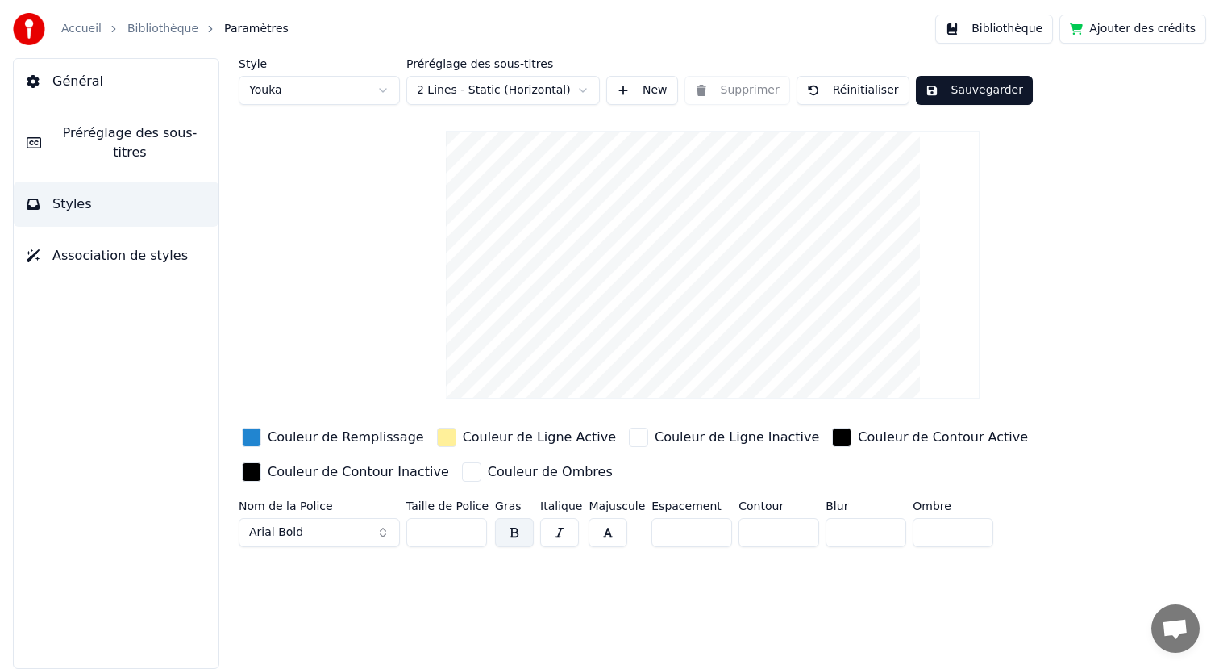
click at [253, 440] on div "button" at bounding box center [251, 436] width 19 height 19
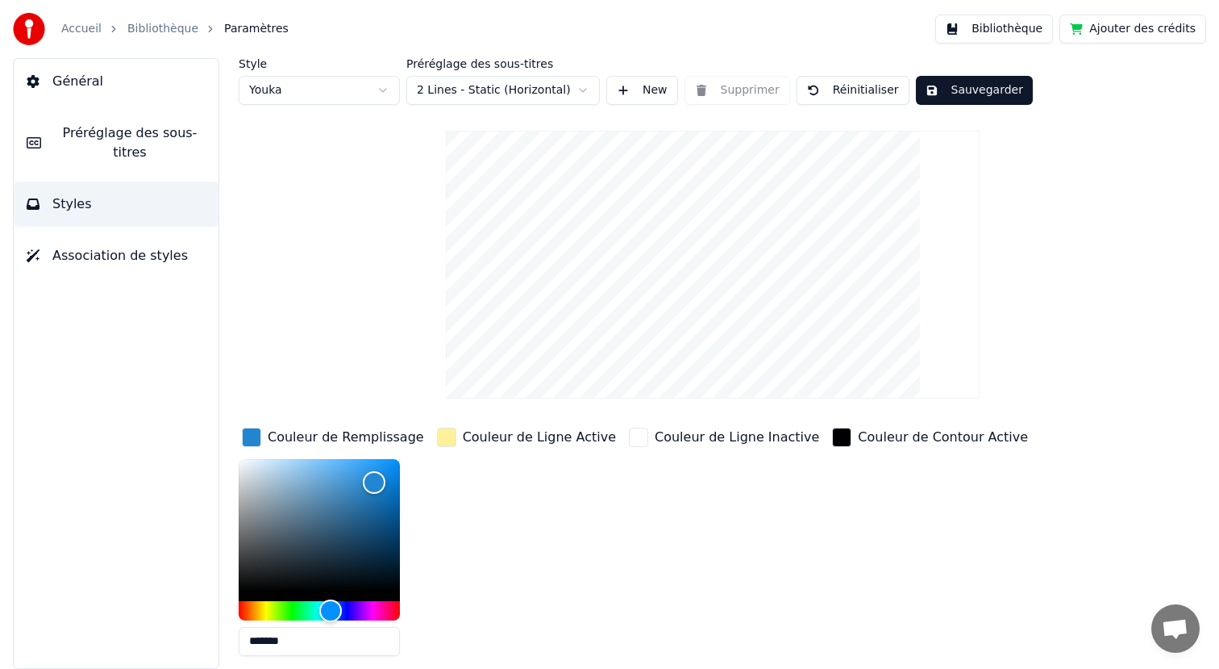
click at [454, 436] on div "button" at bounding box center [446, 436] width 19 height 19
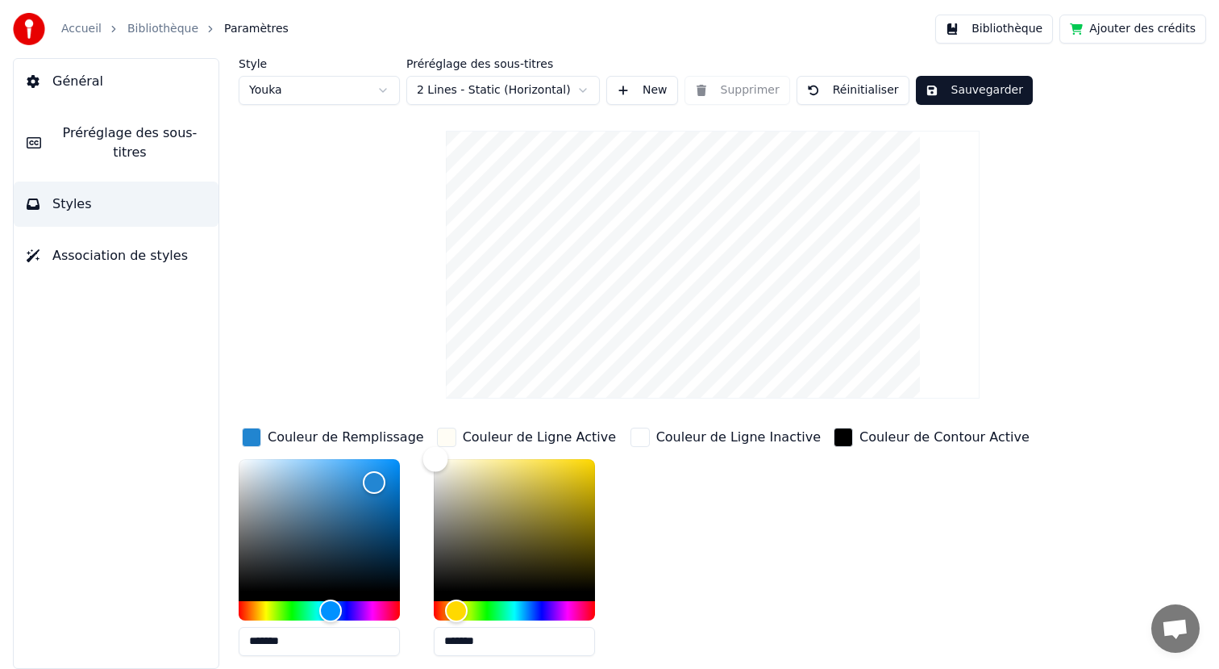
type input "*******"
drag, startPoint x: 499, startPoint y: 462, endPoint x: 390, endPoint y: 441, distance: 110.9
click at [390, 442] on div "Couleur de Remplissage ******* Couleur de Ligne Active ******* Couleur de Ligne…" at bounding box center [665, 563] width 853 height 279
click at [255, 431] on div "button" at bounding box center [251, 436] width 19 height 19
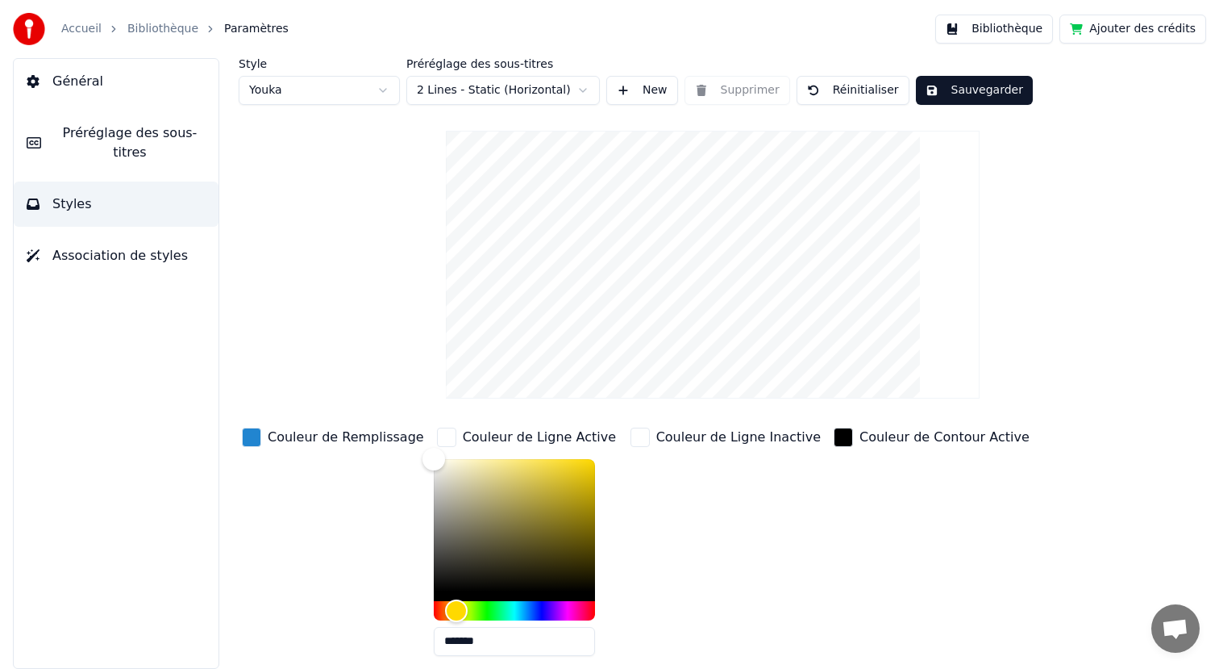
click at [261, 436] on div "Couleur de Remplissage" at bounding box center [333, 437] width 189 height 26
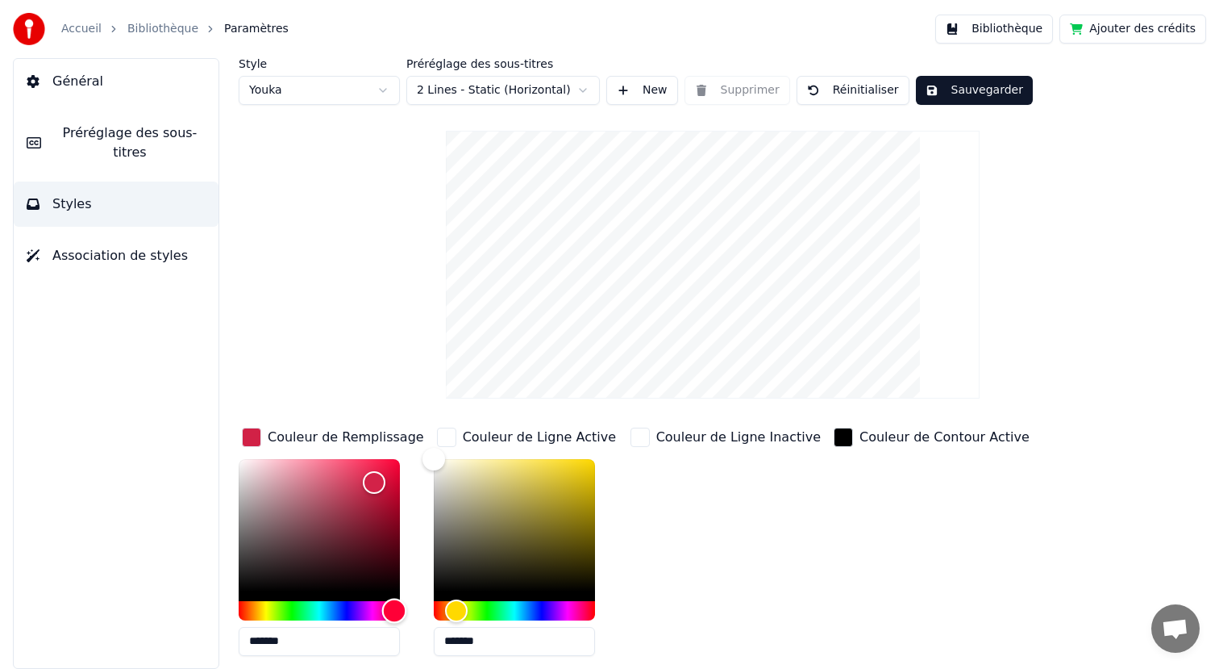
click at [394, 611] on div "Hue" at bounding box center [319, 610] width 161 height 19
type input "*******"
drag, startPoint x: 382, startPoint y: 478, endPoint x: 409, endPoint y: 466, distance: 29.2
click at [409, 467] on div "Color" at bounding box center [400, 469] width 25 height 25
click at [962, 102] on button "Sauvegarder" at bounding box center [974, 90] width 117 height 29
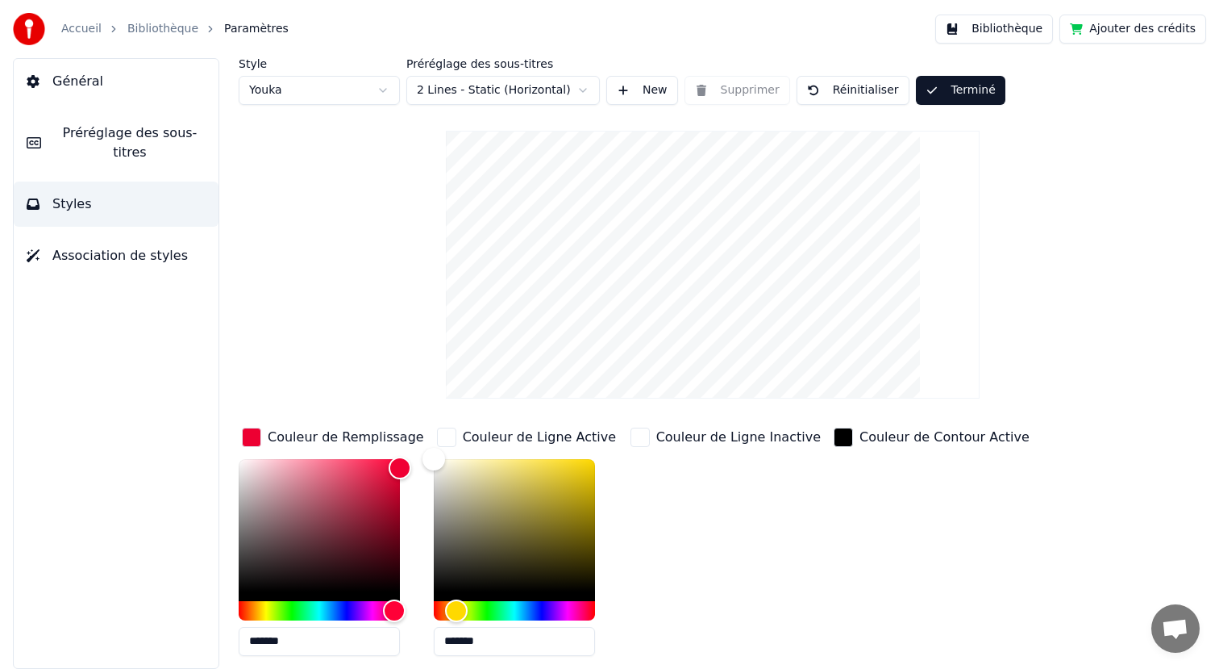
click at [973, 92] on button "Terminé" at bounding box center [961, 90] width 90 height 29
click at [952, 87] on button "Sauvegarder" at bounding box center [974, 90] width 117 height 29
click at [144, 30] on link "Bibliothèque" at bounding box center [162, 29] width 71 height 16
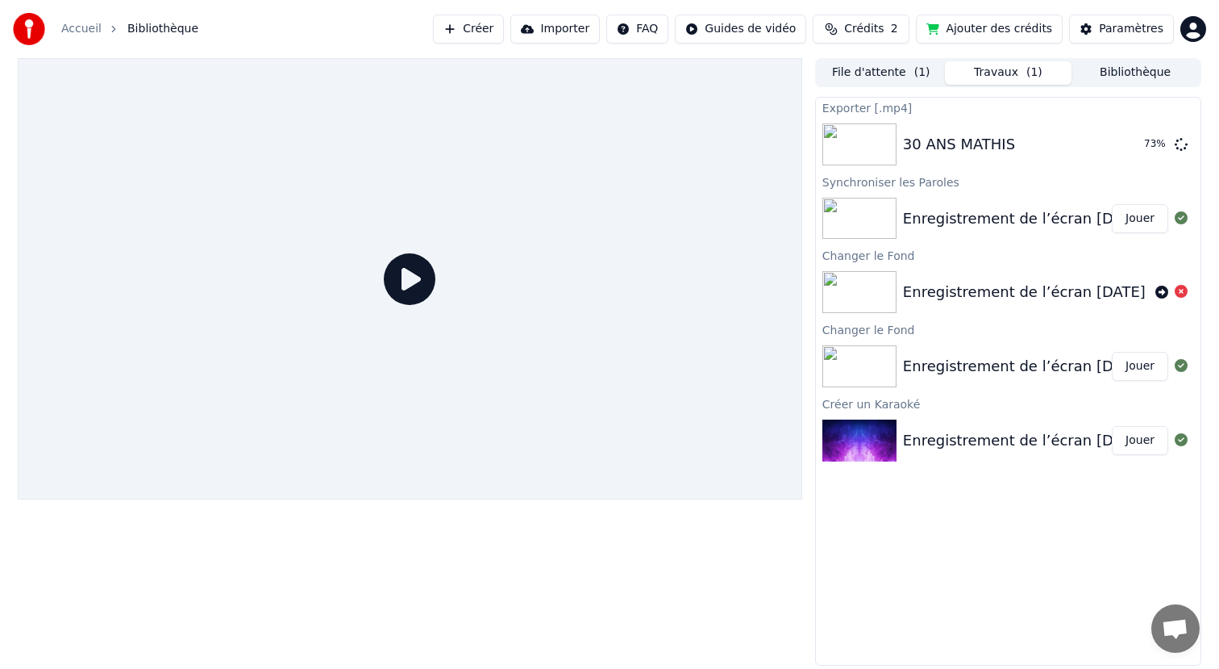
click at [423, 282] on icon at bounding box center [410, 279] width 52 height 52
click at [368, 394] on div at bounding box center [410, 278] width 785 height 441
click at [1152, 133] on div "30 ANS MATHIS 77 %" at bounding box center [1008, 144] width 385 height 55
click at [1139, 141] on button "Afficher" at bounding box center [1133, 144] width 71 height 29
click at [1115, 152] on button "Afficher" at bounding box center [1133, 144] width 71 height 29
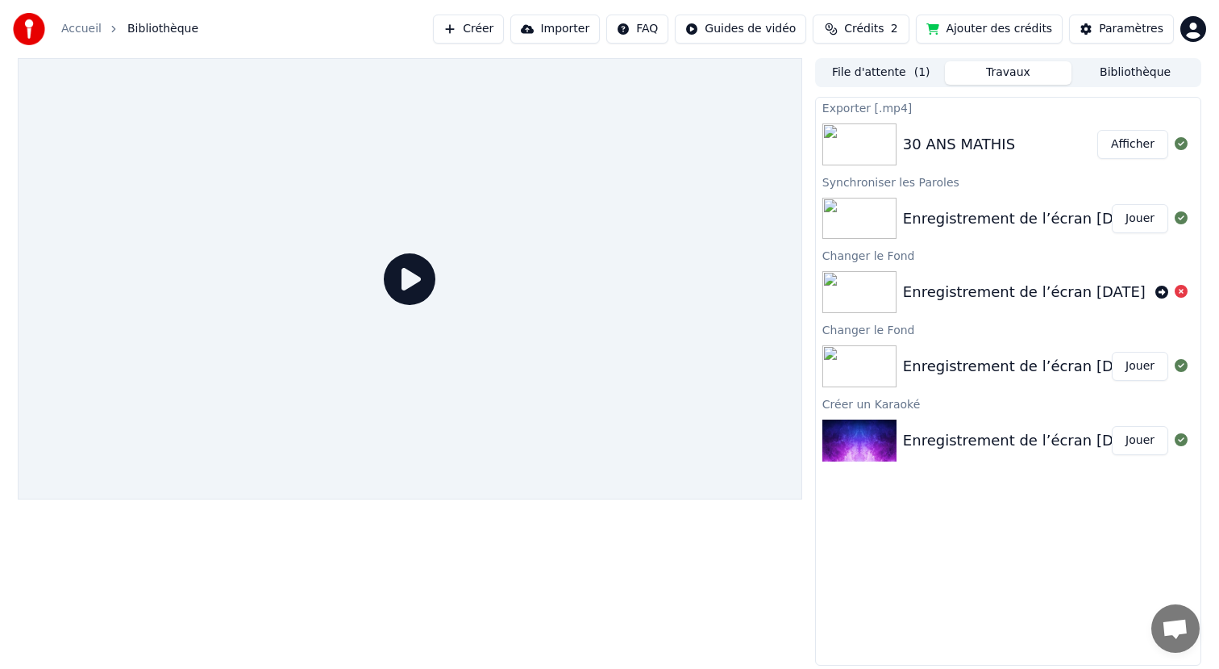
click at [1126, 212] on button "Jouer" at bounding box center [1140, 218] width 56 height 29
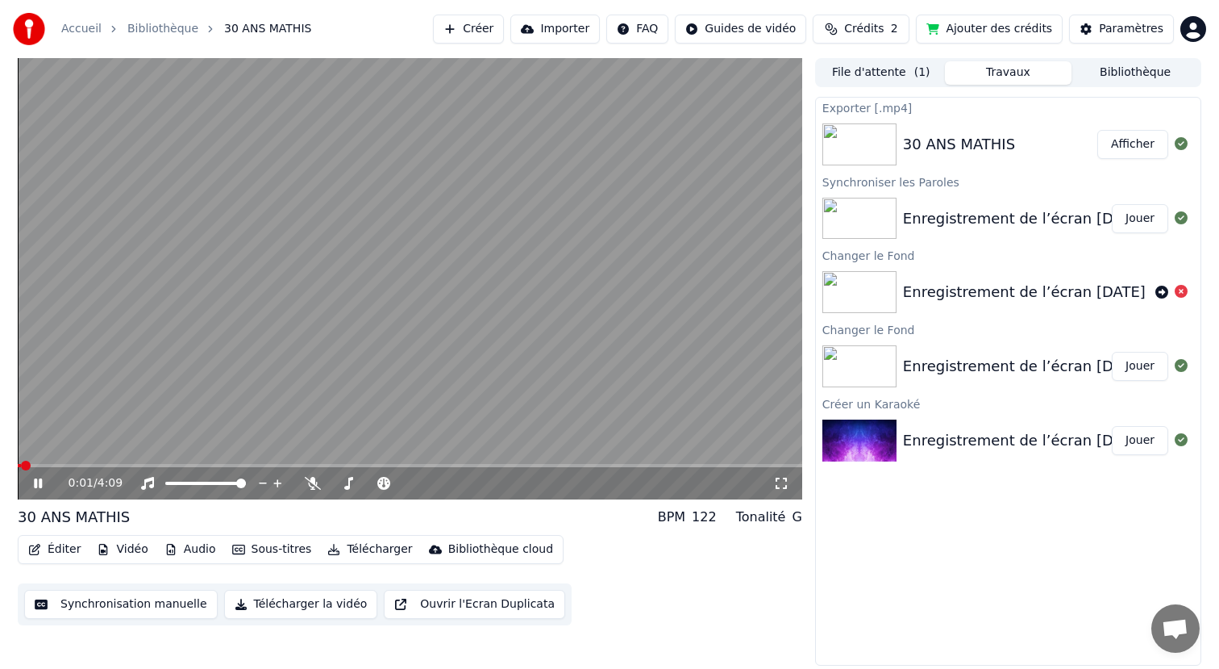
click at [125, 465] on span at bounding box center [410, 465] width 785 height 3
click at [111, 466] on span at bounding box center [72, 465] width 109 height 3
click at [76, 469] on div "0:30 / 4:09" at bounding box center [410, 483] width 785 height 32
click at [27, 466] on span at bounding box center [67, 465] width 98 height 3
click at [668, 402] on video at bounding box center [410, 278] width 785 height 441
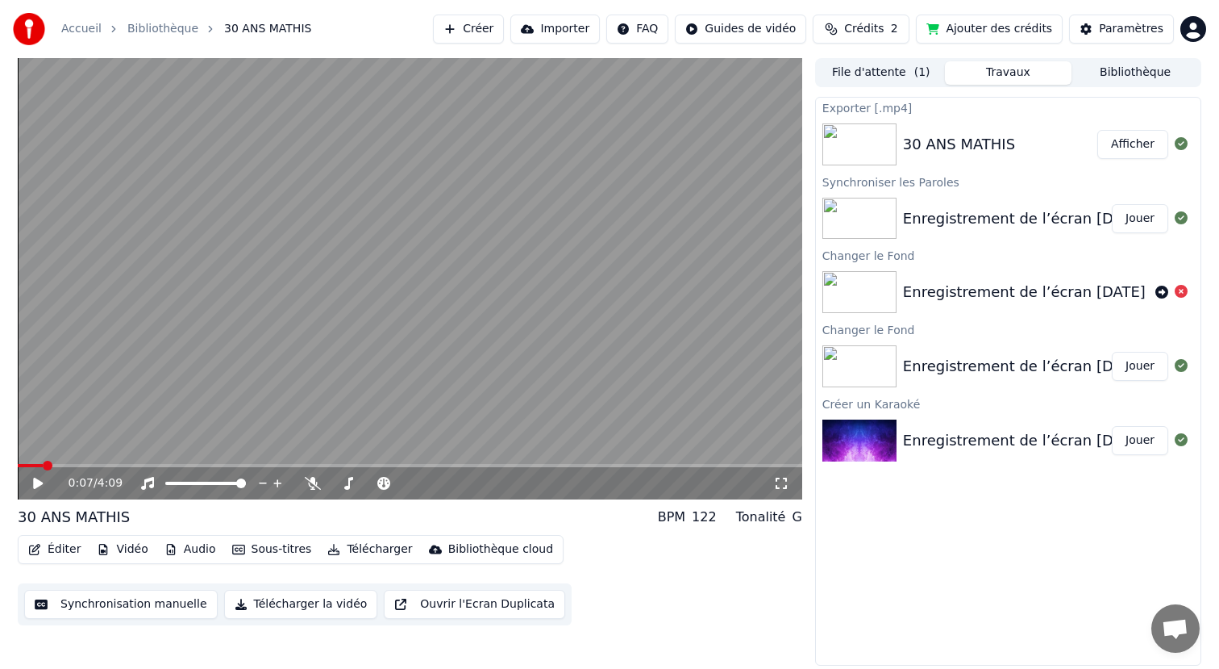
click at [298, 606] on button "Télécharger la vidéo" at bounding box center [301, 604] width 154 height 29
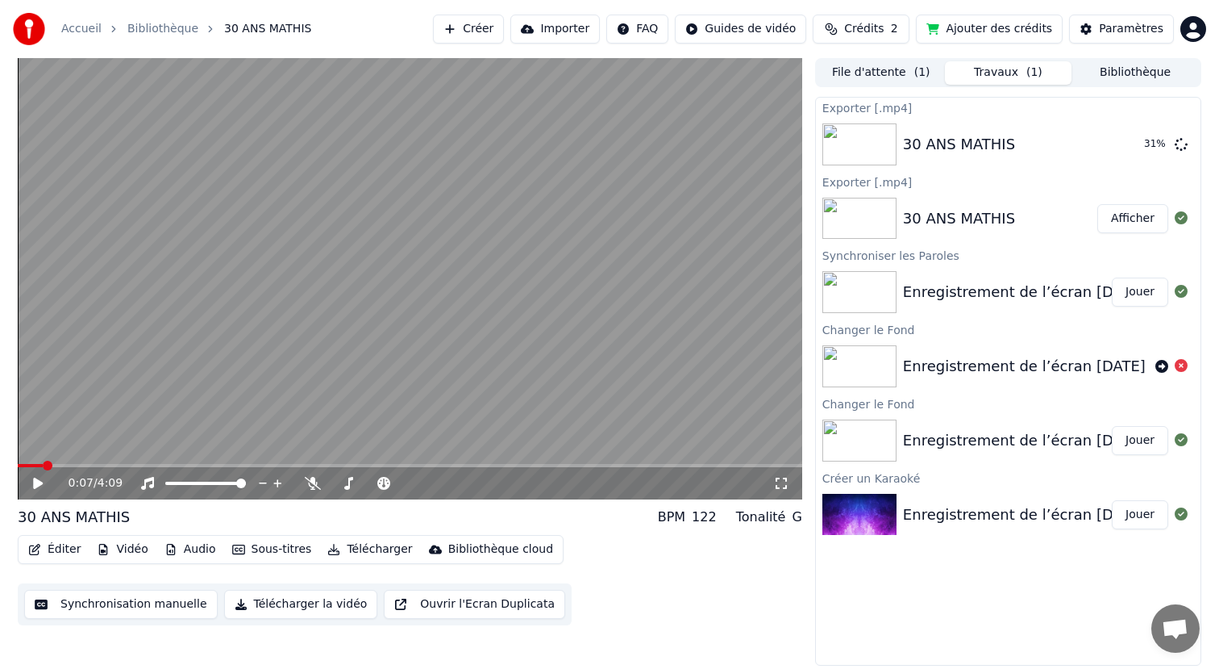
click at [27, 491] on div "0:07 / 4:09" at bounding box center [410, 483] width 785 height 32
click at [42, 482] on icon at bounding box center [38, 482] width 10 height 11
click at [1132, 134] on button "Afficher" at bounding box center [1133, 144] width 71 height 29
click at [253, 320] on video at bounding box center [410, 278] width 785 height 441
